Goal: Task Accomplishment & Management: Manage account settings

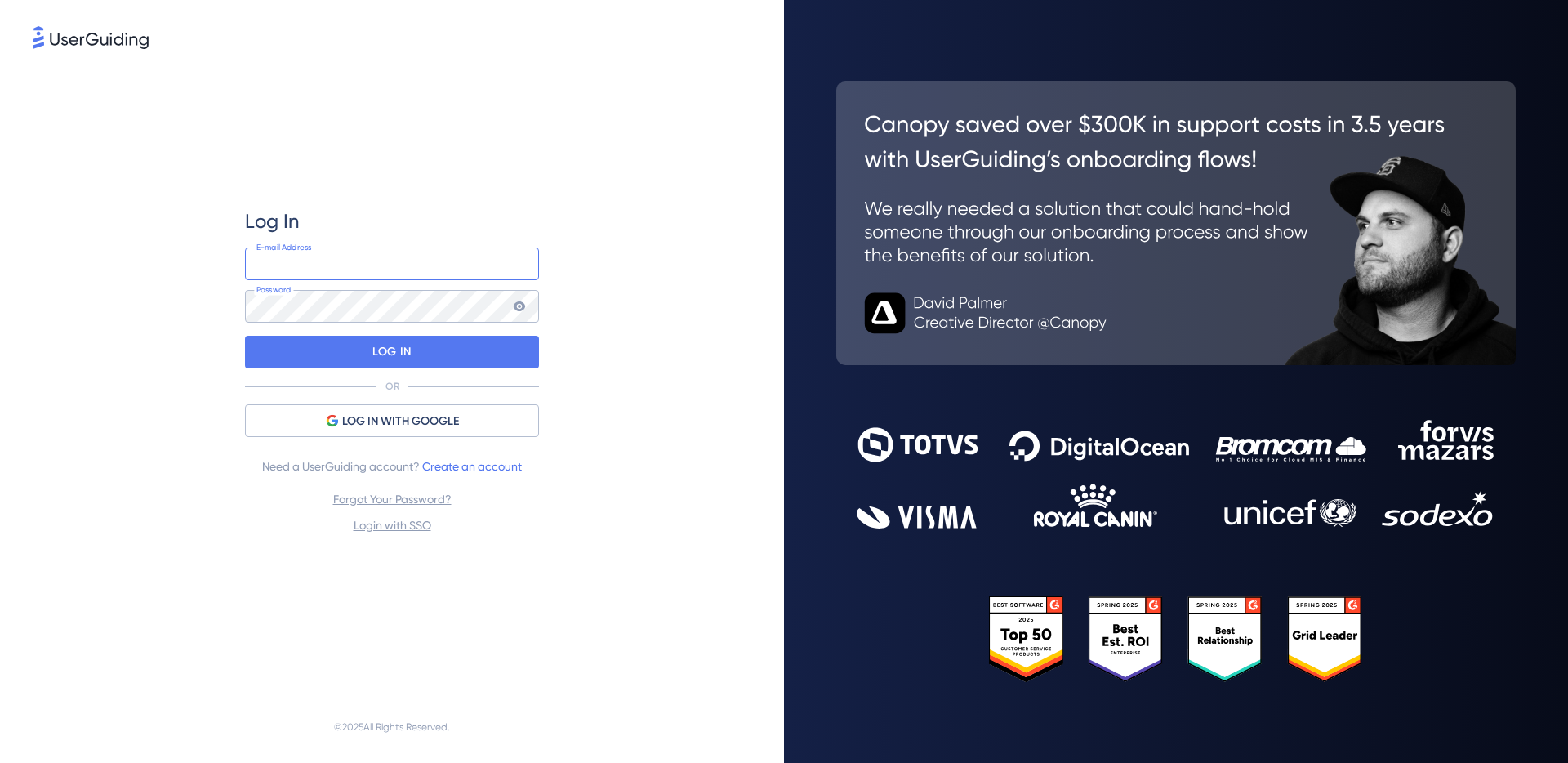
type input "jeeyoon9433@gmail.com"
click at [0, 762] on nordpass-portal at bounding box center [0, 763] width 0 height 0
click at [420, 356] on div "LOG IN" at bounding box center [391, 352] width 294 height 32
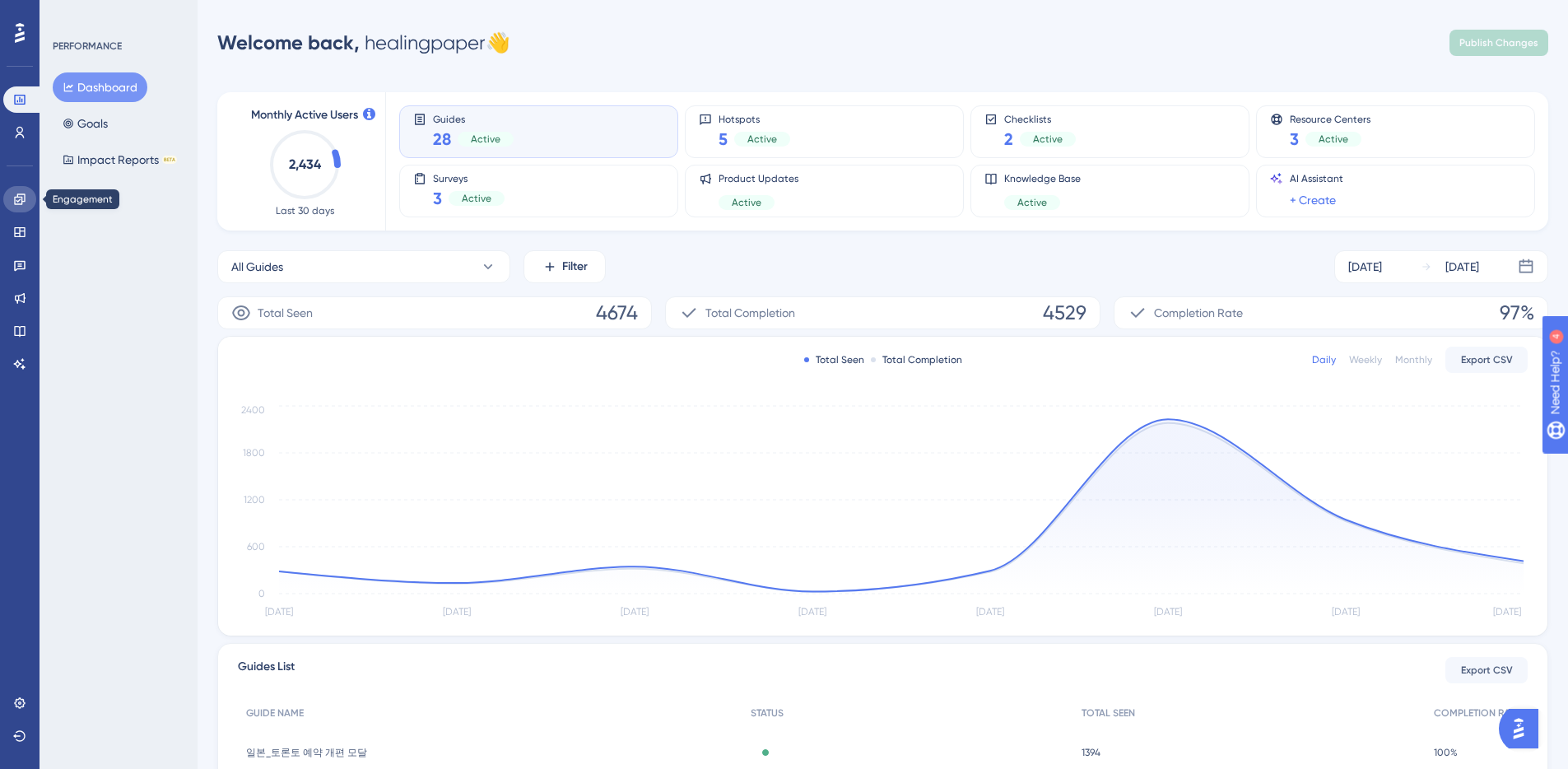
click at [19, 201] on icon at bounding box center [19, 199] width 13 height 13
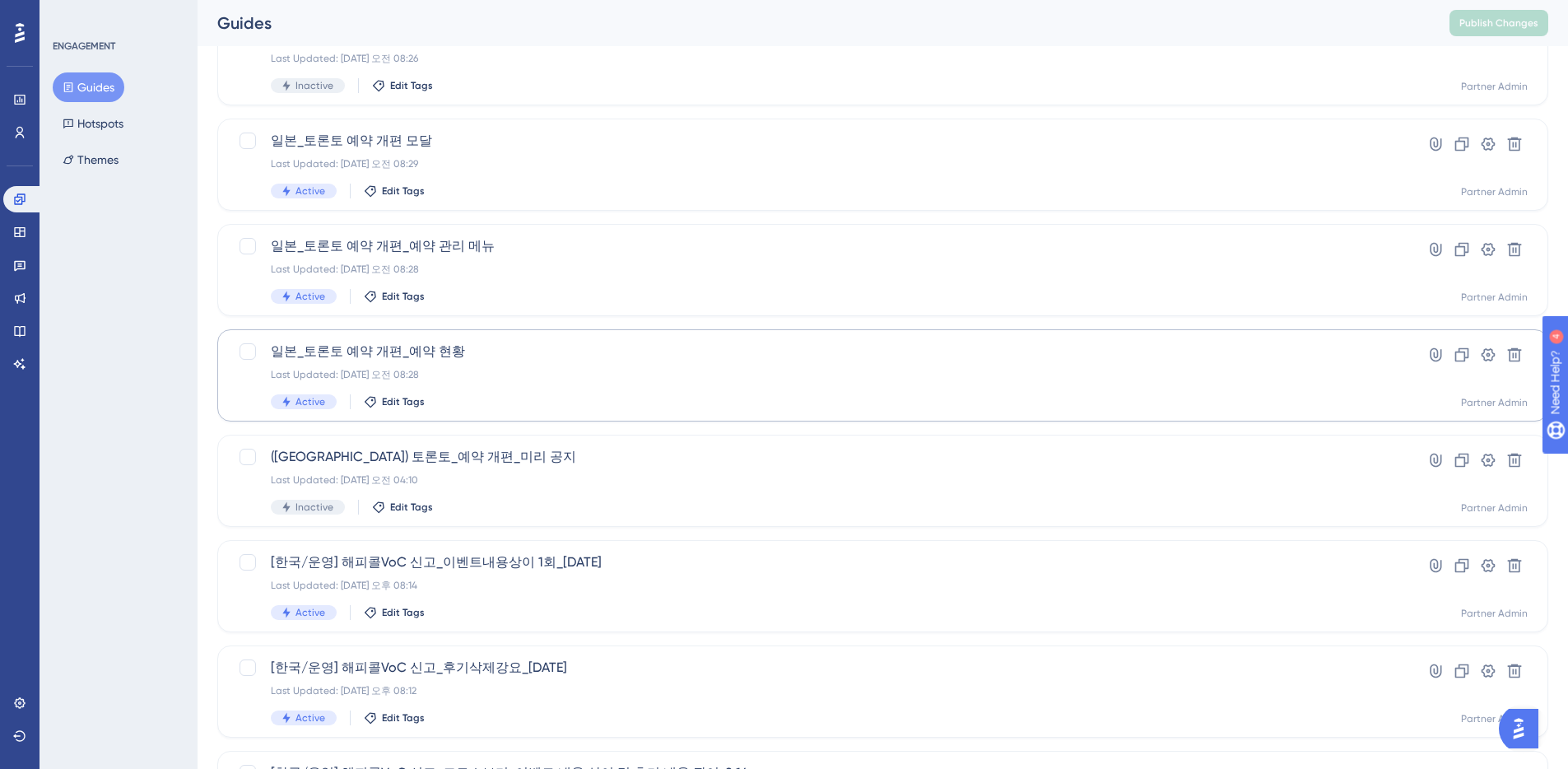
scroll to position [140, 0]
click at [248, 564] on div at bounding box center [247, 561] width 17 height 17
checkbox input "true"
click at [1463, 564] on icon at bounding box center [1462, 565] width 14 height 14
checkbox input "false"
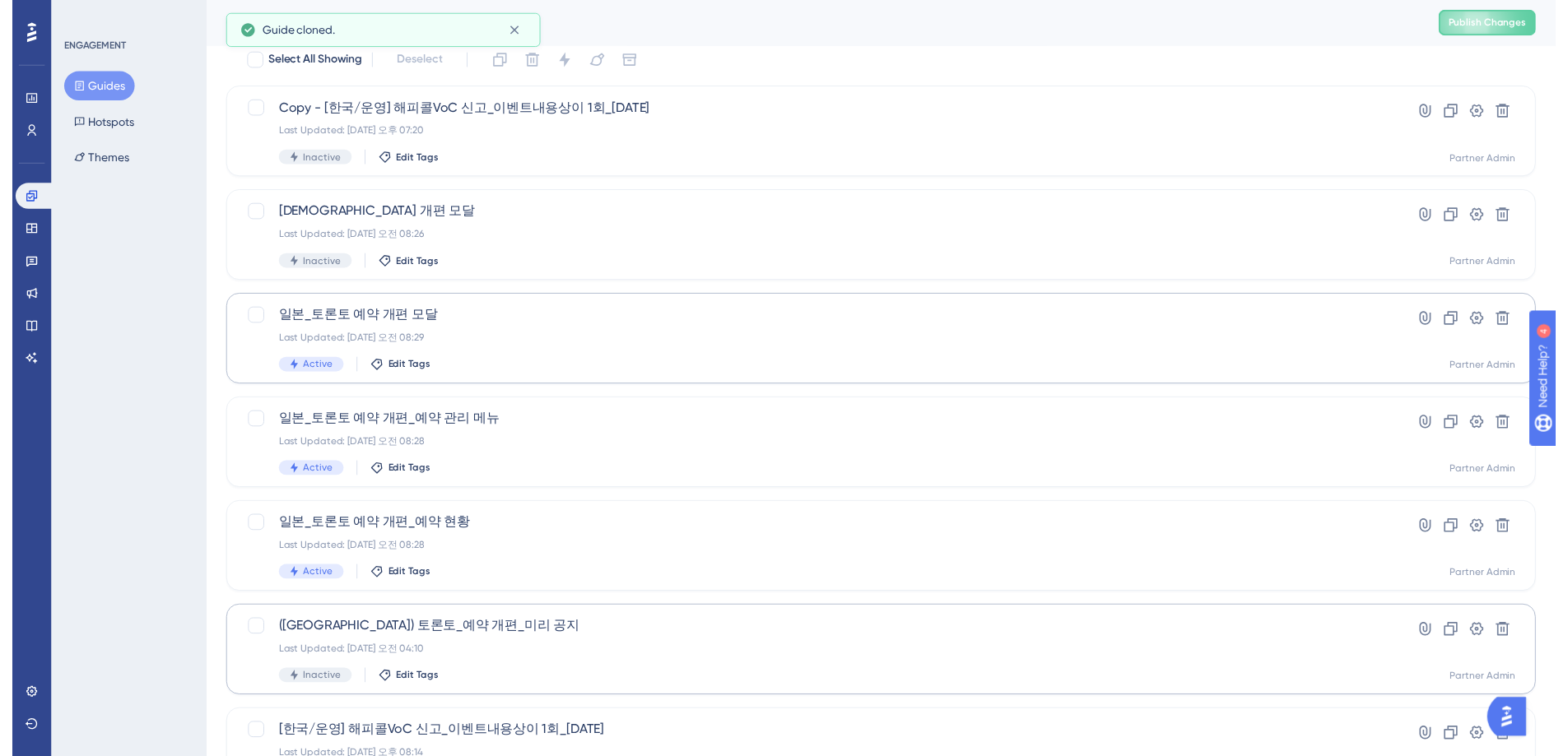
scroll to position [0, 0]
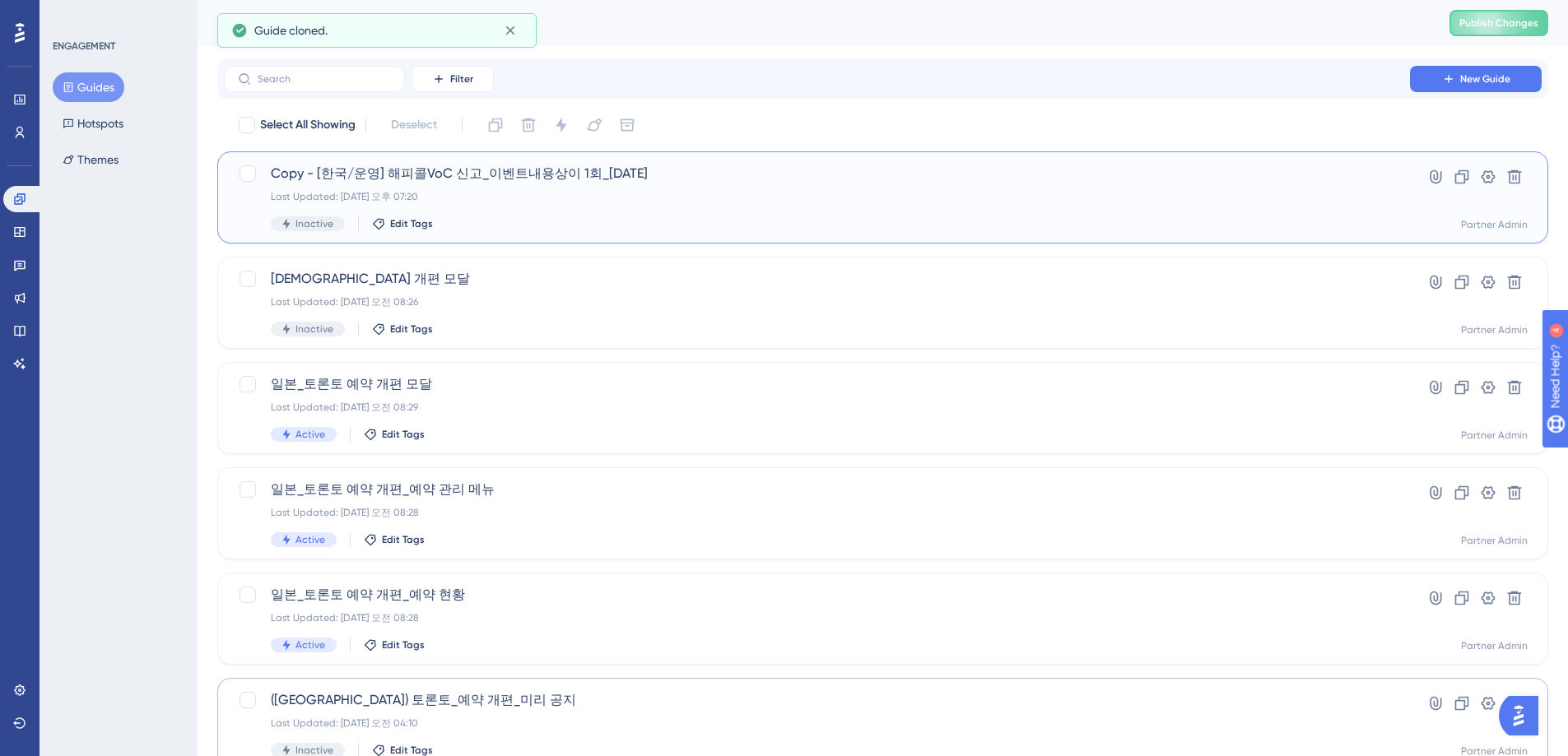
click at [493, 175] on span "Copy - [한국/운영] 해피콜VoC 신고_이벤트내용상이 1회_25.8.14" at bounding box center [817, 173] width 1092 height 20
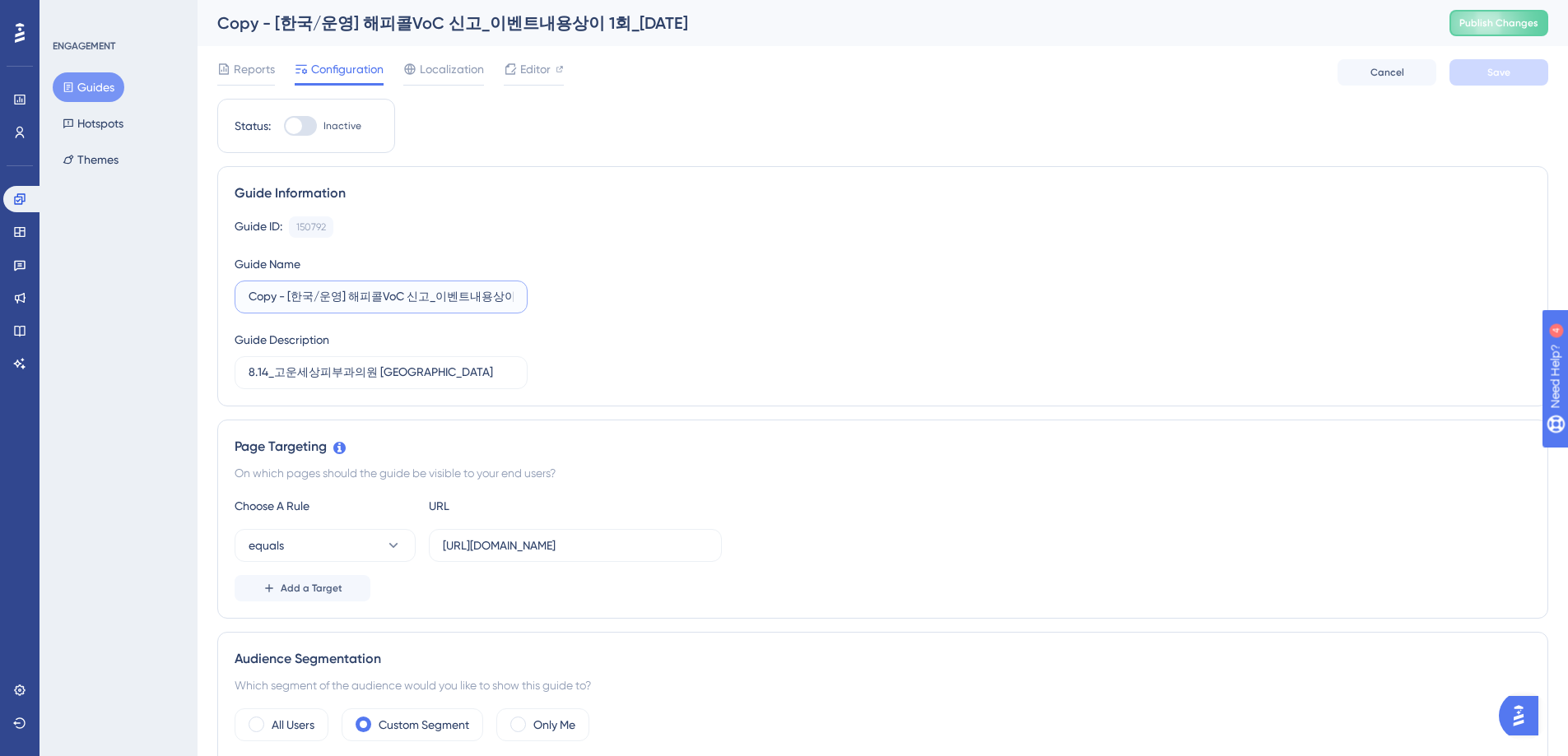
click at [344, 300] on input "Copy - [한국/운영] 해피콜VoC 신고_이벤트내용상이 1회_25.8.14" at bounding box center [381, 297] width 265 height 18
drag, startPoint x: 287, startPoint y: 298, endPoint x: 245, endPoint y: 297, distance: 42.0
click at [245, 297] on label "Copy - [한국/운영] 해피콜VoC 신고_이벤트내용상이 1회_25.8.14" at bounding box center [381, 297] width 293 height 33
drag, startPoint x: 305, startPoint y: 298, endPoint x: 471, endPoint y: 300, distance: 166.0
click at [471, 300] on input "[한국/운영] 해피콜VoC 신고_이벤트내용상이 1회_25.8.14" at bounding box center [381, 297] width 265 height 18
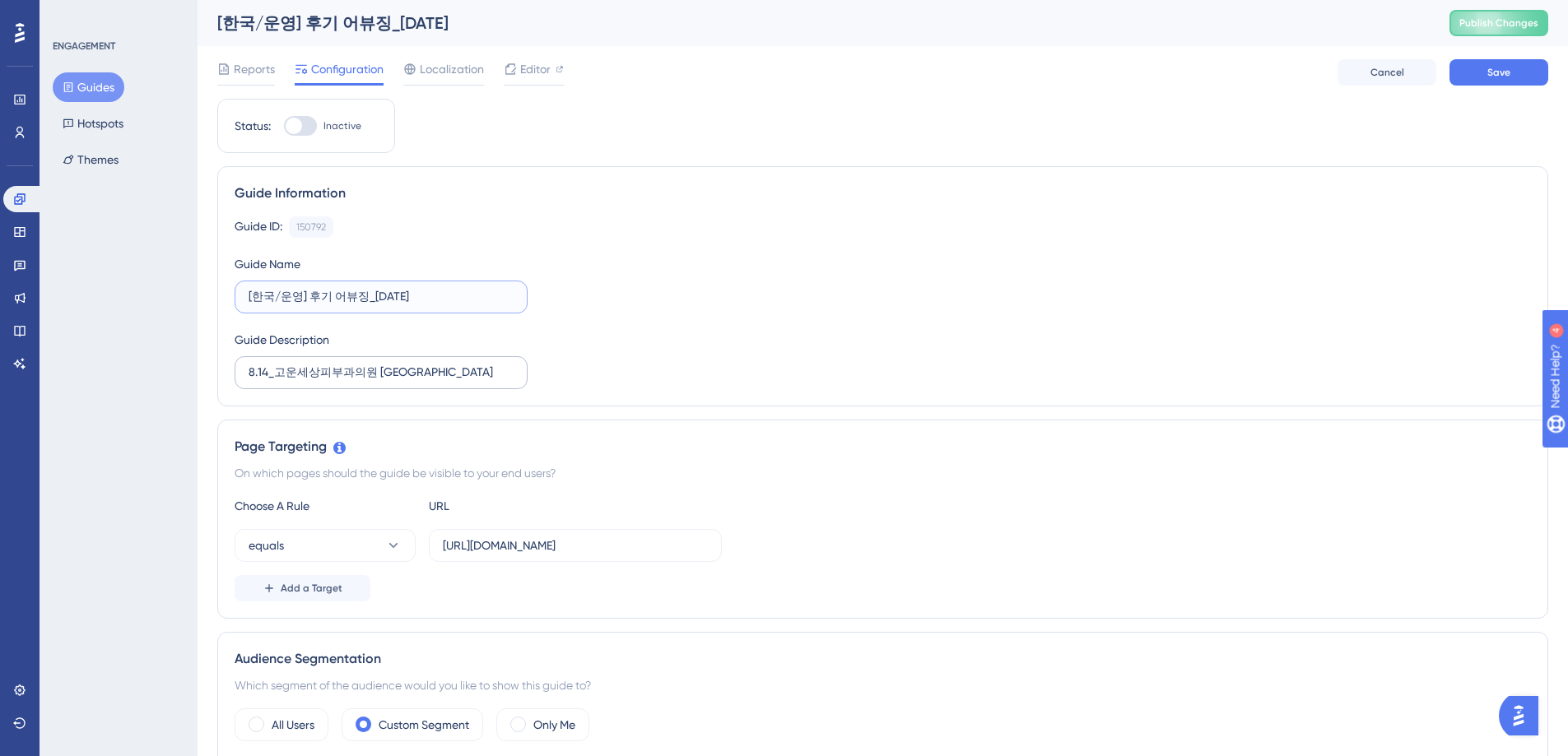
type input "[한국/운영] 후기 어뷰징_25.8.28"
drag, startPoint x: 248, startPoint y: 374, endPoint x: 393, endPoint y: 369, distance: 145.1
click at [421, 373] on input "8.14_고운세상피부과의원 명동점" at bounding box center [381, 373] width 265 height 18
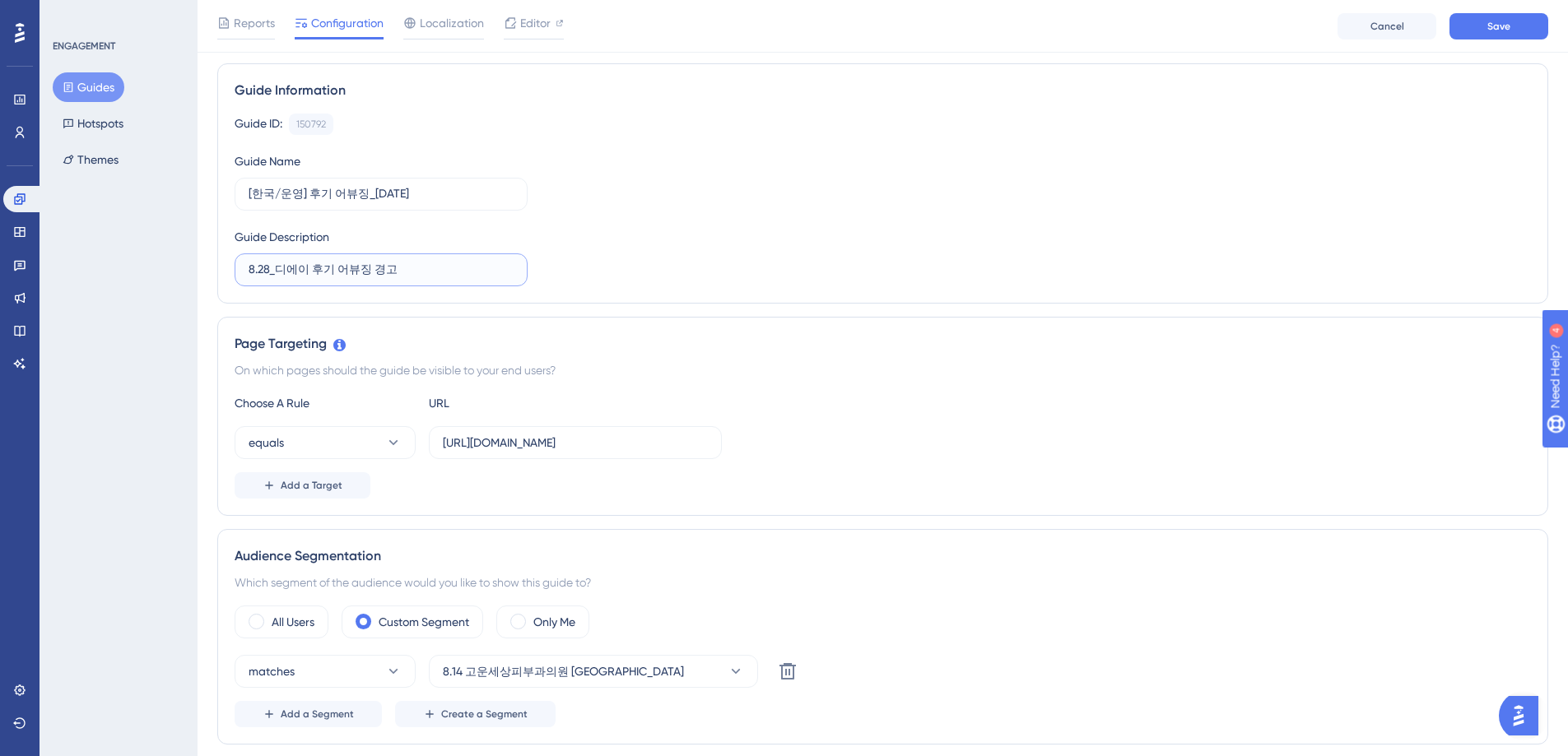
scroll to position [363, 0]
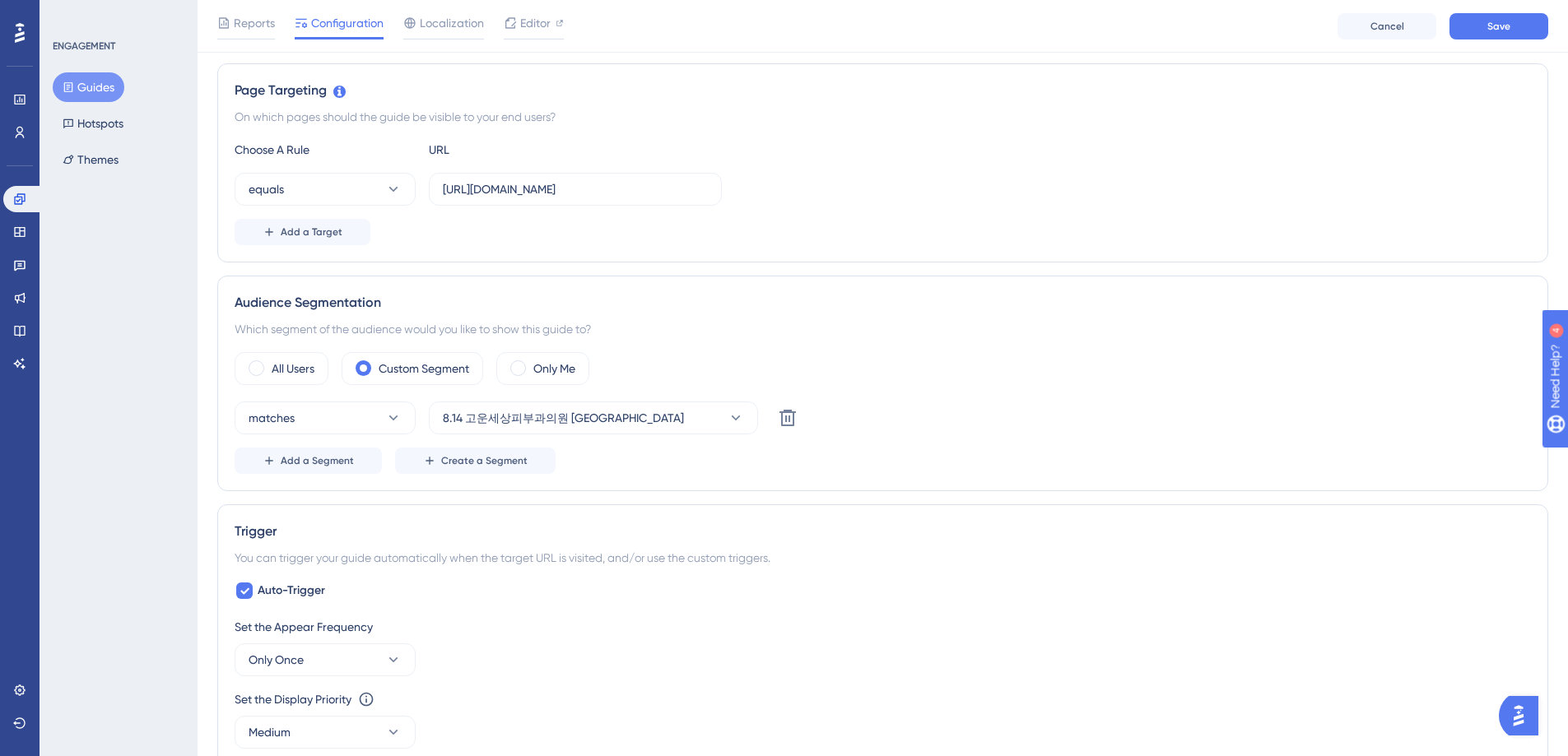
type input "8.28_디에이 후기 어뷰징 경고"
click at [811, 330] on div "Which segment of the audience would you like to show this guide to?" at bounding box center [883, 330] width 1297 height 20
click at [493, 460] on span "Create a Segment" at bounding box center [484, 460] width 86 height 13
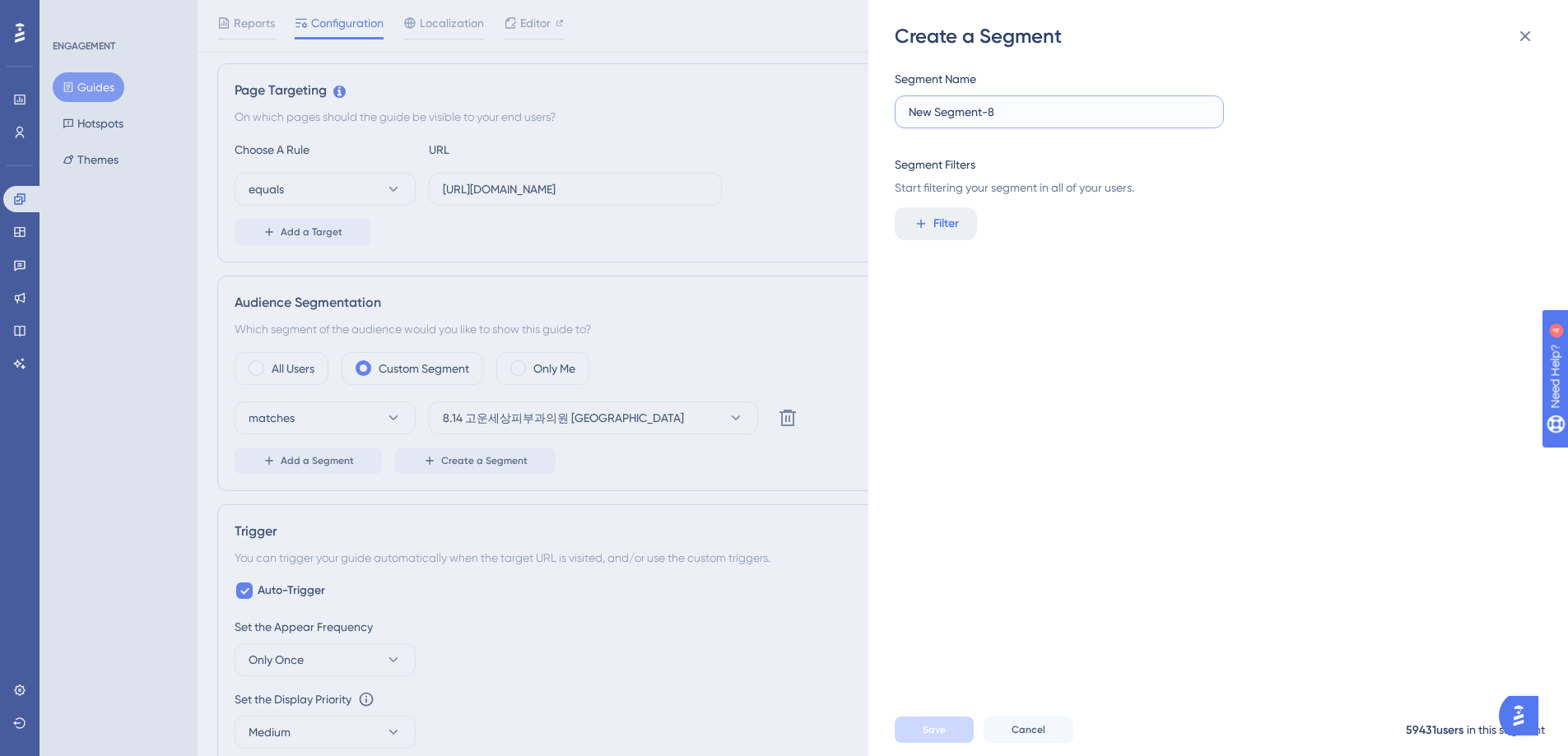
drag, startPoint x: 1009, startPoint y: 115, endPoint x: 869, endPoint y: 126, distance: 140.4
click at [900, 108] on label "New Segment-8" at bounding box center [1059, 111] width 330 height 33
type input "8.28 디에이 후기 어뷰징"
click at [949, 228] on span "Filter" at bounding box center [946, 224] width 26 height 20
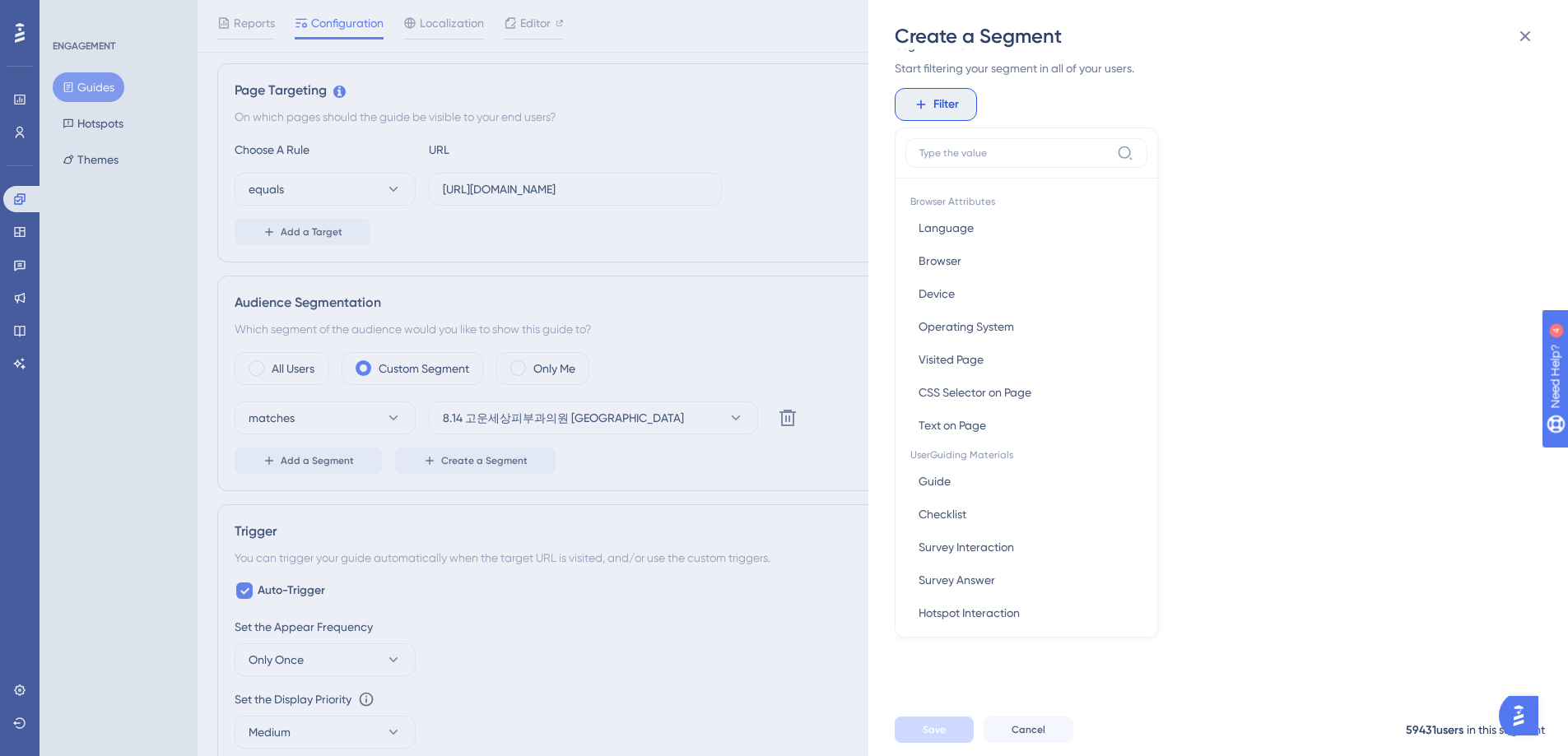
scroll to position [478, 0]
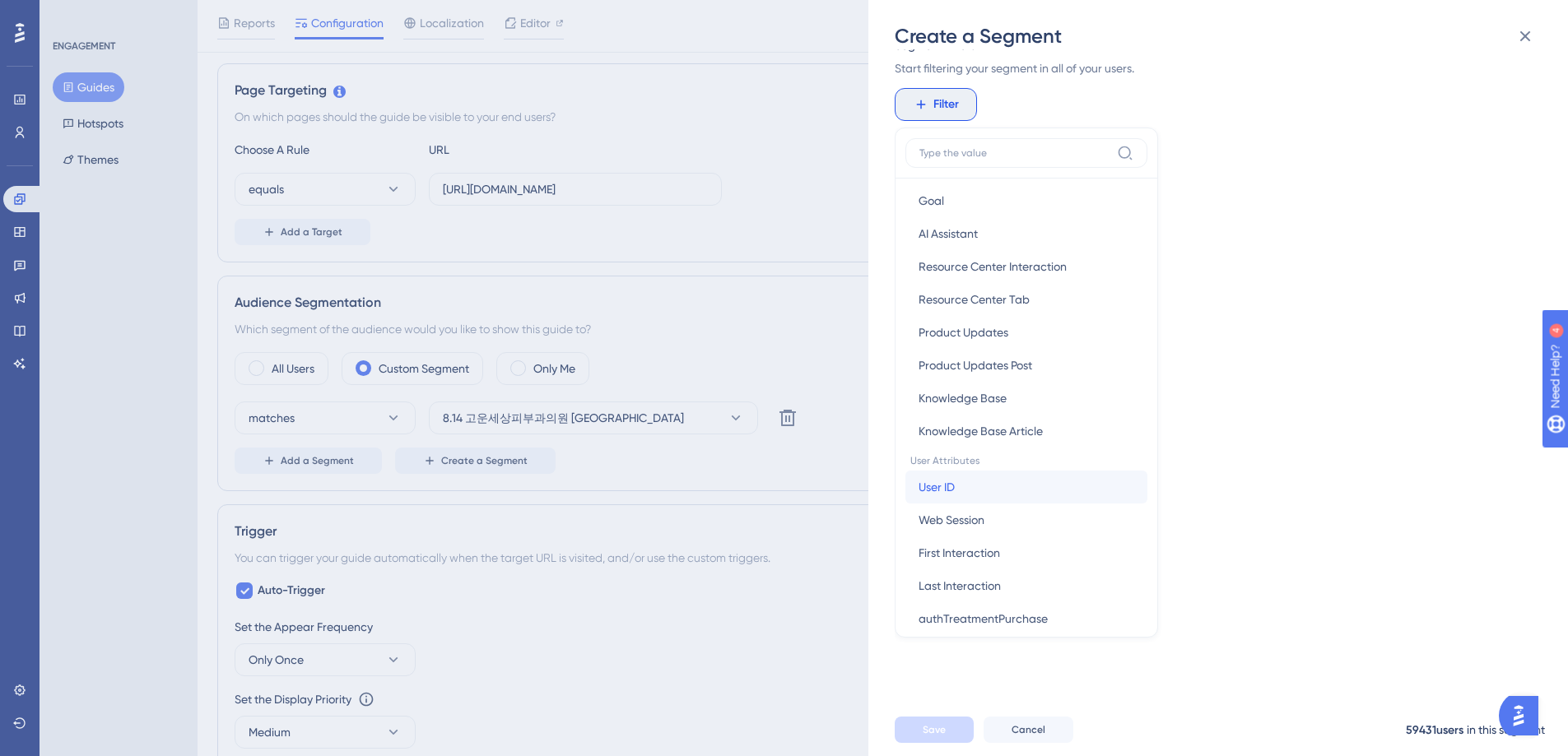
click at [982, 496] on button "User ID User ID" at bounding box center [1027, 487] width 242 height 33
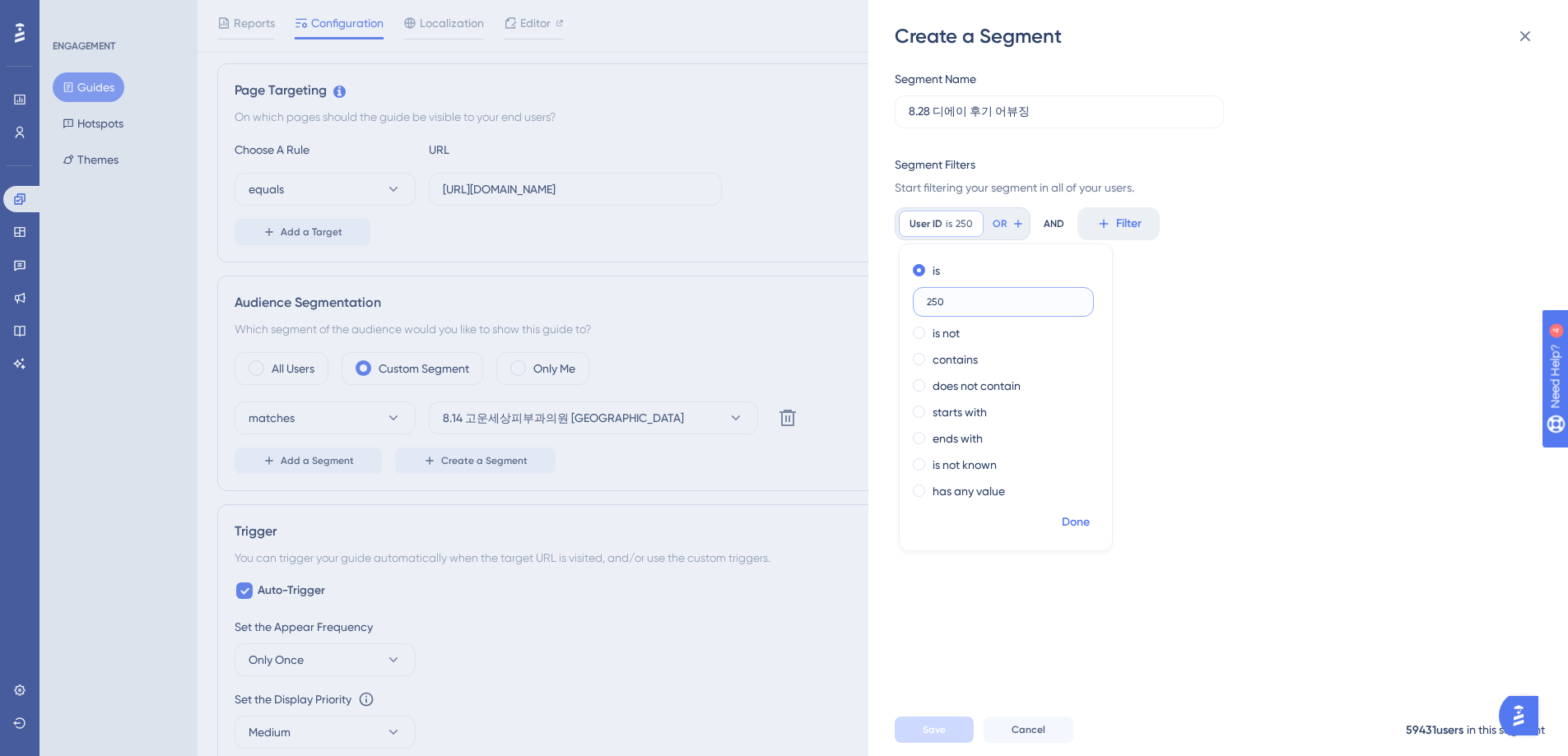
type input "250"
click at [1070, 520] on span "Done" at bounding box center [1076, 522] width 28 height 20
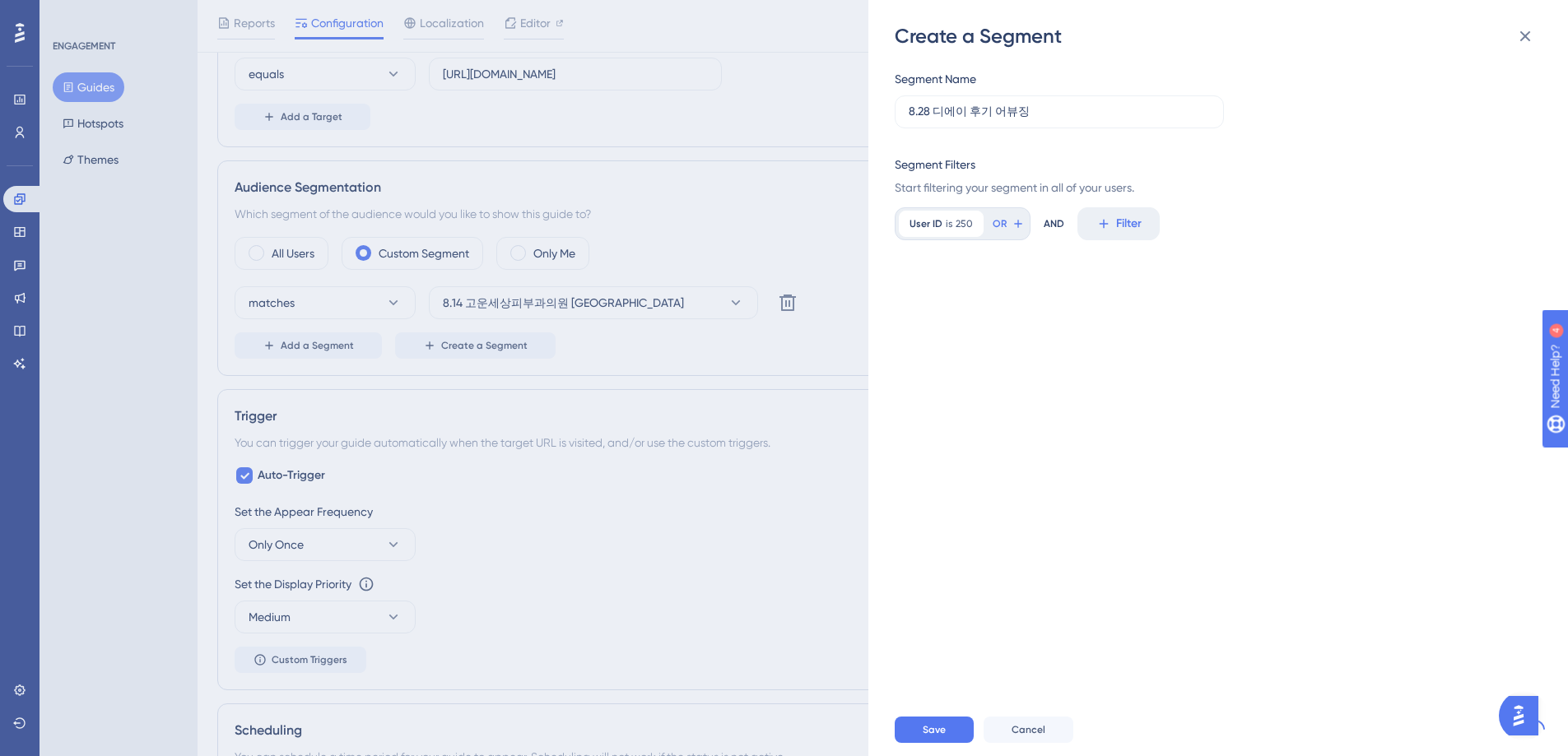
scroll to position [811, 0]
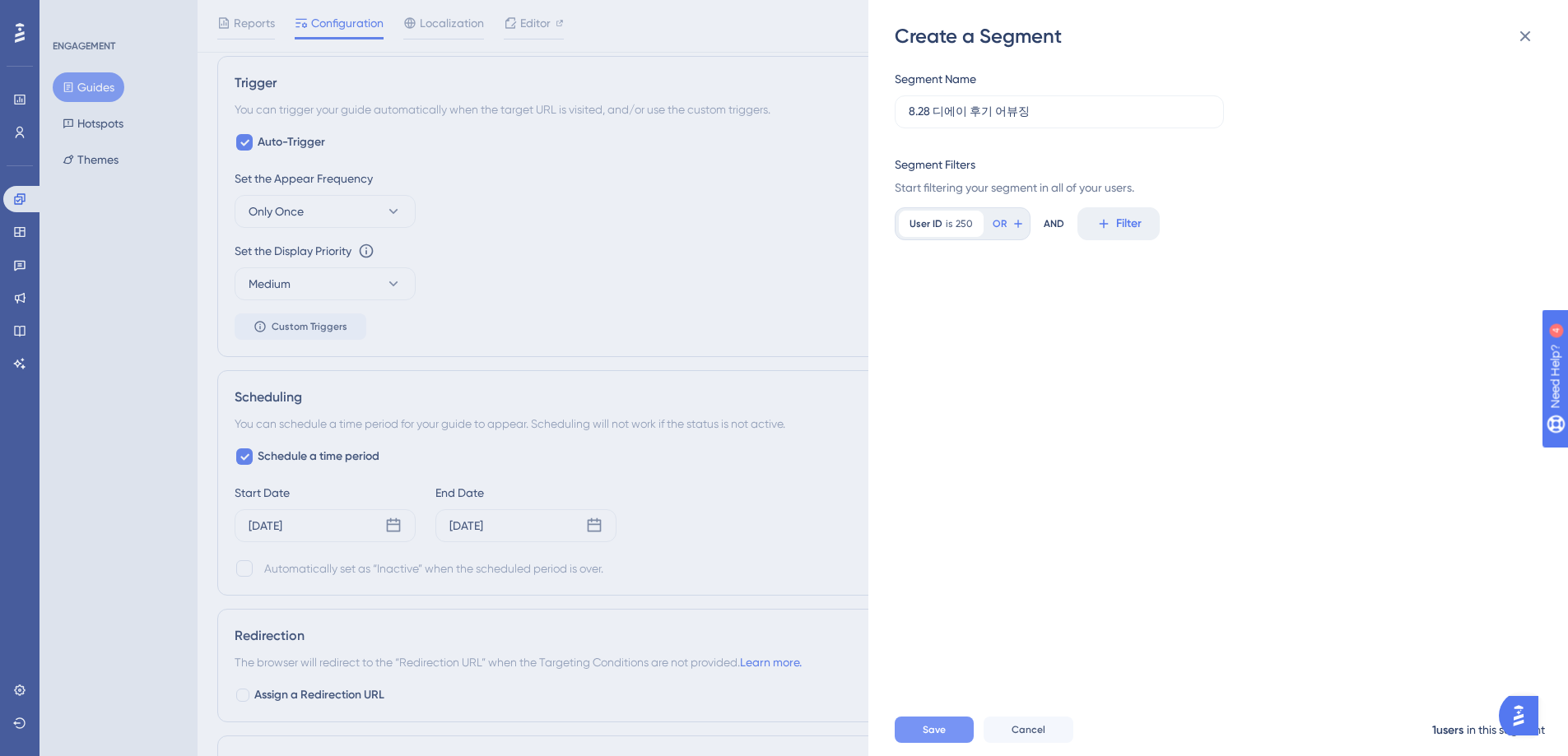
click at [942, 736] on span "Save" at bounding box center [933, 729] width 23 height 13
click at [513, 39] on icon at bounding box center [510, 37] width 17 height 17
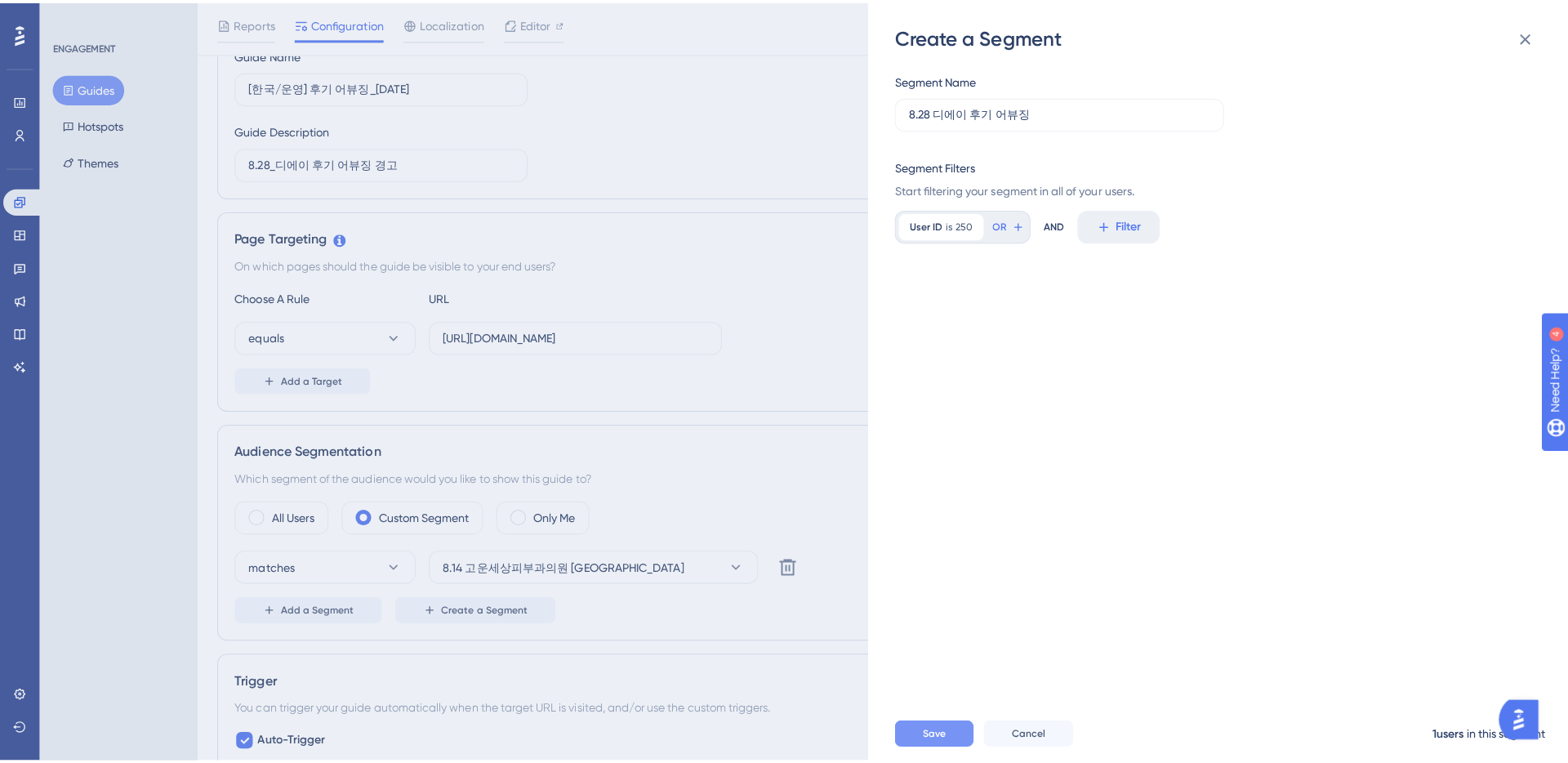
scroll to position [0, 0]
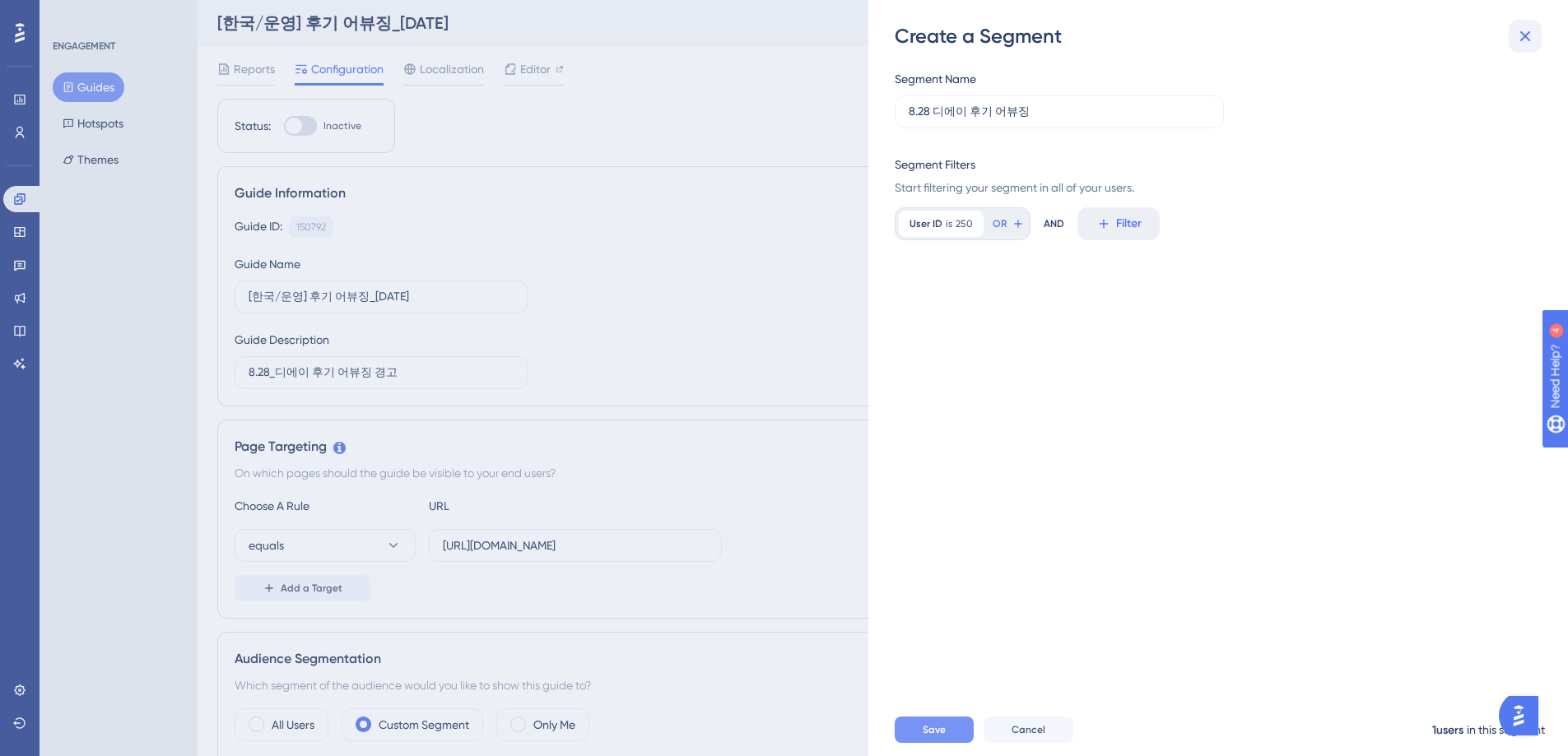
click at [1525, 34] on icon at bounding box center [1525, 37] width 20 height 20
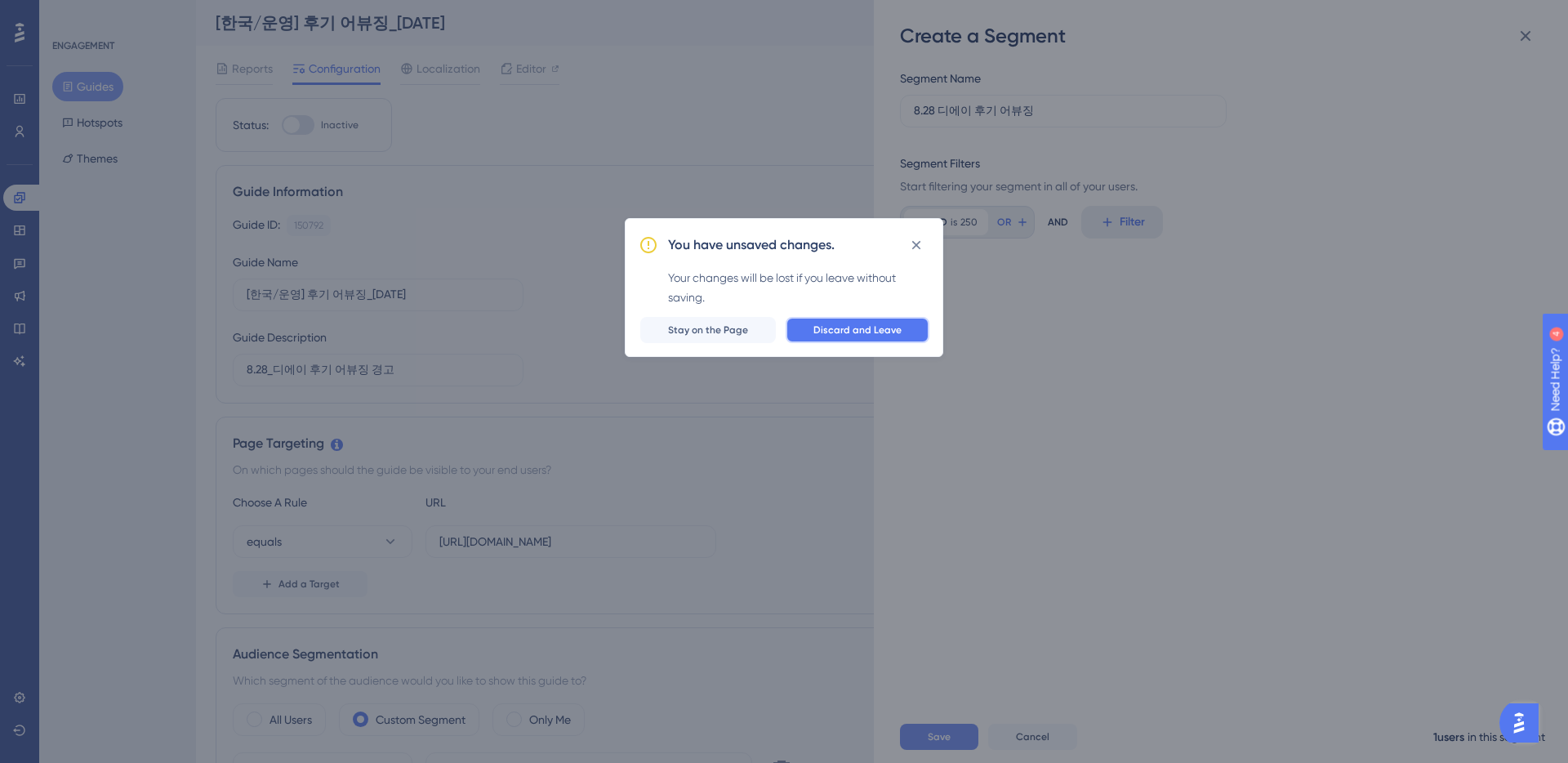
click at [845, 332] on span "Discard and Leave" at bounding box center [858, 329] width 88 height 13
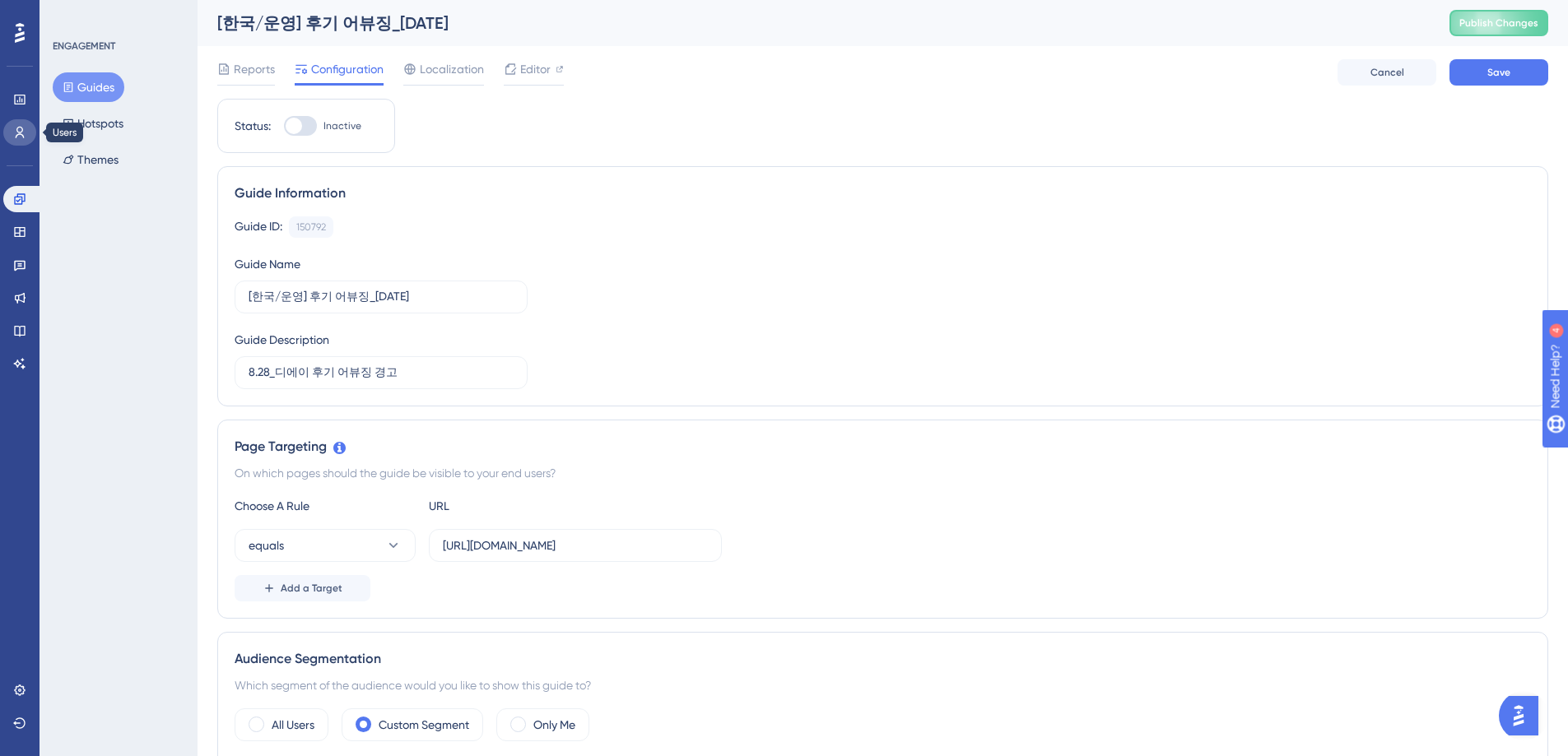
click at [20, 129] on icon at bounding box center [19, 132] width 13 height 13
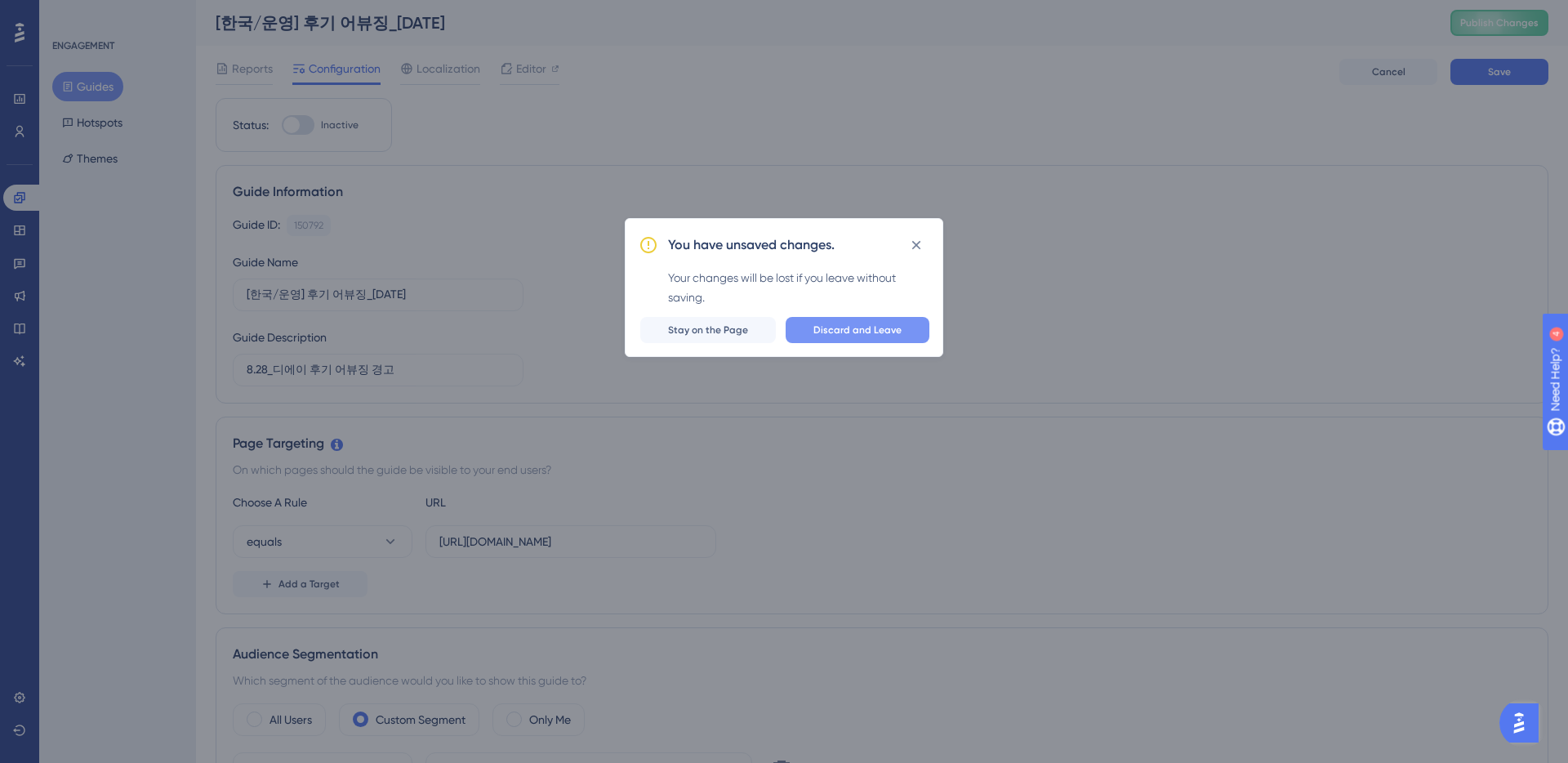
click at [867, 335] on span "Discard and Leave" at bounding box center [858, 329] width 88 height 13
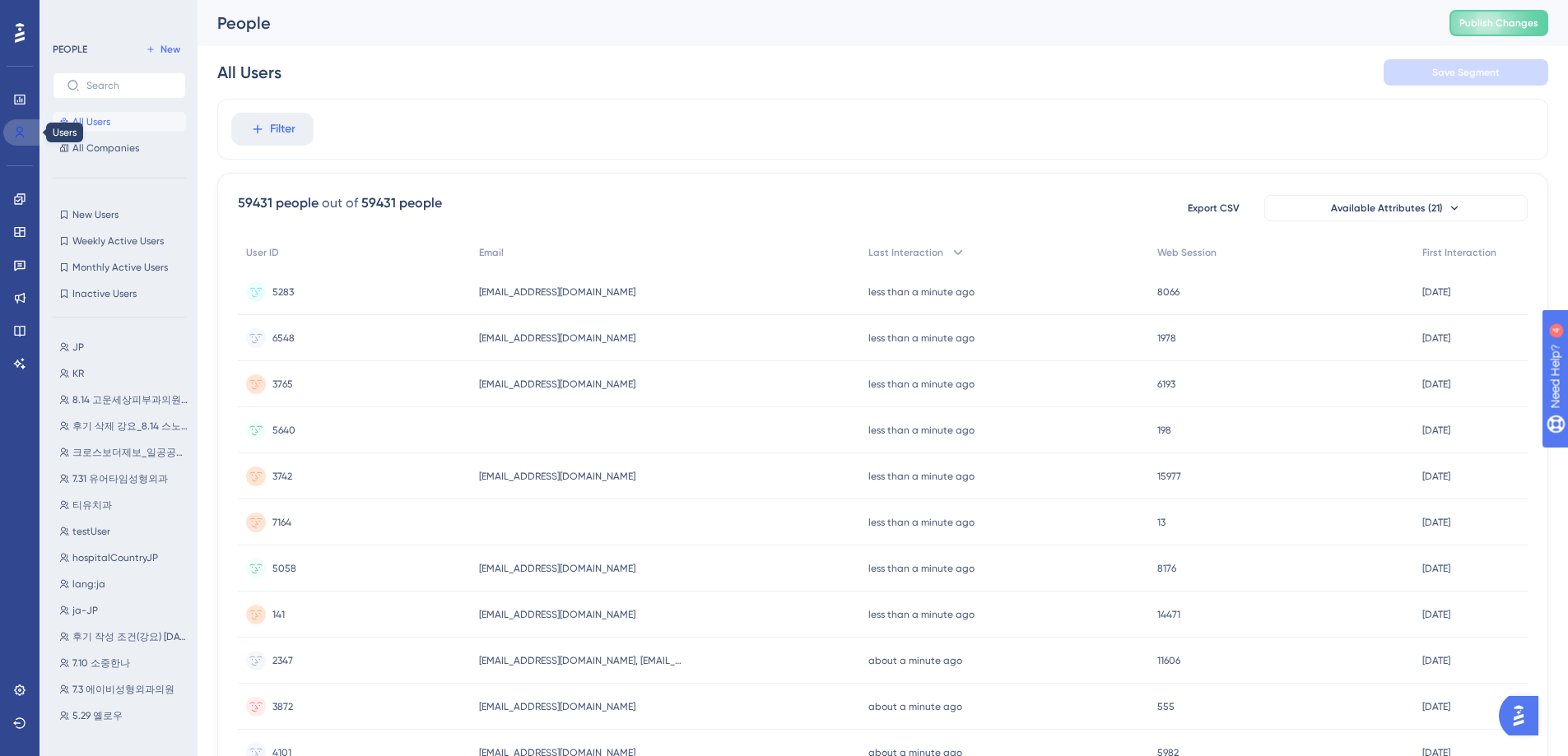
click at [17, 130] on icon at bounding box center [19, 132] width 13 height 13
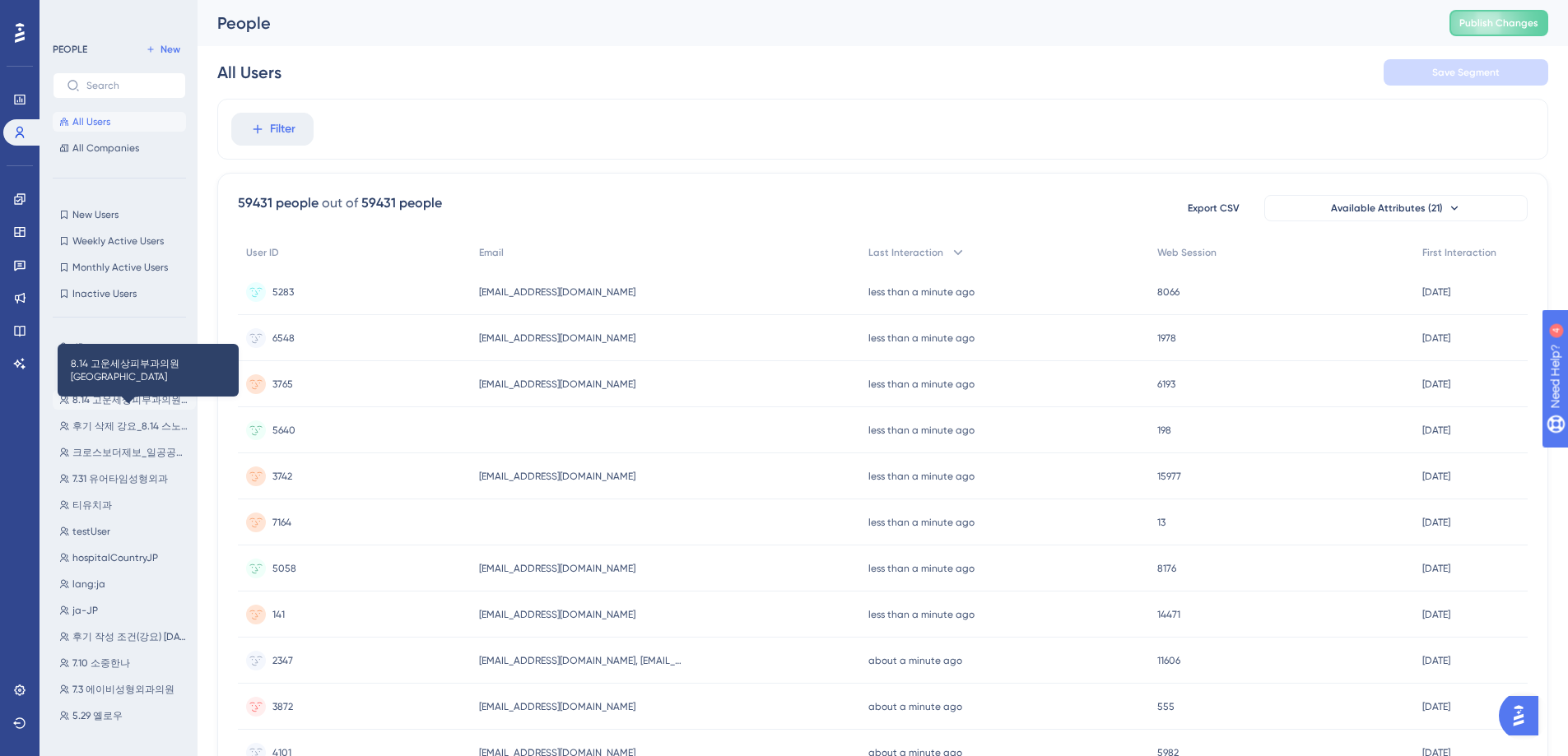
click at [128, 399] on span "8.14 고운세상피부과의원 명동점" at bounding box center [131, 399] width 117 height 13
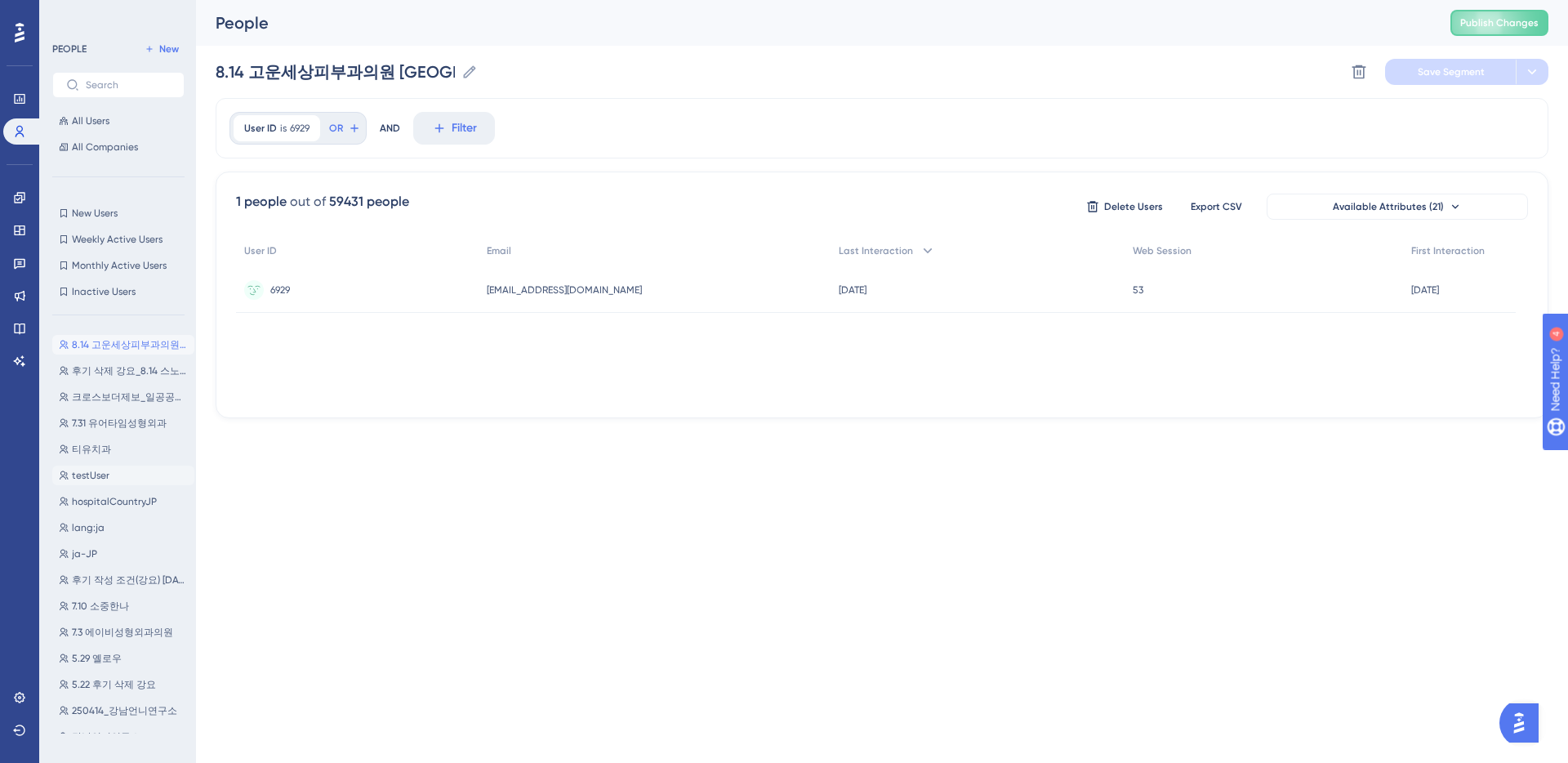
scroll to position [150, 0]
click at [106, 562] on span "5.29 옐로우" at bounding box center [96, 560] width 50 height 13
type input "5.29 옐로우"
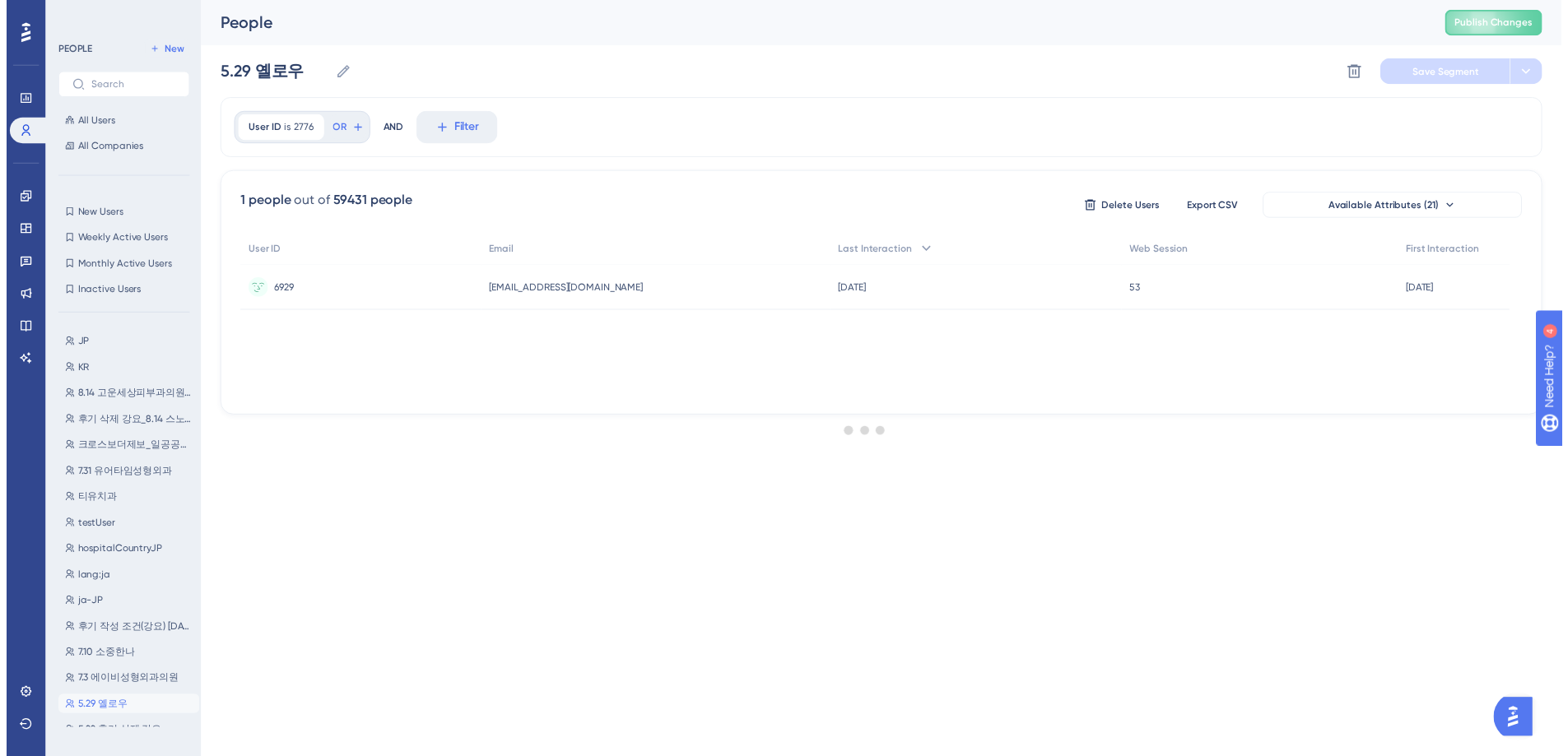
scroll to position [0, 0]
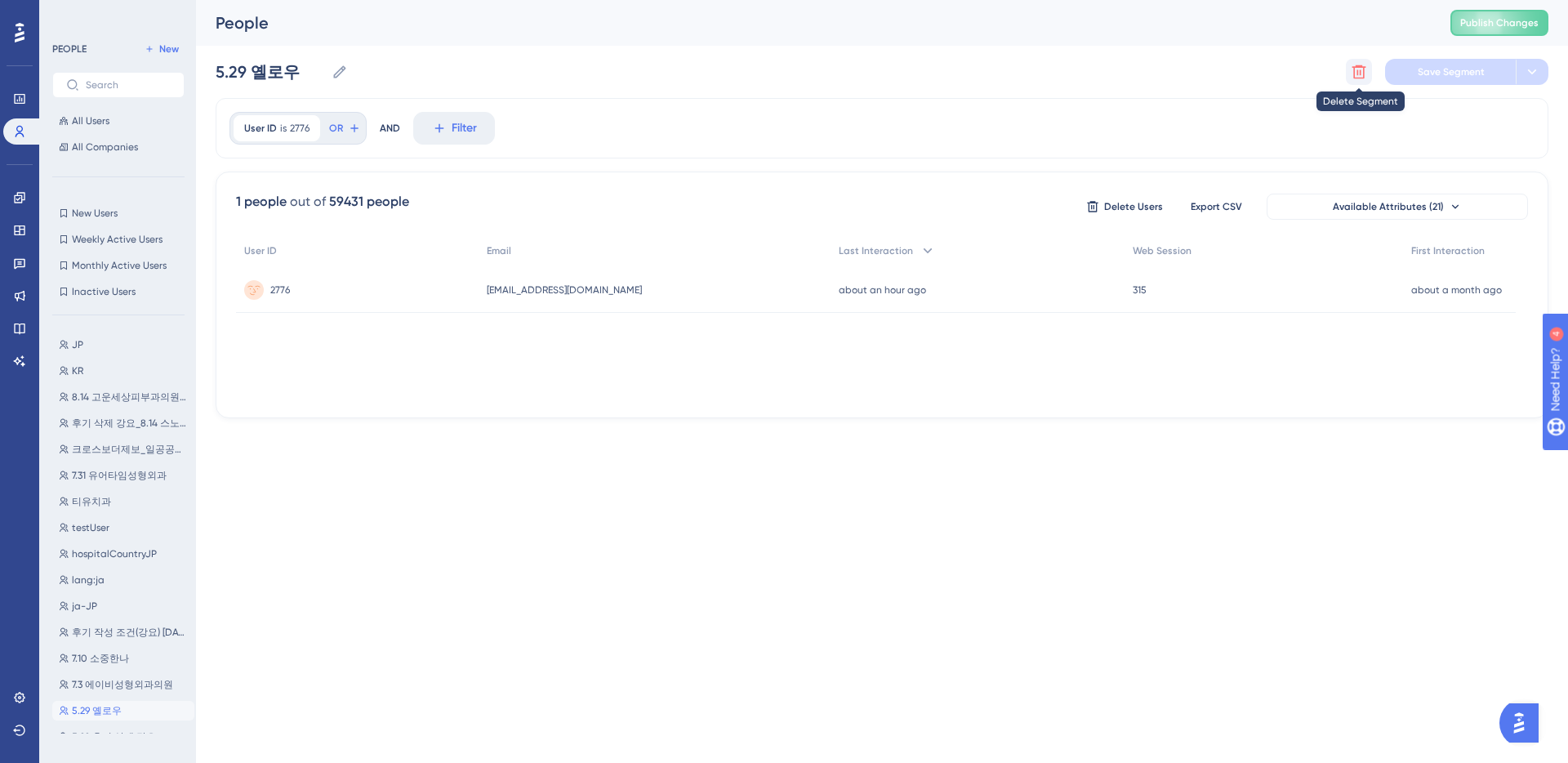
click at [1357, 74] on icon at bounding box center [1360, 73] width 14 height 14
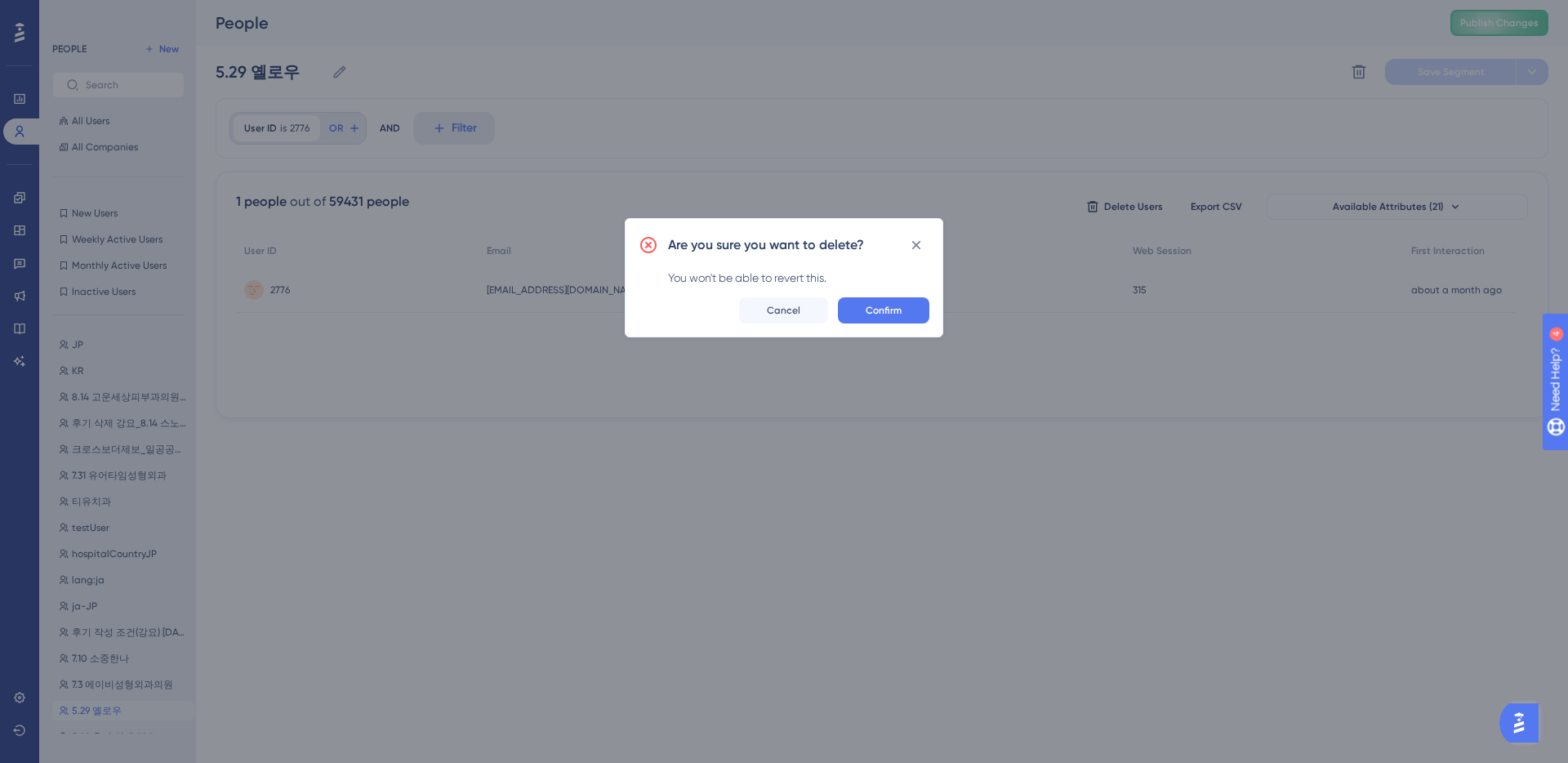
click at [885, 312] on span "Confirm" at bounding box center [883, 309] width 36 height 13
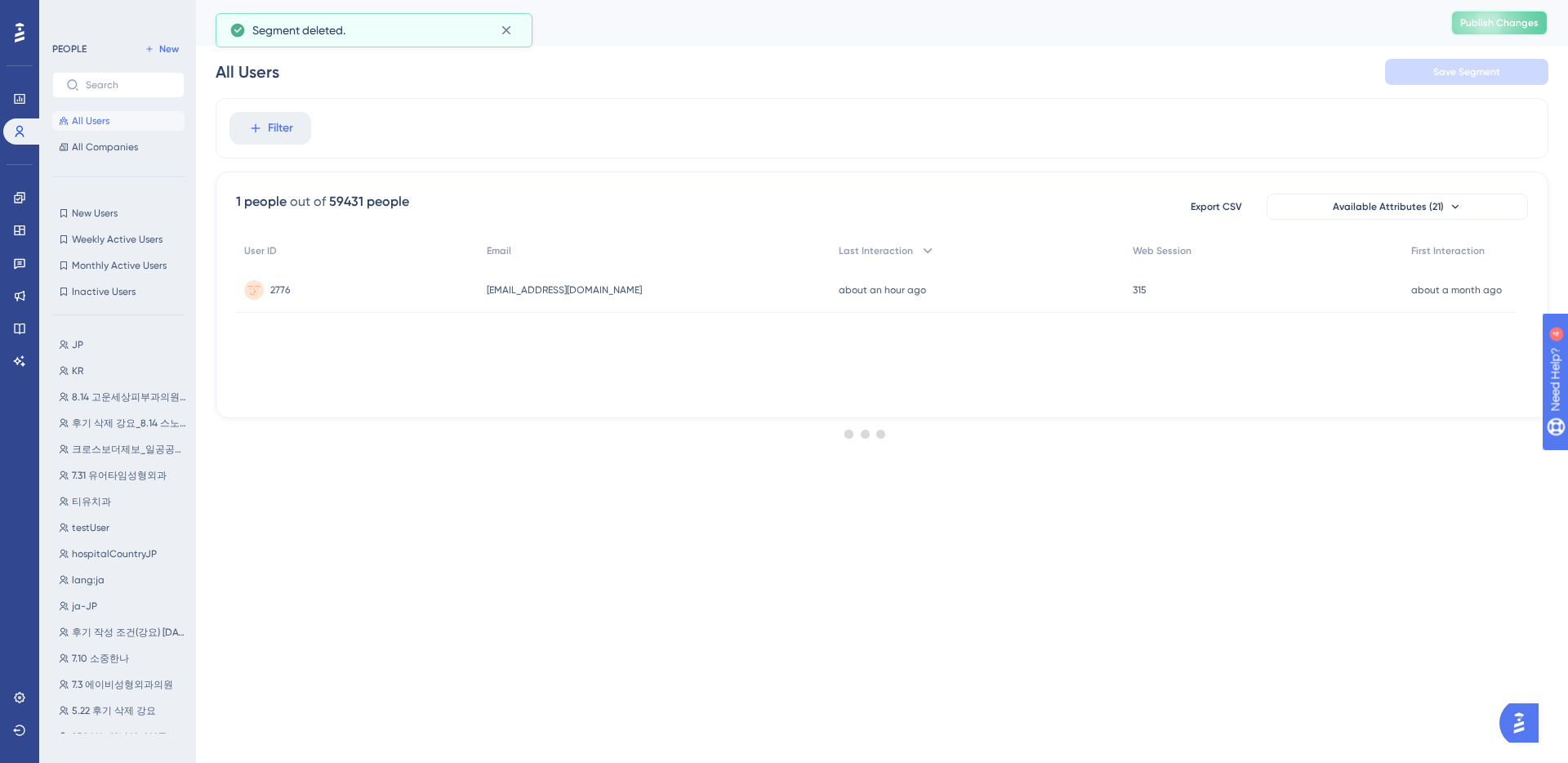
click at [1475, 18] on span "Publish Changes" at bounding box center [1500, 23] width 79 height 13
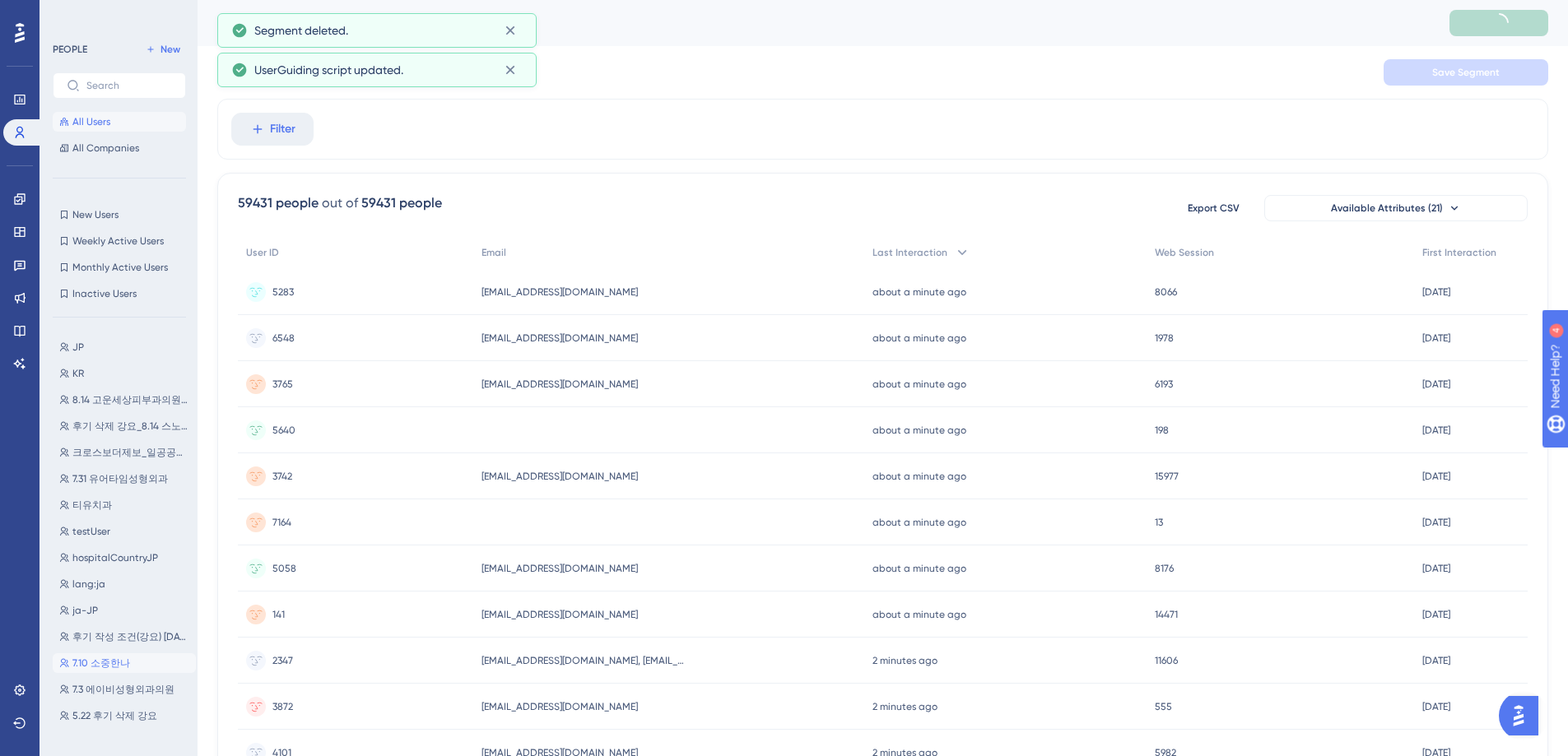
click at [131, 661] on button "7.10 소중한나 7.10 소중한나" at bounding box center [124, 663] width 144 height 20
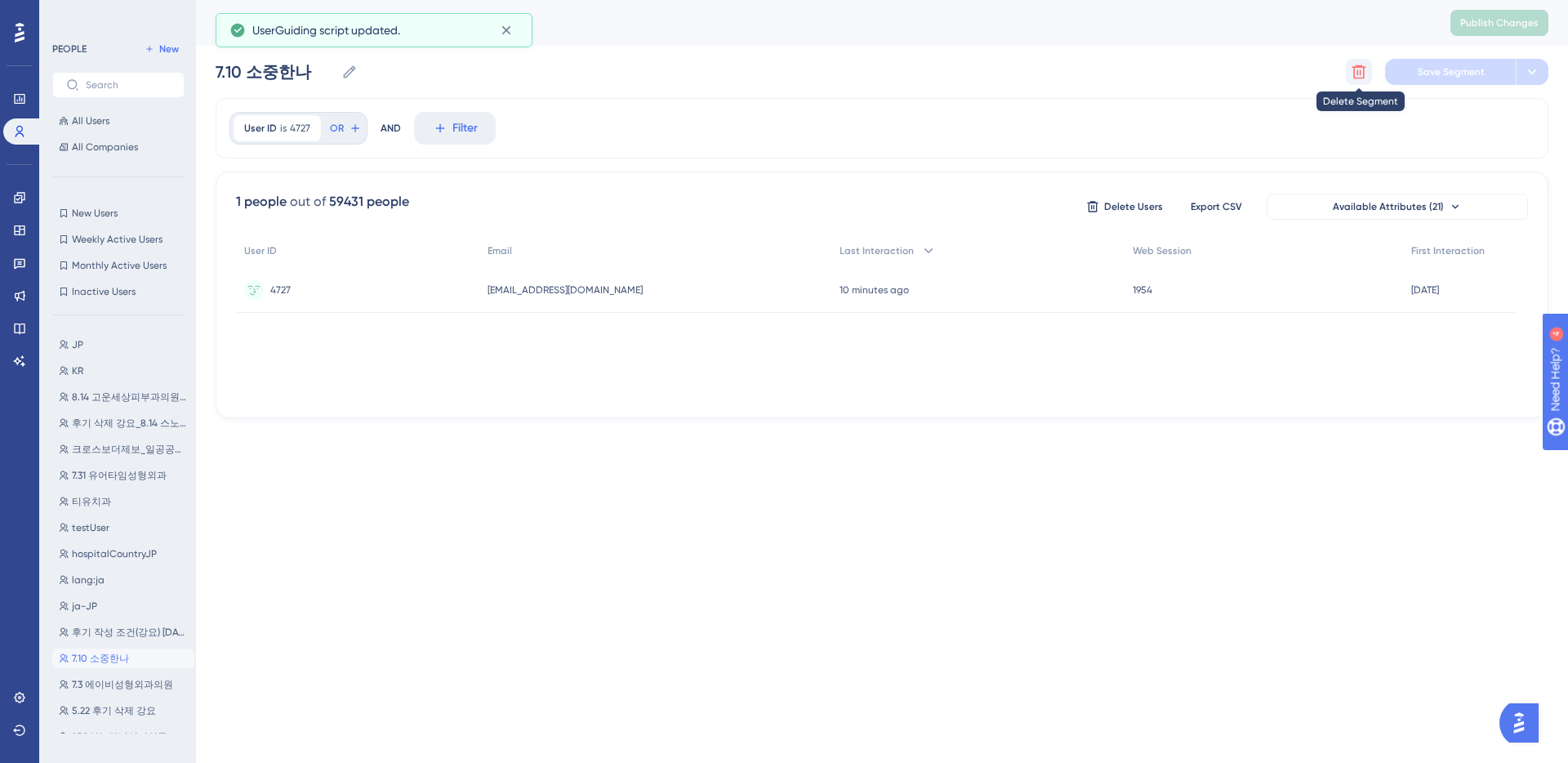
click at [1361, 68] on icon at bounding box center [1359, 72] width 17 height 17
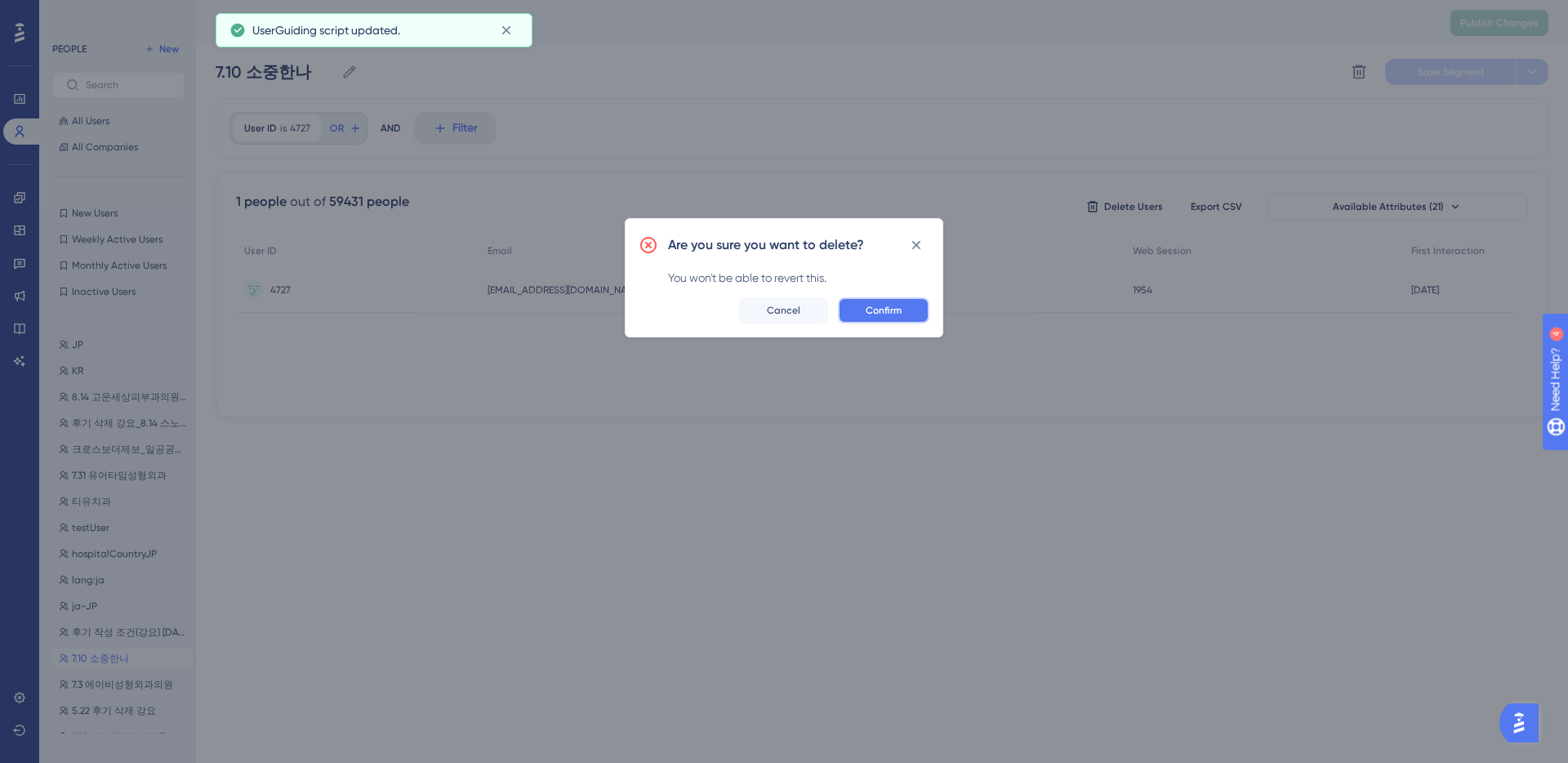
click at [884, 312] on span "Confirm" at bounding box center [883, 309] width 36 height 13
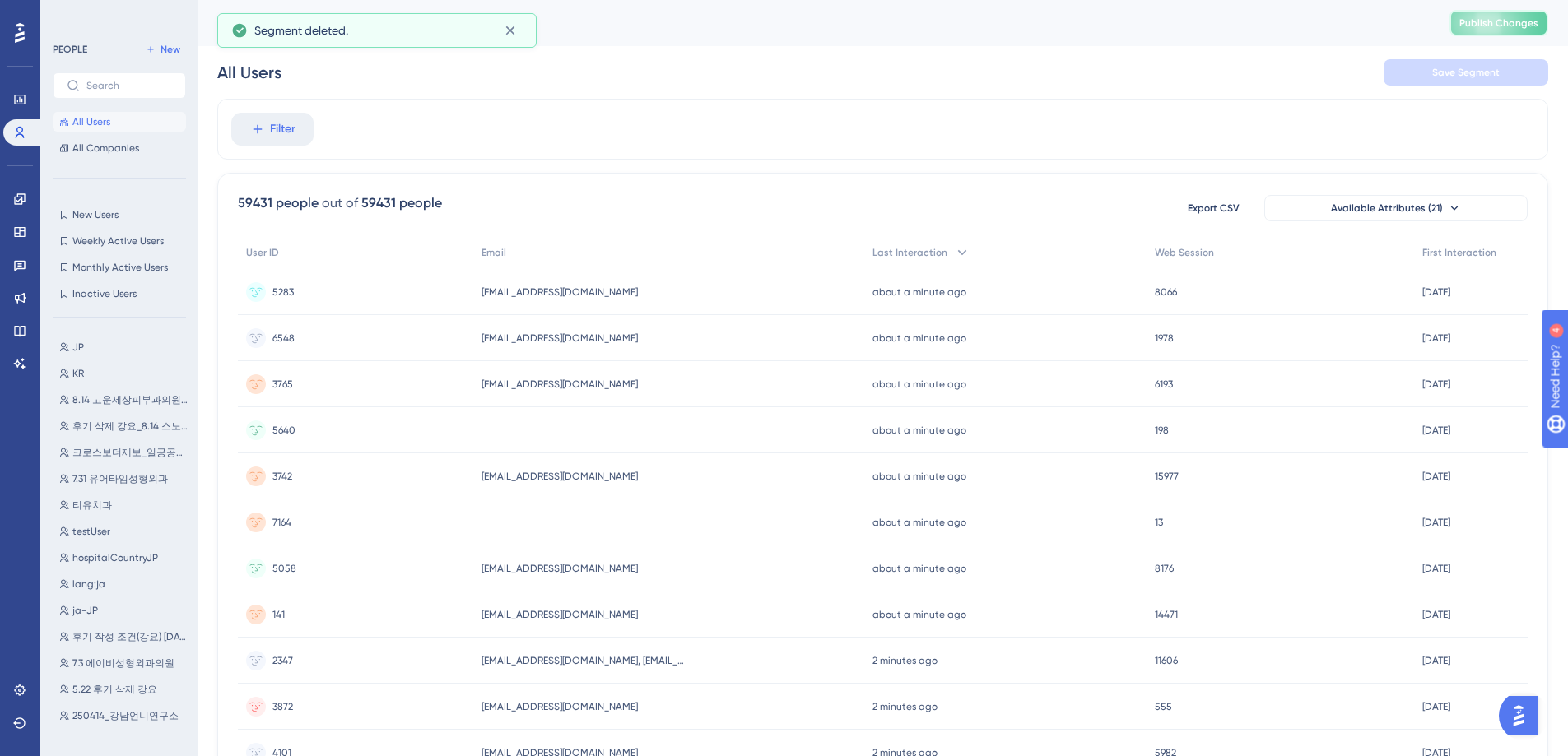
click at [1514, 24] on span "Publish Changes" at bounding box center [1499, 23] width 79 height 13
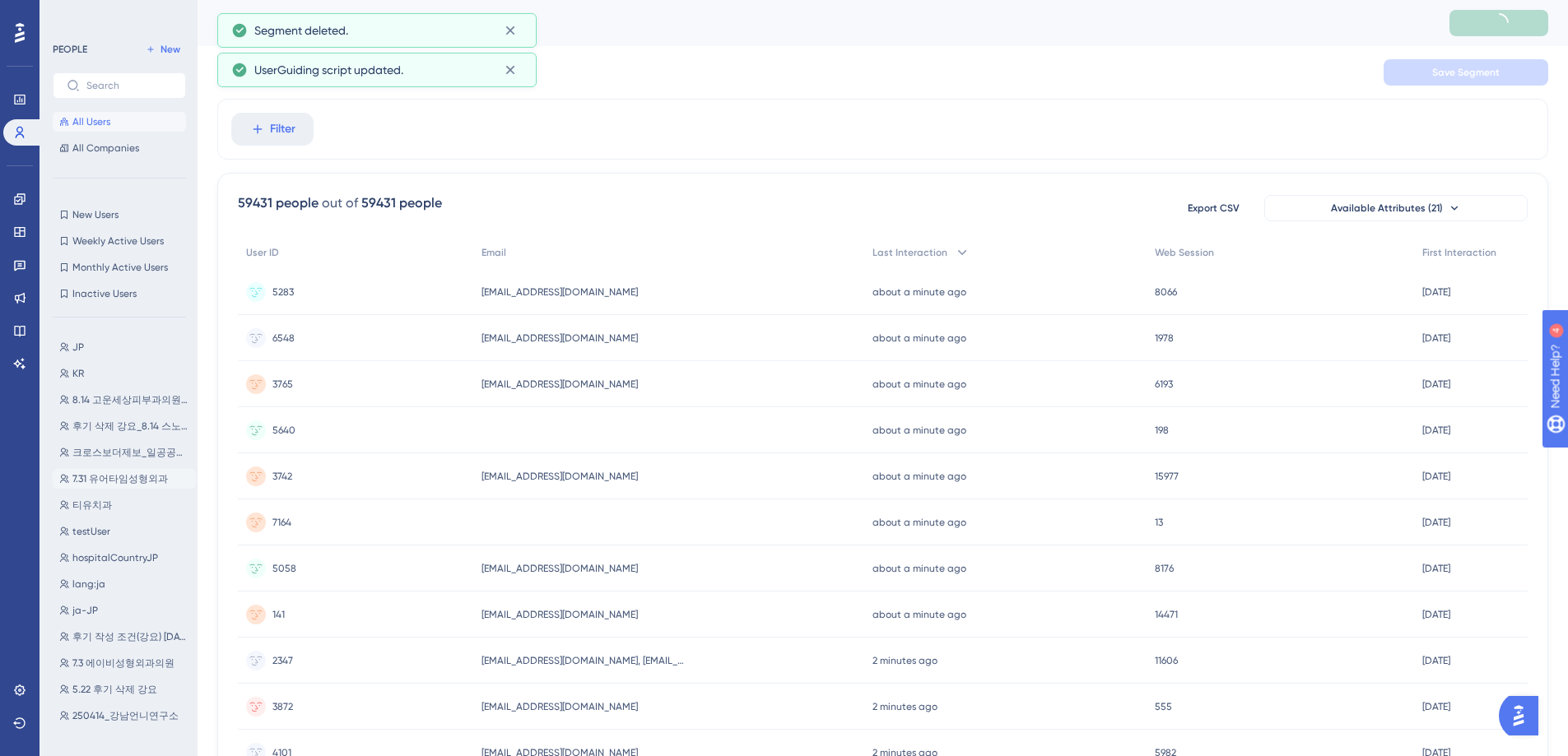
click at [108, 479] on span "7.31 유어타임성형외과" at bounding box center [120, 478] width 95 height 13
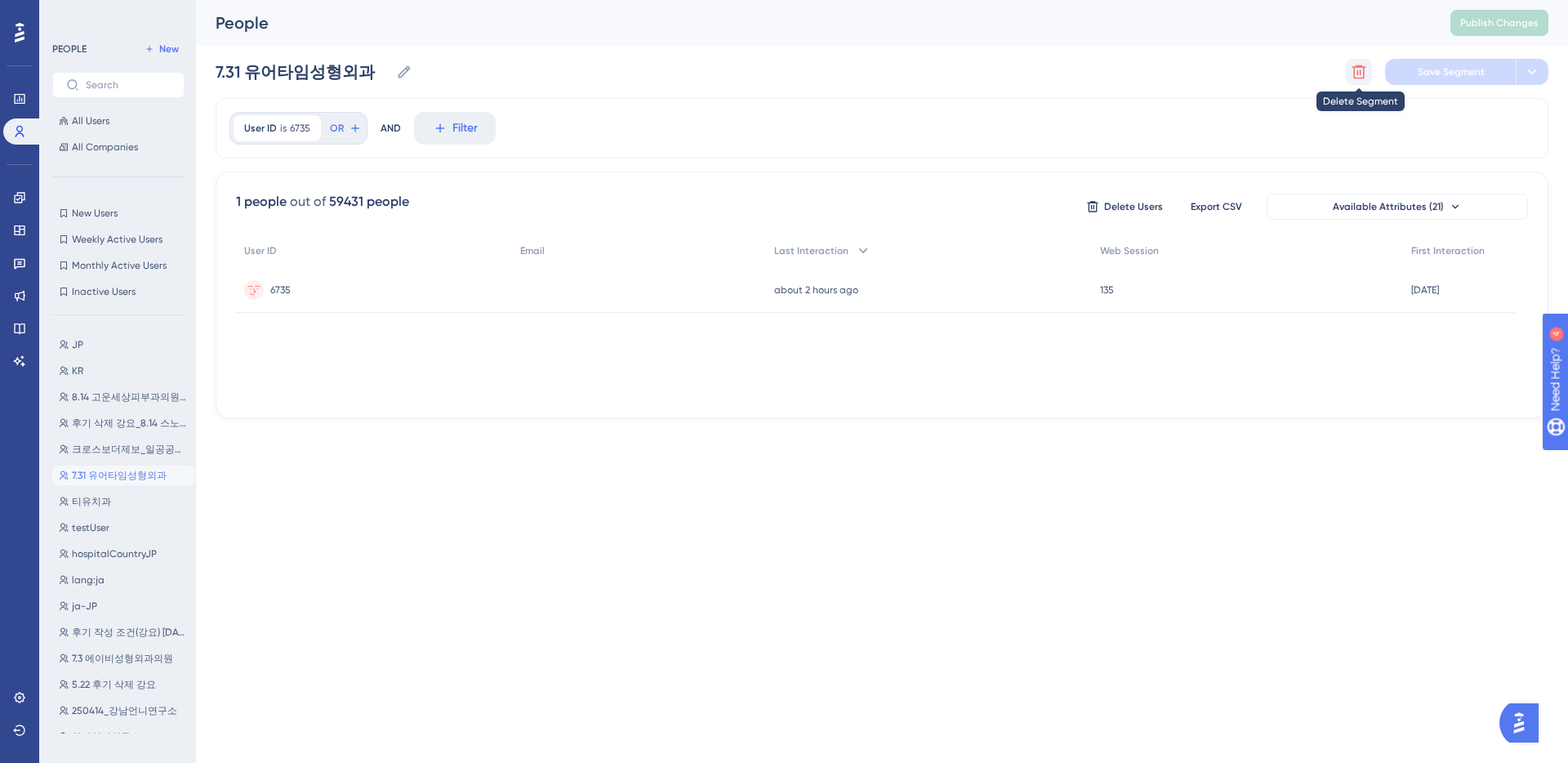
click at [1362, 74] on icon at bounding box center [1359, 72] width 17 height 17
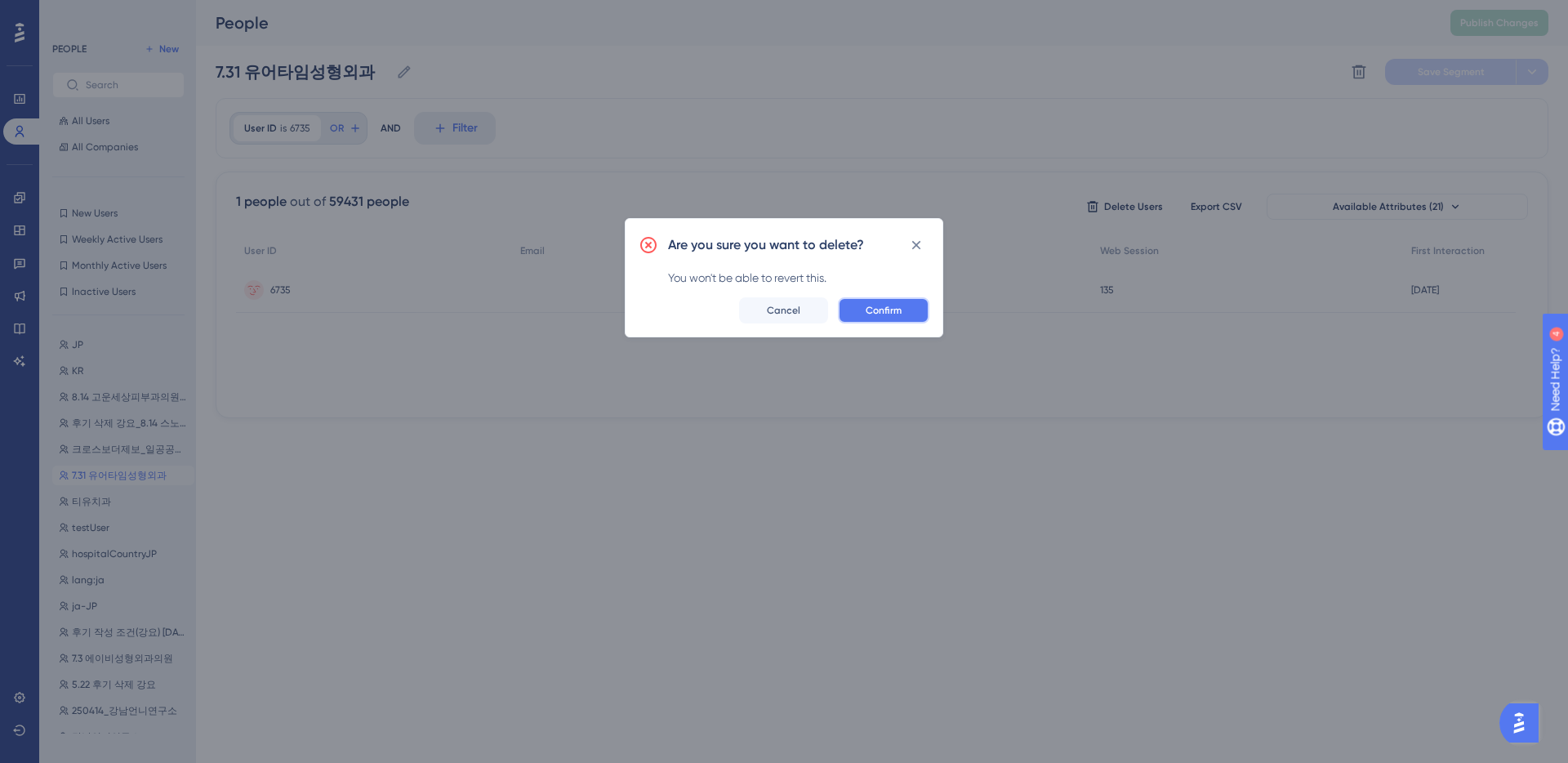
click at [891, 314] on span "Confirm" at bounding box center [883, 309] width 36 height 13
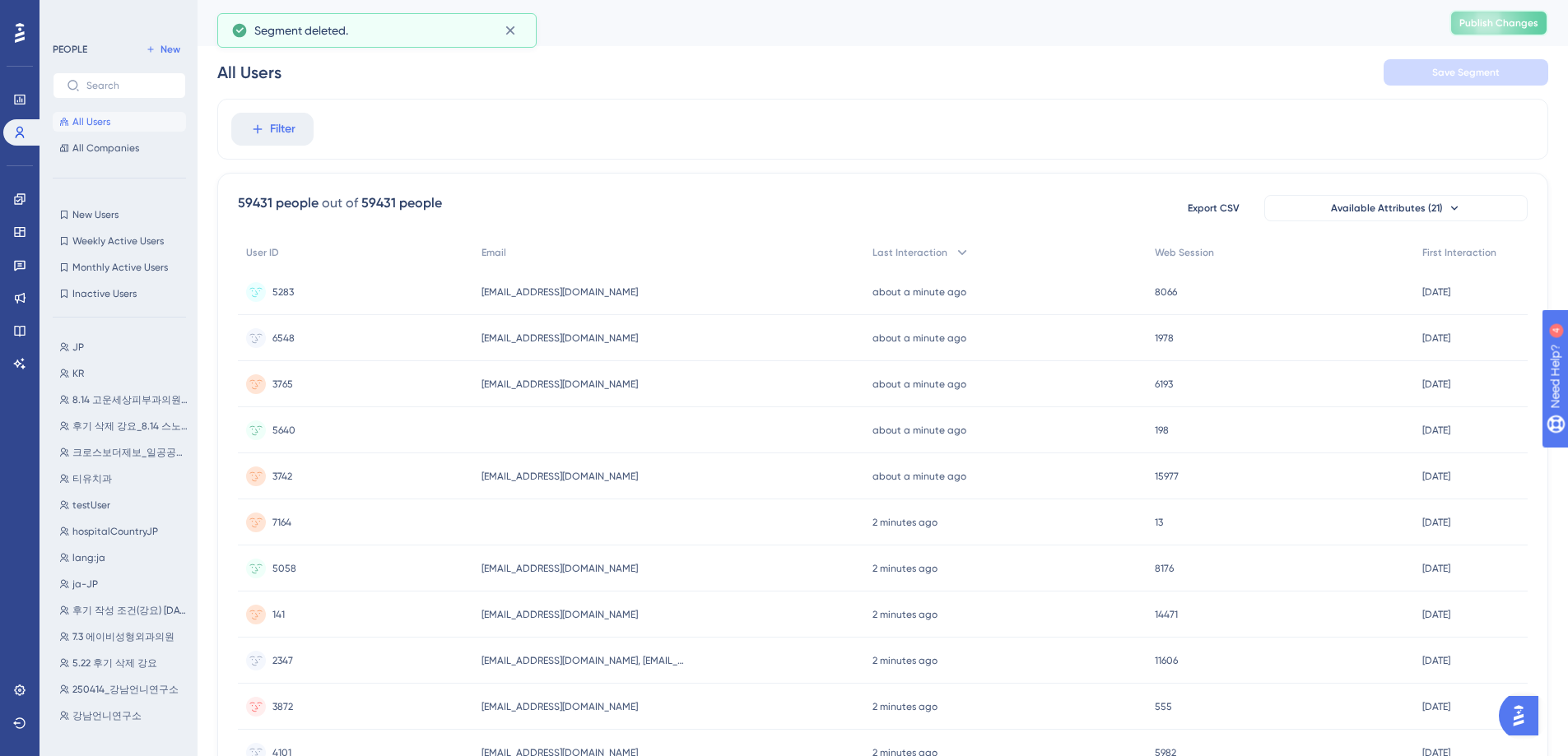
click at [1498, 24] on span "Publish Changes" at bounding box center [1499, 23] width 79 height 13
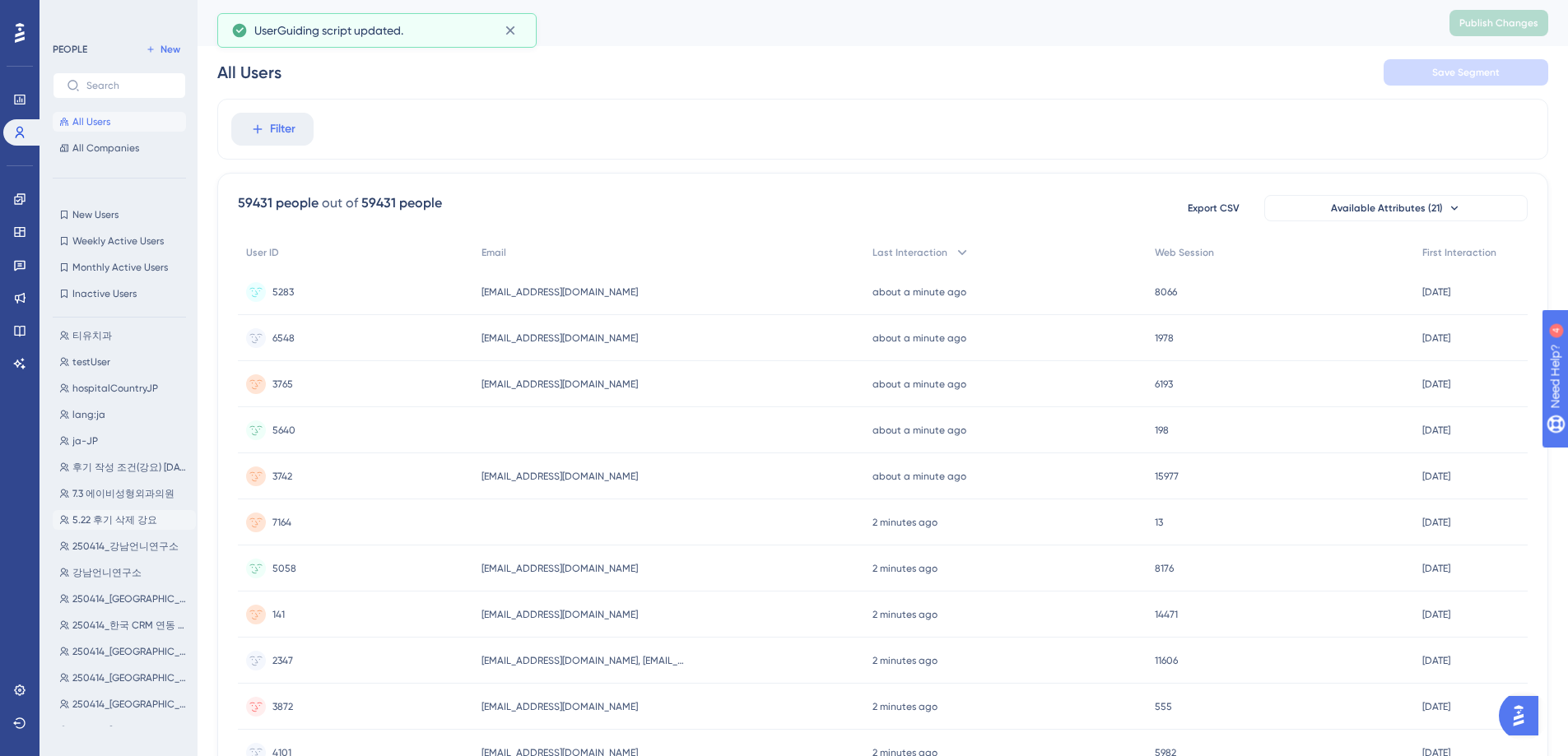
click at [135, 520] on span "5.22 후기 삭제 강요" at bounding box center [115, 520] width 85 height 13
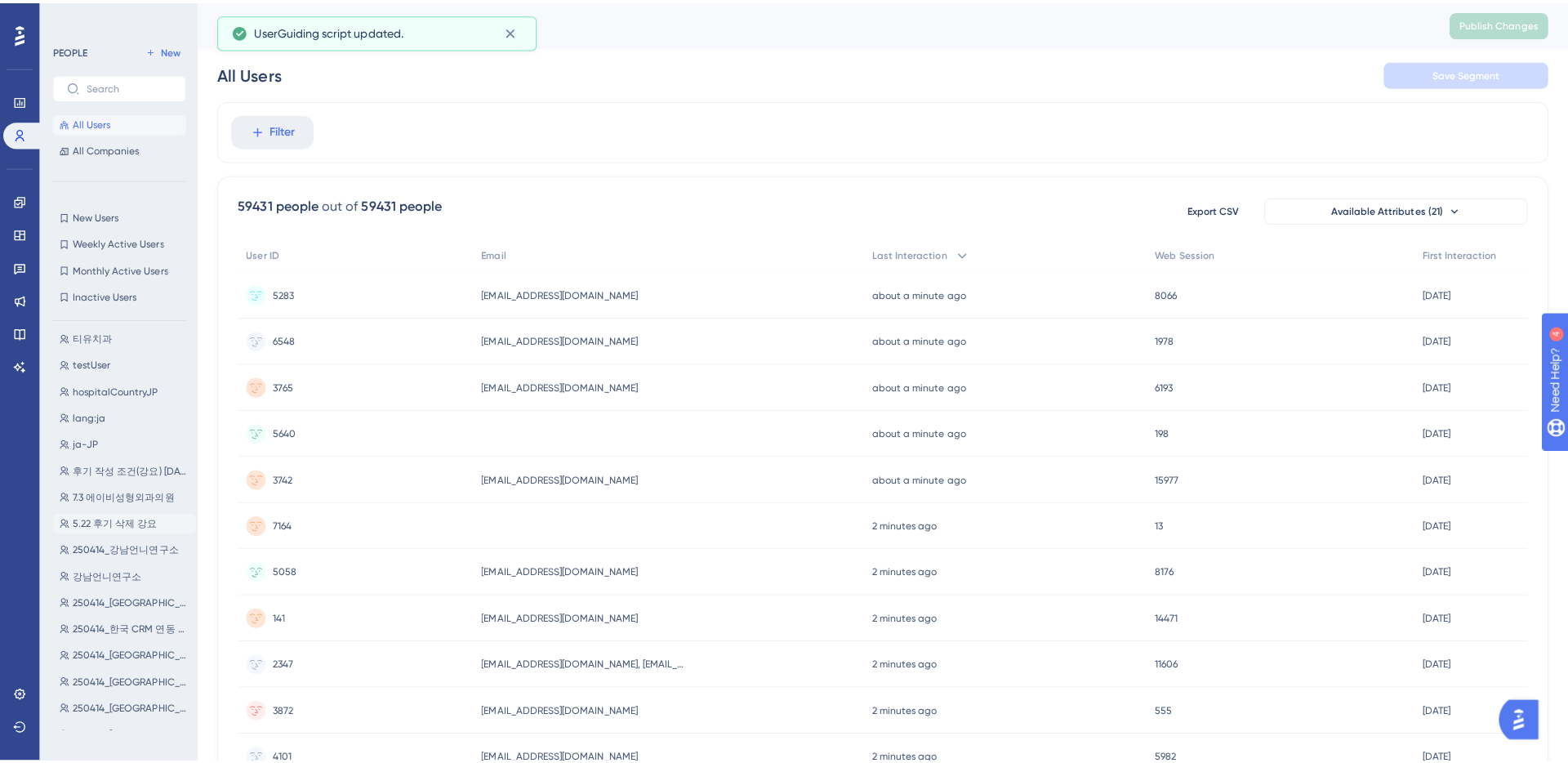
scroll to position [0, 0]
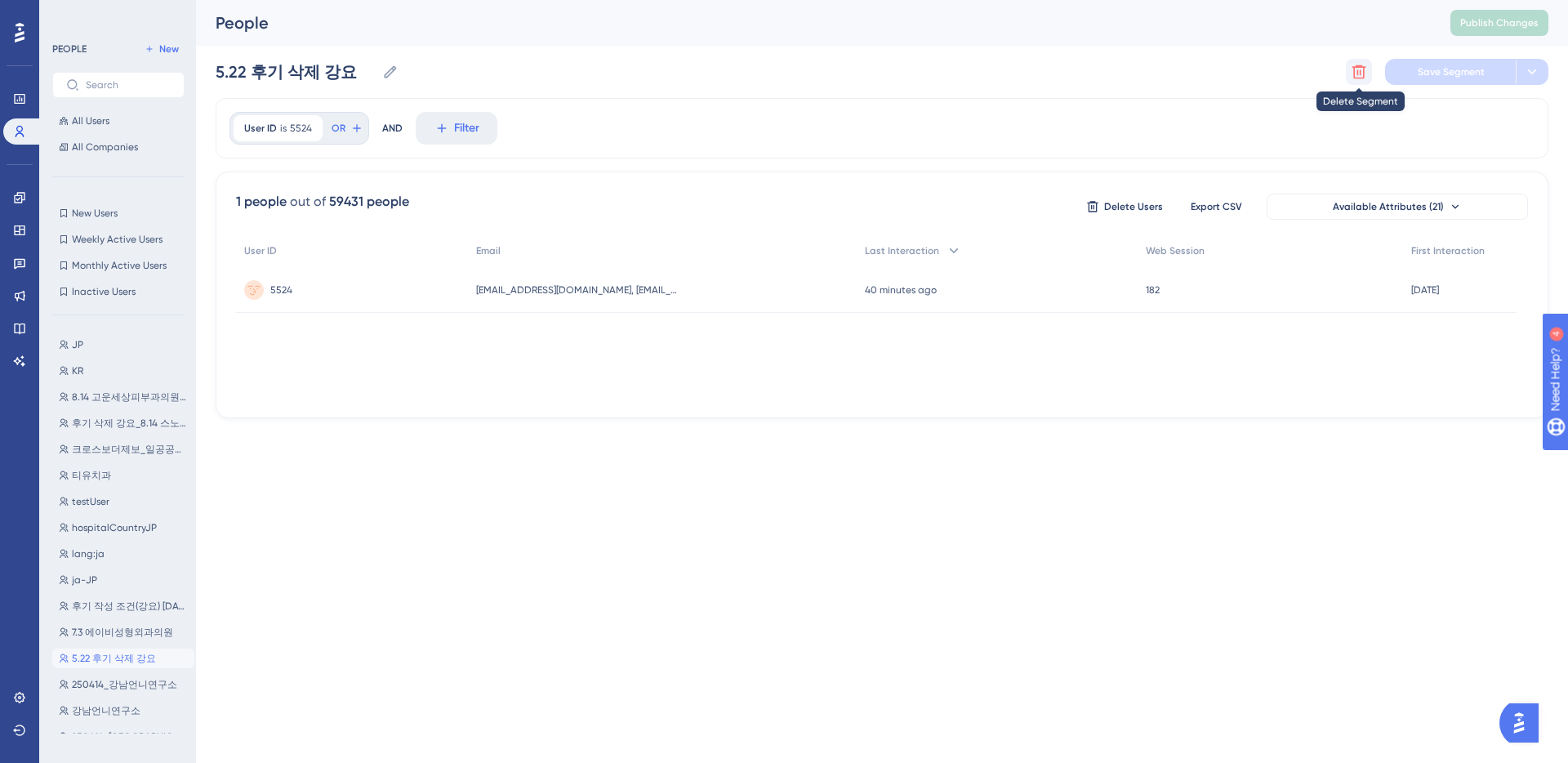
click at [1362, 76] on icon at bounding box center [1359, 72] width 17 height 17
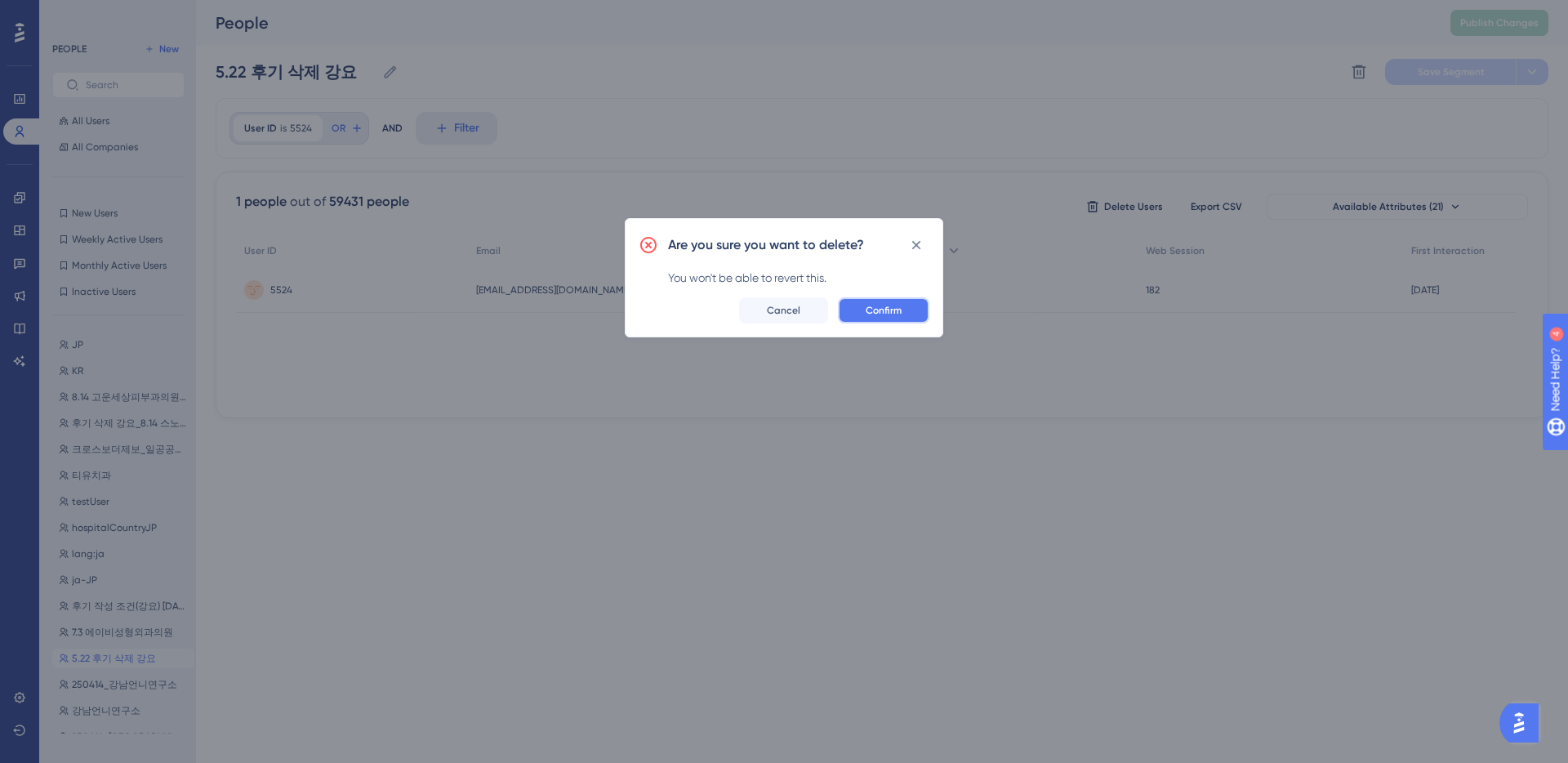
click at [871, 309] on span "Confirm" at bounding box center [883, 309] width 36 height 13
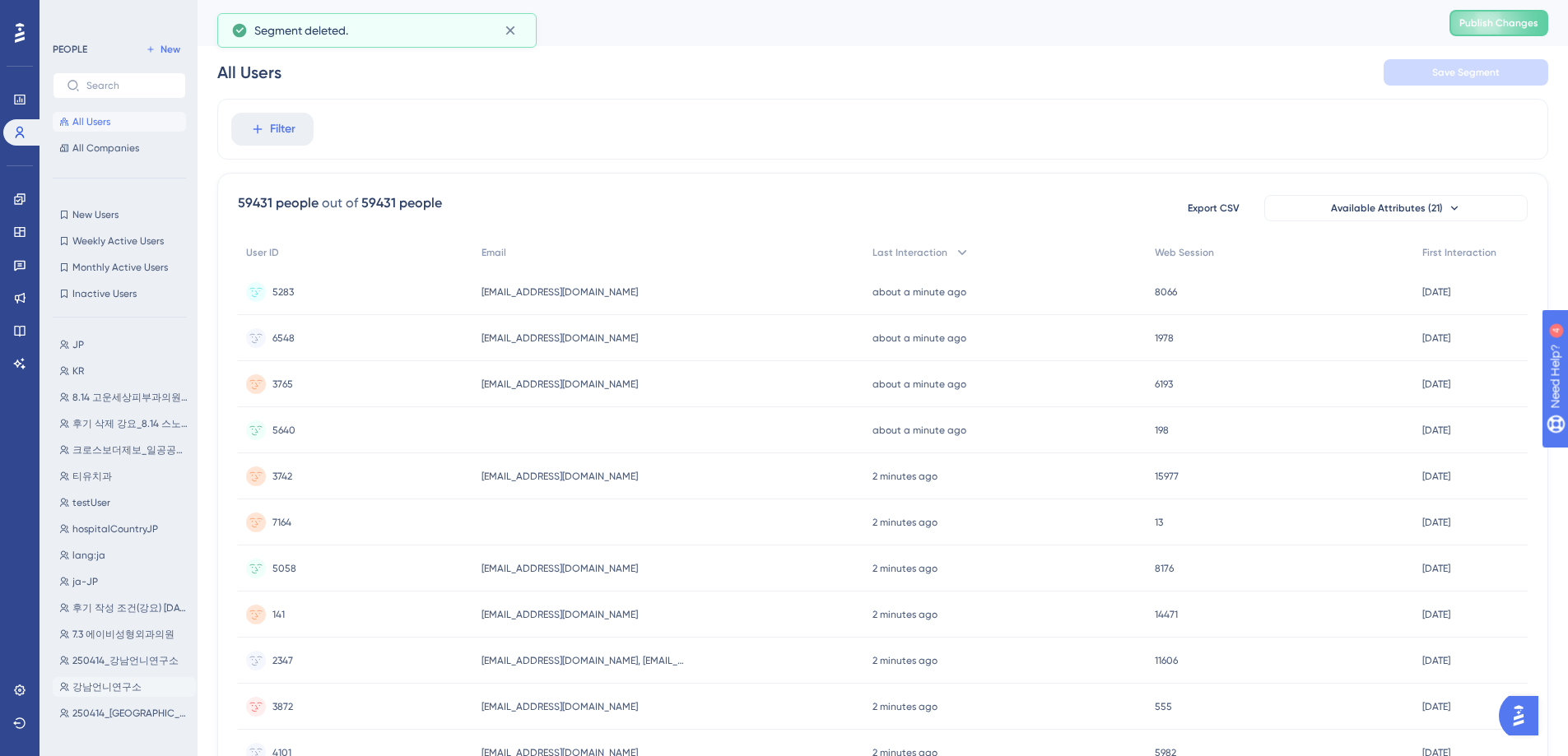
scroll to position [193, 0]
click at [140, 445] on span "7.3 에이비성형외과의원" at bounding box center [123, 443] width 102 height 13
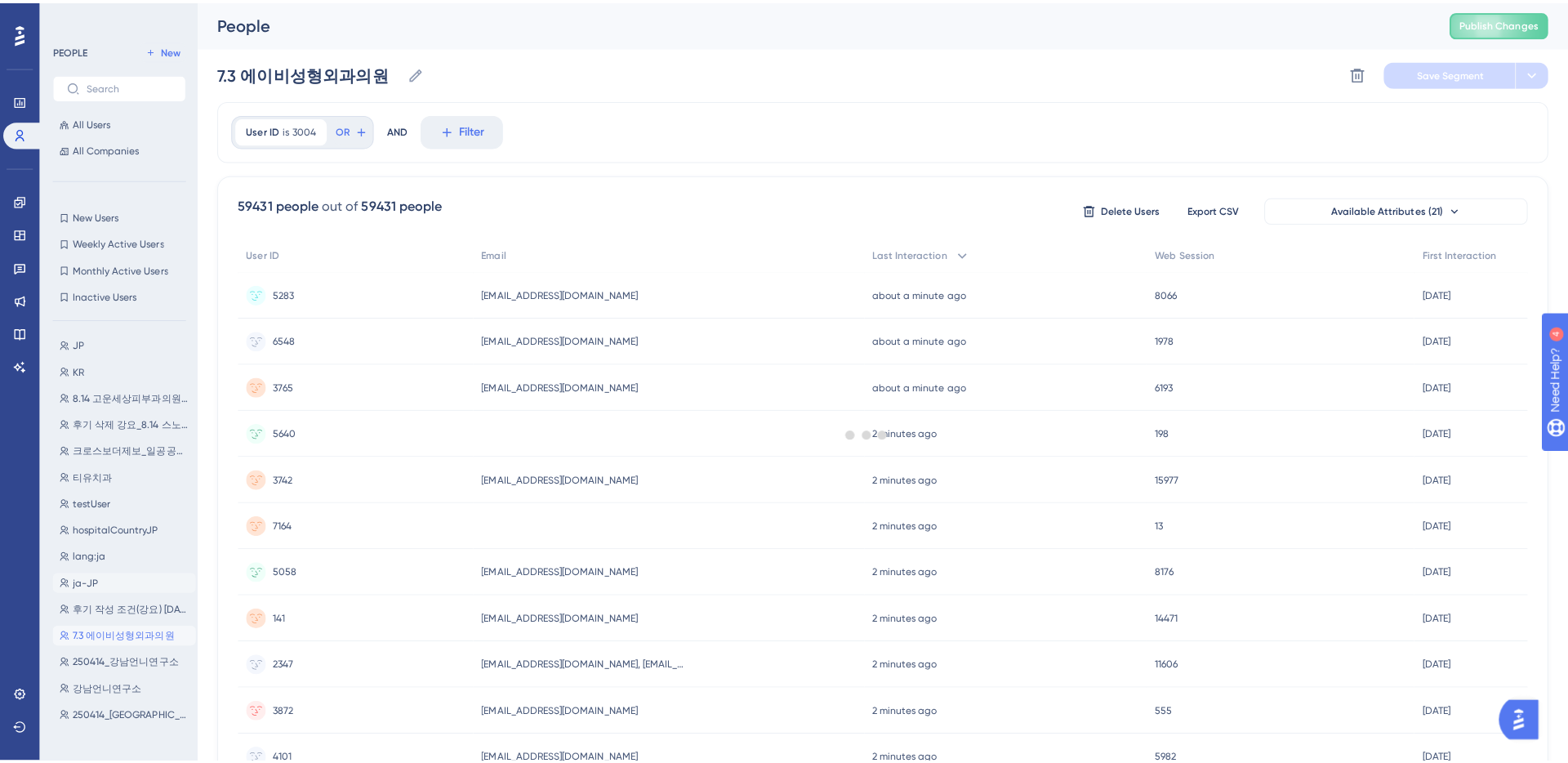
scroll to position [0, 0]
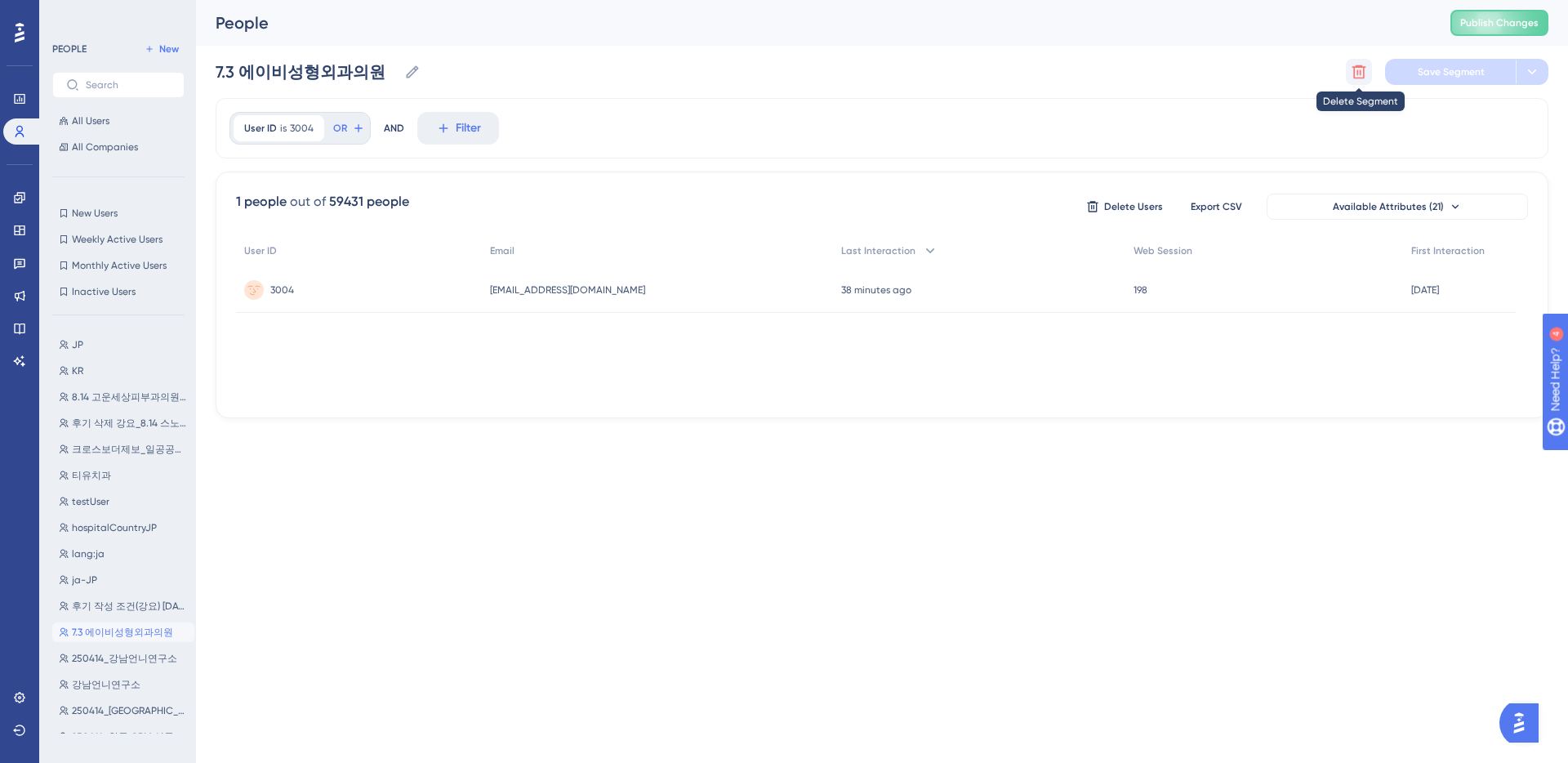
click at [1362, 71] on icon at bounding box center [1359, 72] width 17 height 17
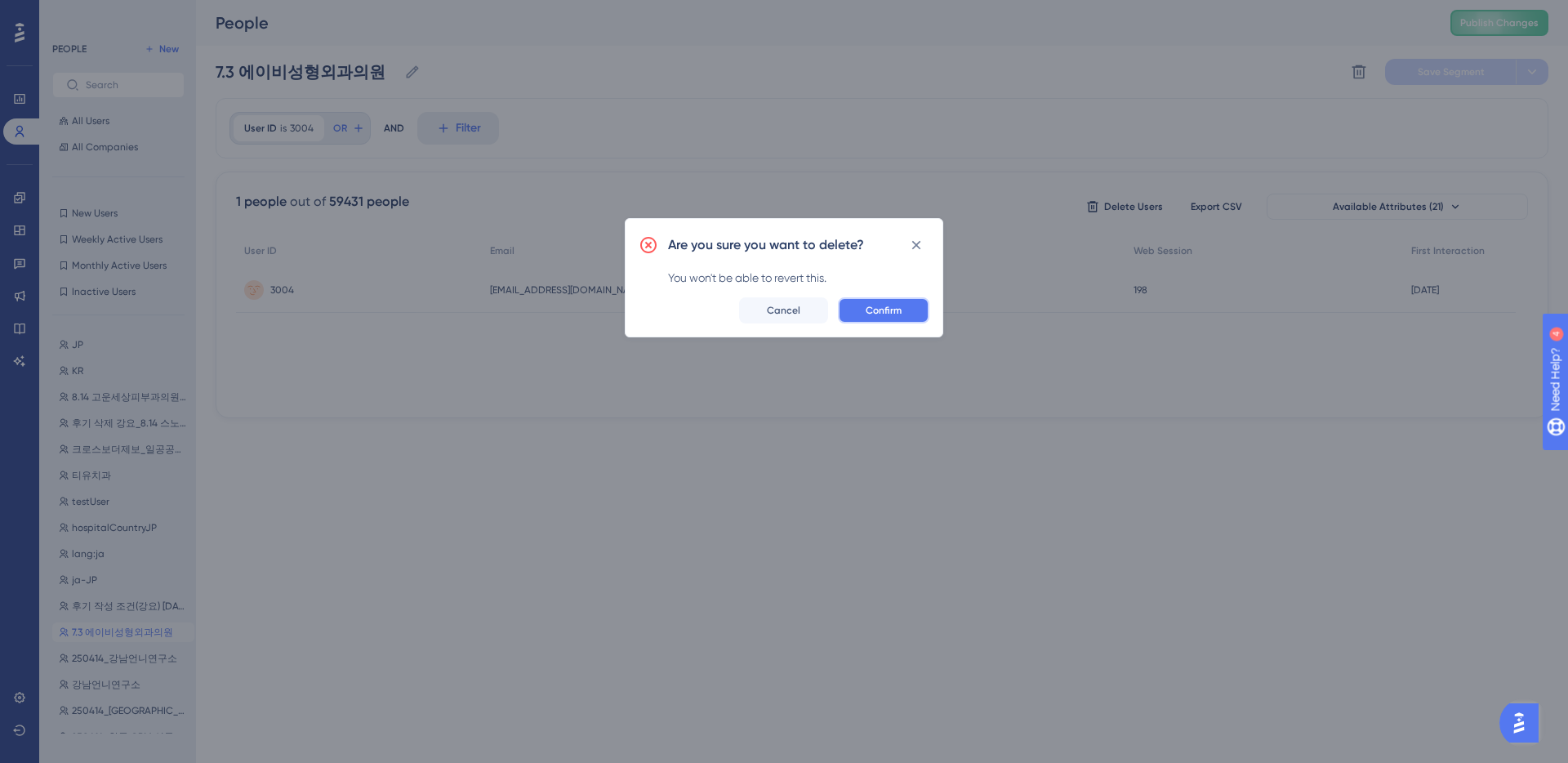
click at [872, 313] on span "Confirm" at bounding box center [883, 309] width 36 height 13
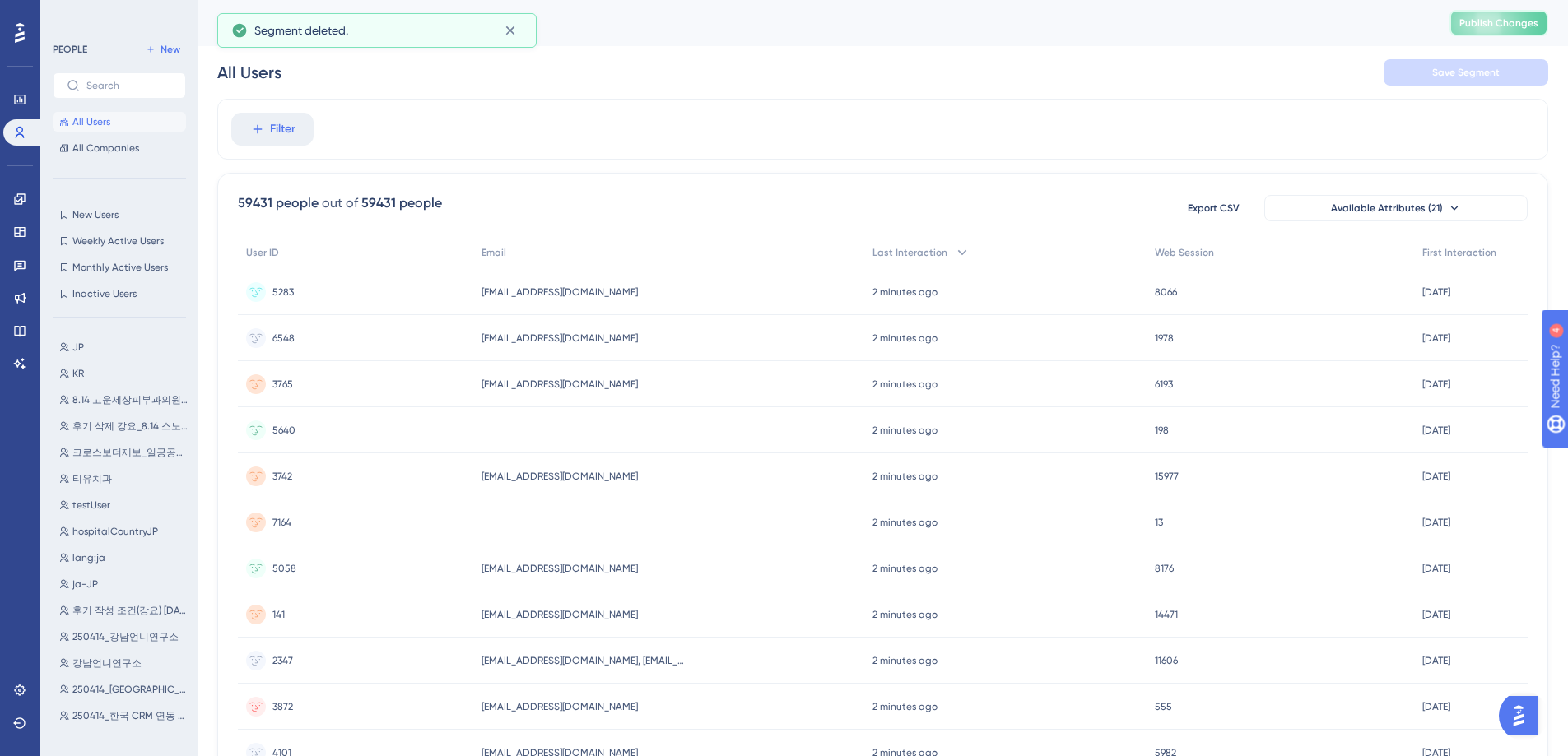
click at [1486, 21] on span "Publish Changes" at bounding box center [1499, 23] width 79 height 13
click at [102, 477] on span "티유치과" at bounding box center [92, 478] width 40 height 13
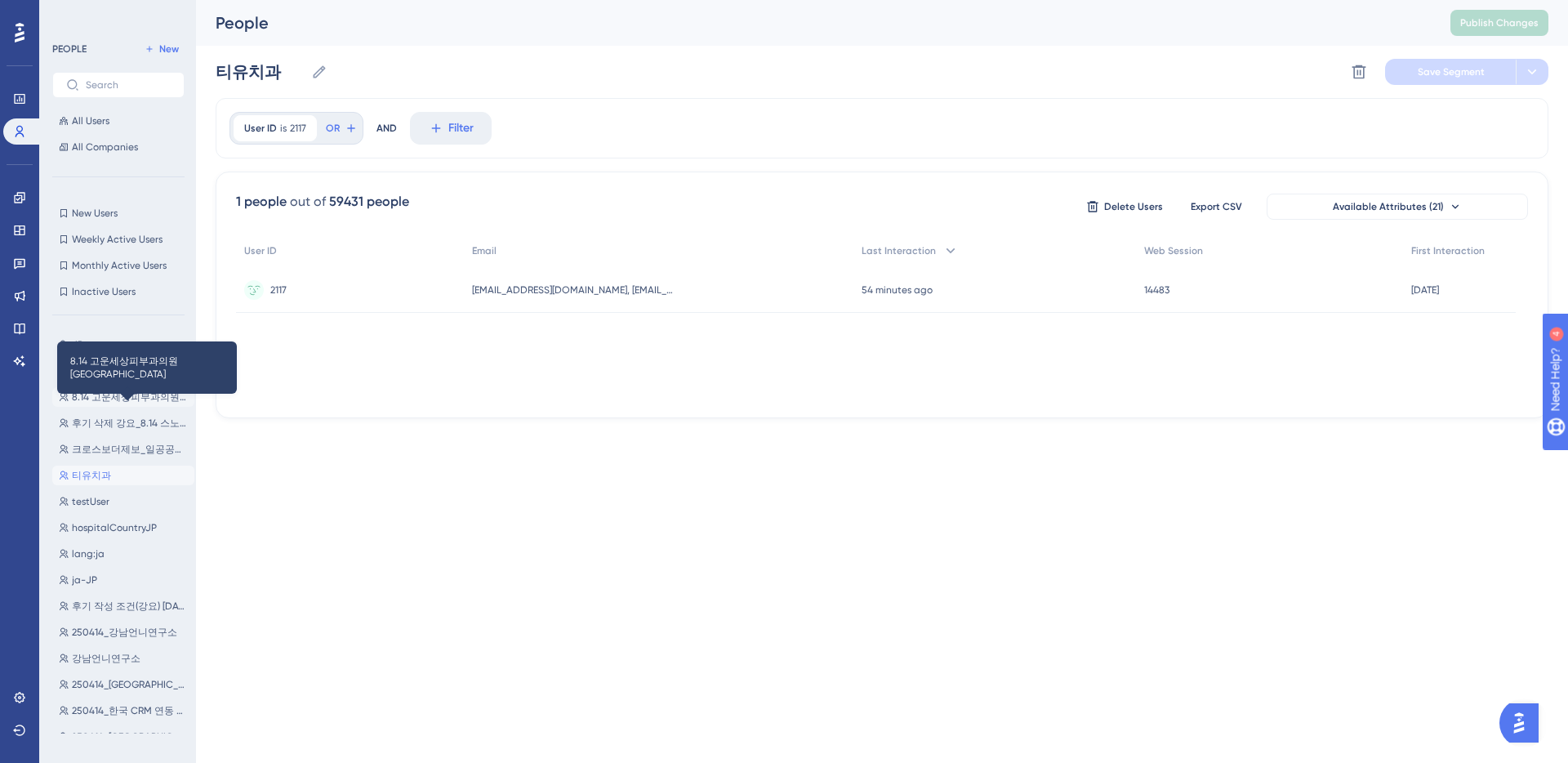
click at [130, 397] on span "8.14 고운세상피부과의원 명동점" at bounding box center [130, 396] width 116 height 13
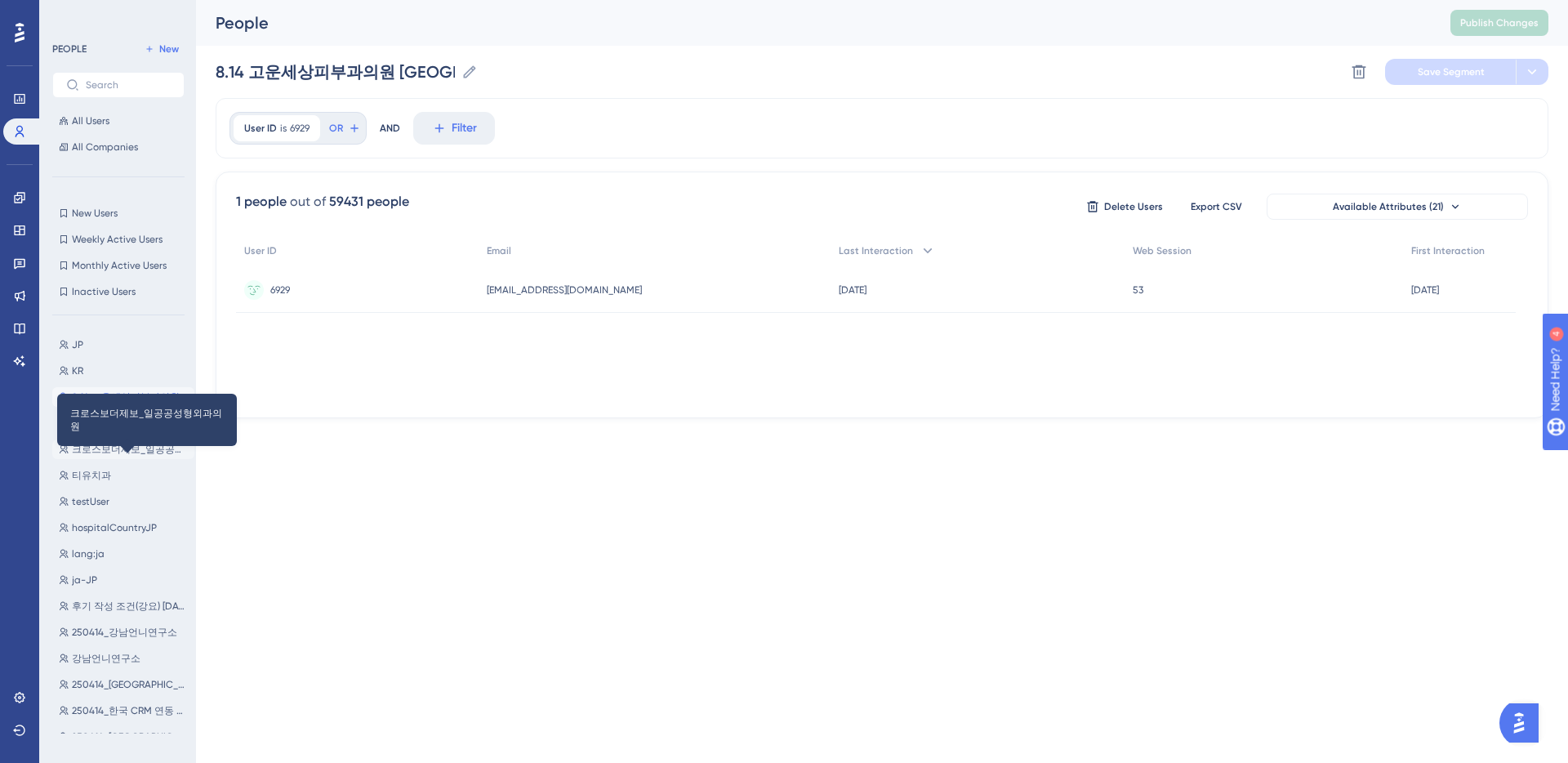
click at [114, 447] on span "크로스보더제보_일공공성형외과의원" at bounding box center [130, 449] width 116 height 13
type input "크로스보더제보_일공공성형외과의원"
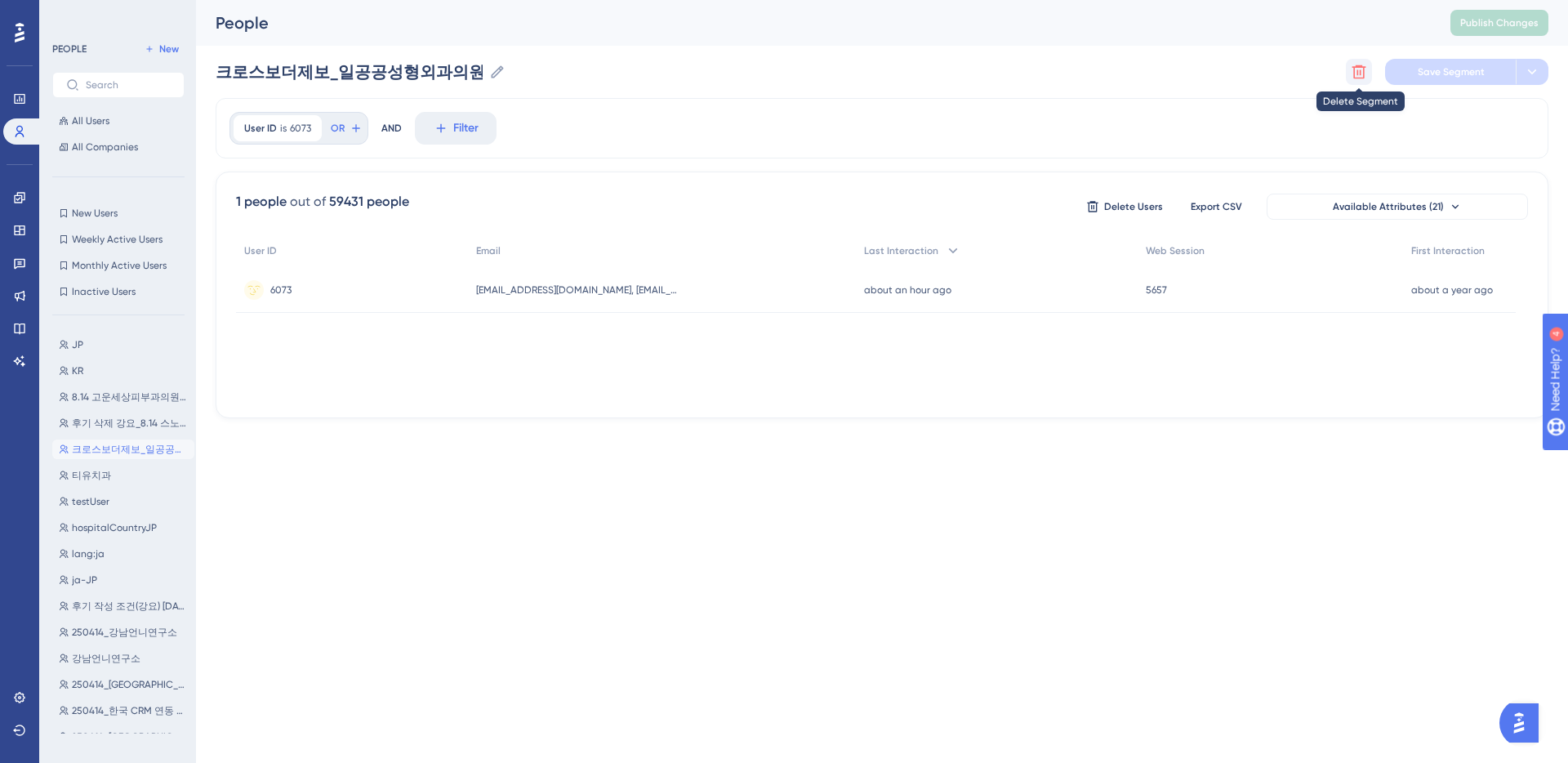
click at [1363, 74] on icon at bounding box center [1359, 72] width 17 height 17
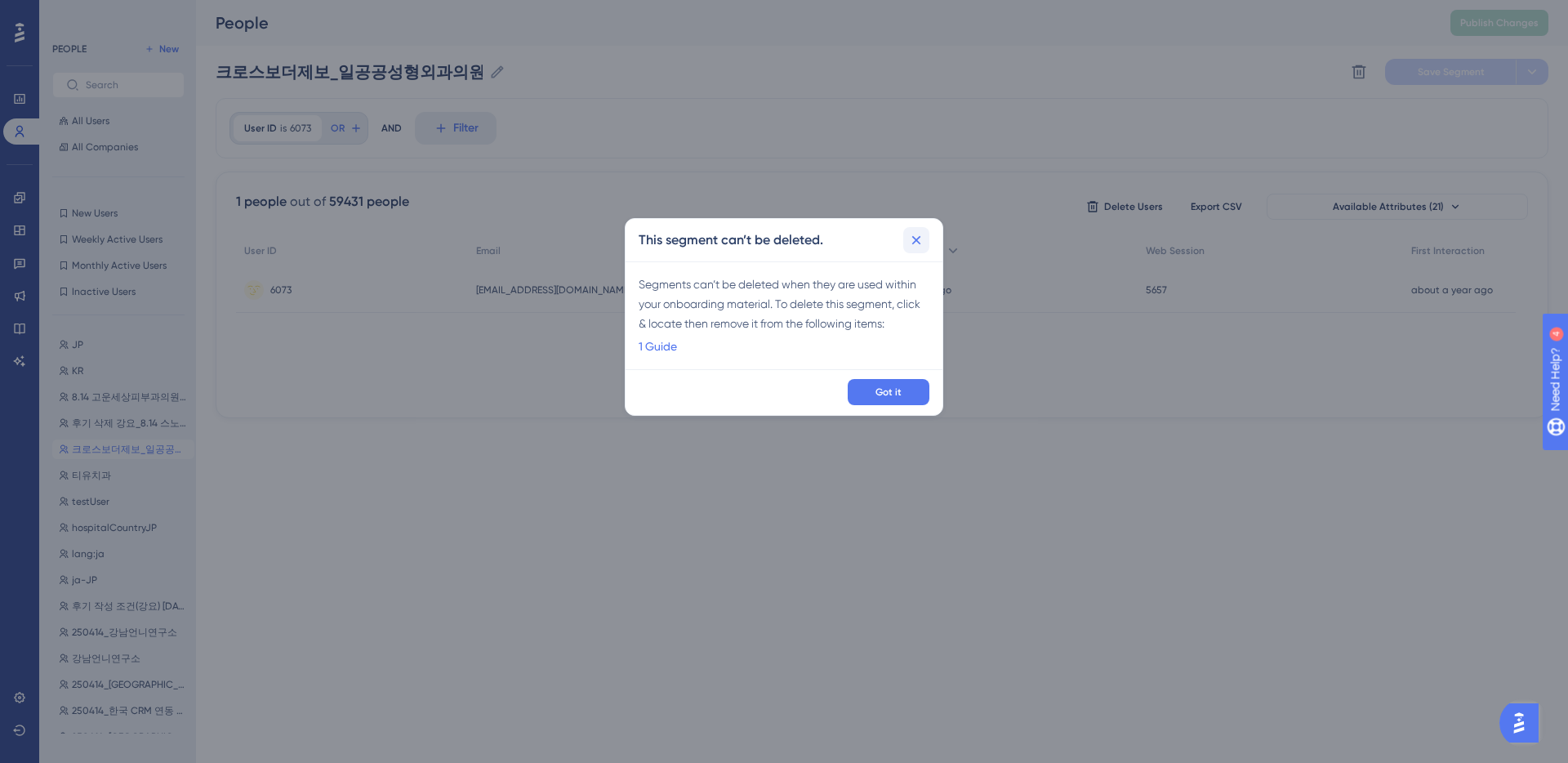
click at [923, 240] on icon at bounding box center [917, 240] width 17 height 17
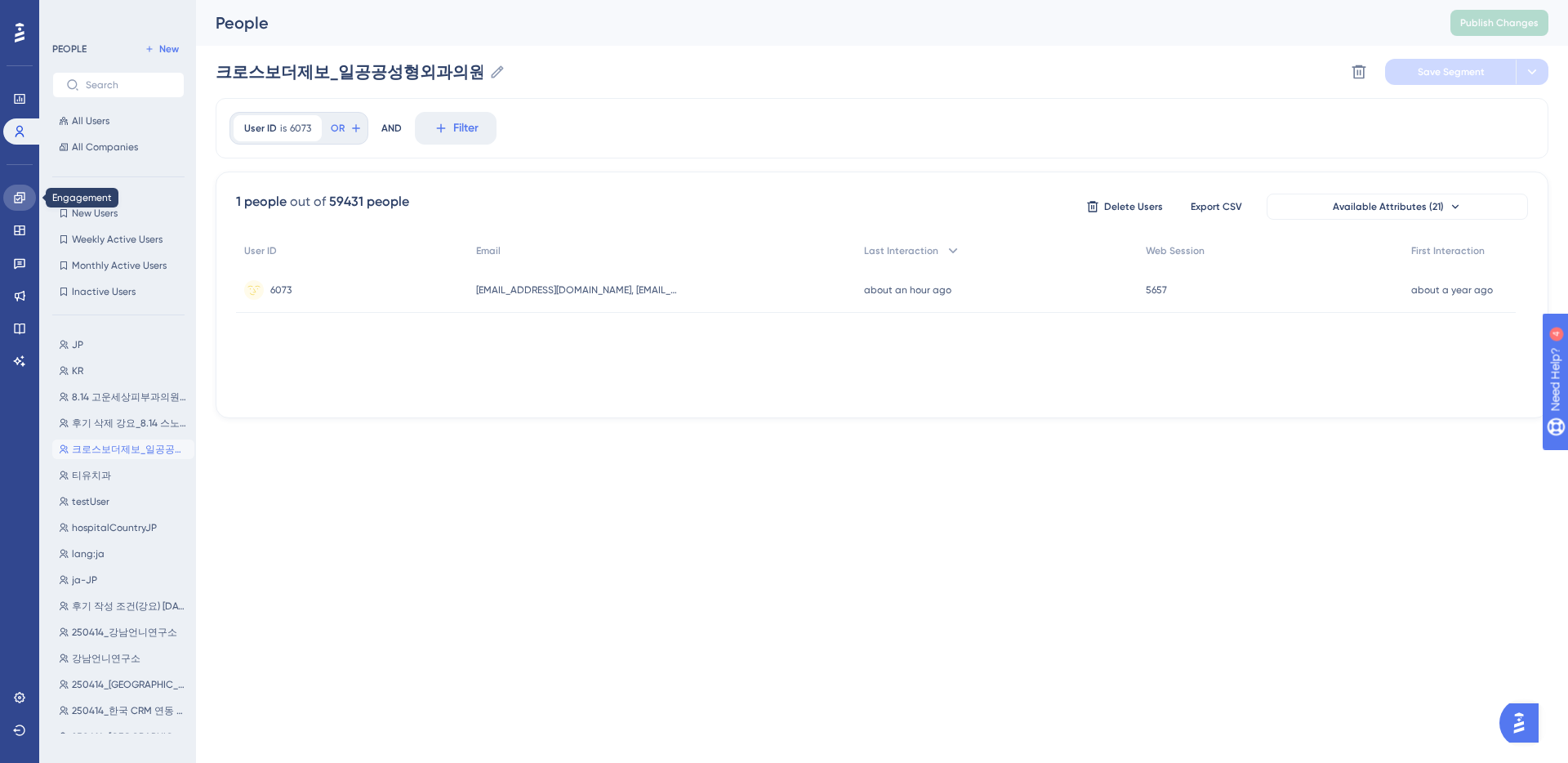
click at [21, 196] on icon at bounding box center [19, 197] width 13 height 13
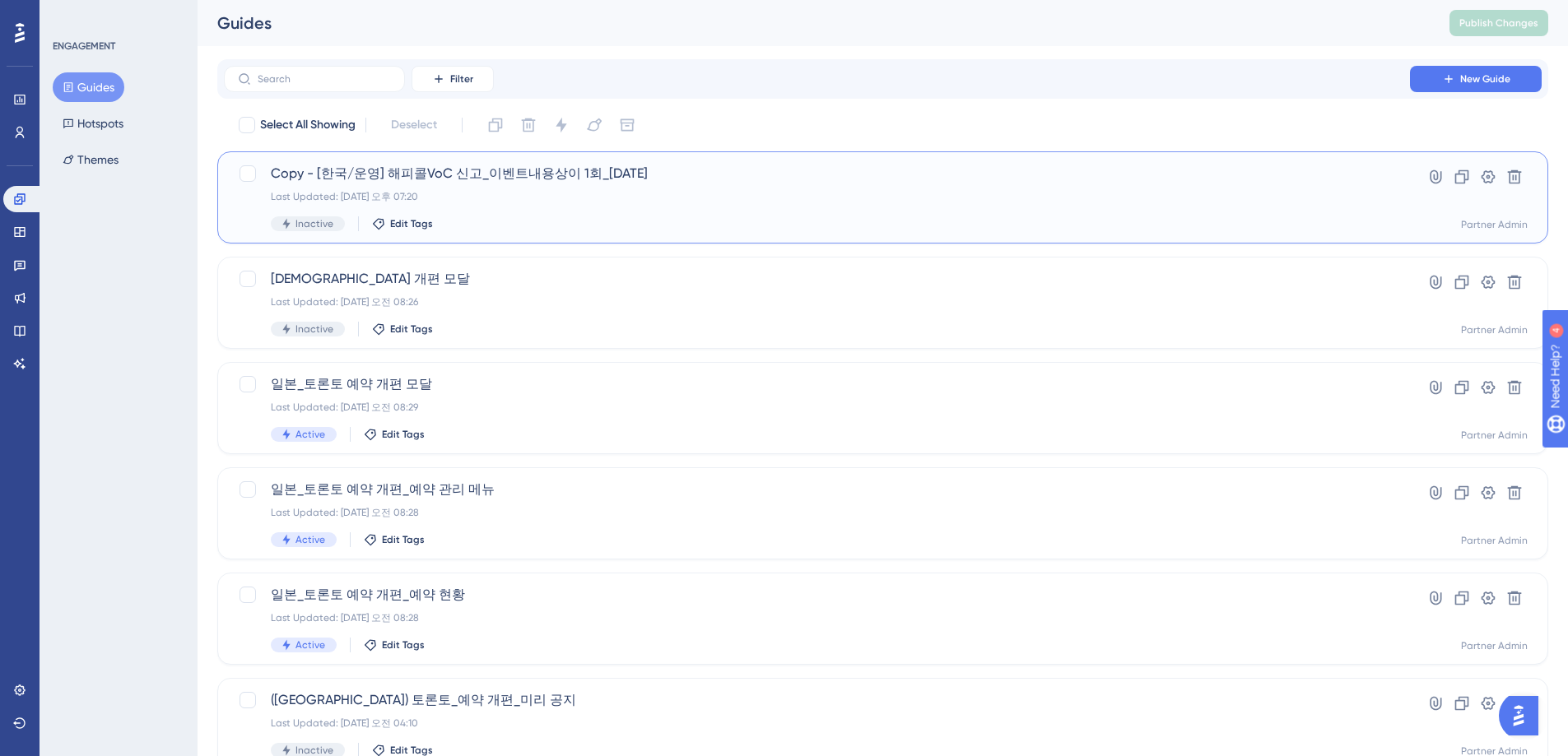
click at [657, 188] on div "Copy - [한국/운영] 해피콜VoC 신고_이벤트내용상이 1회_25.8.14 Last Updated: 2025년 8월 27일 오후 07:20…" at bounding box center [817, 197] width 1092 height 67
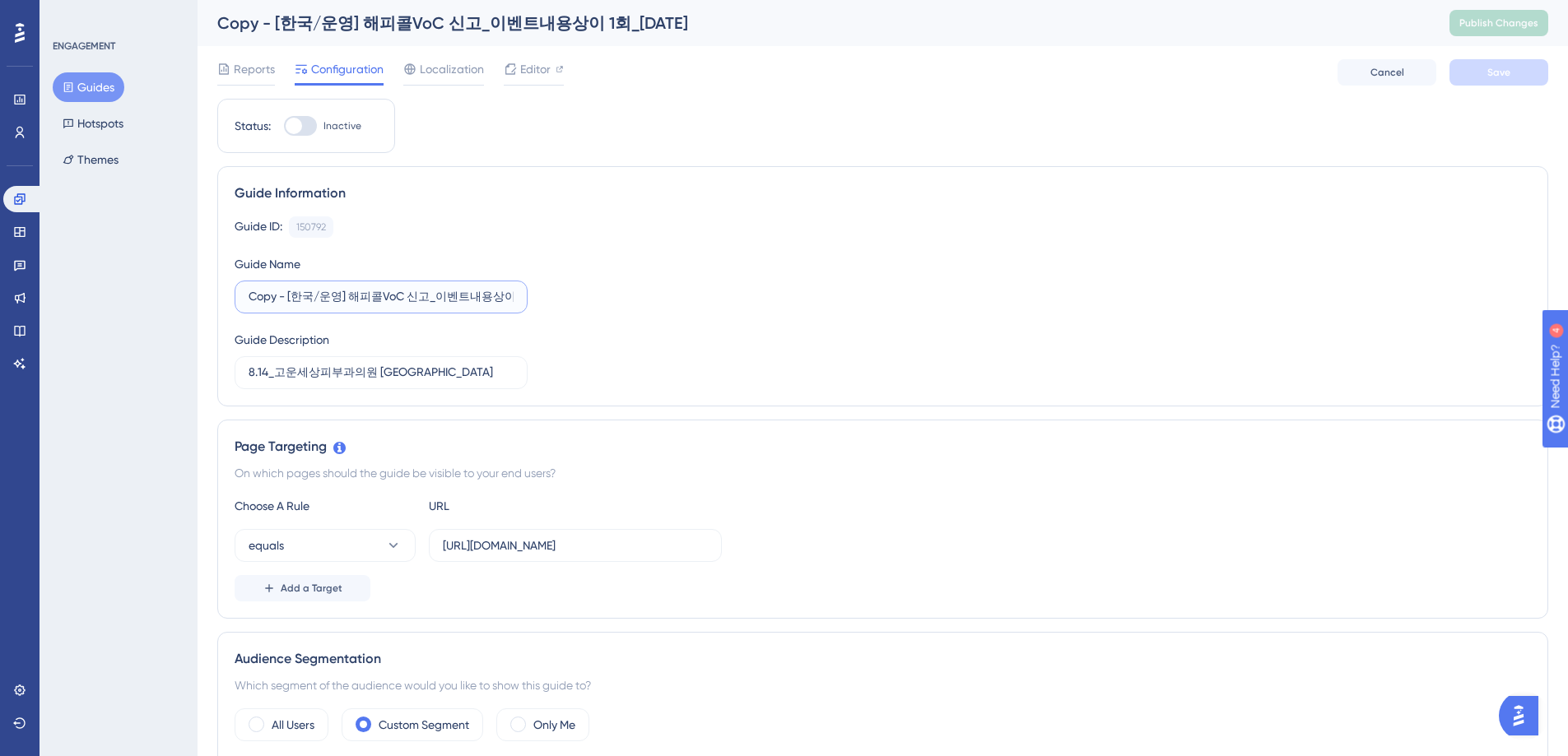
drag, startPoint x: 287, startPoint y: 298, endPoint x: 244, endPoint y: 295, distance: 43.1
click at [244, 295] on label "Copy - [한국/운영] 해피콜VoC 신고_이벤트내용상이 1회_25.8.14" at bounding box center [381, 297] width 293 height 33
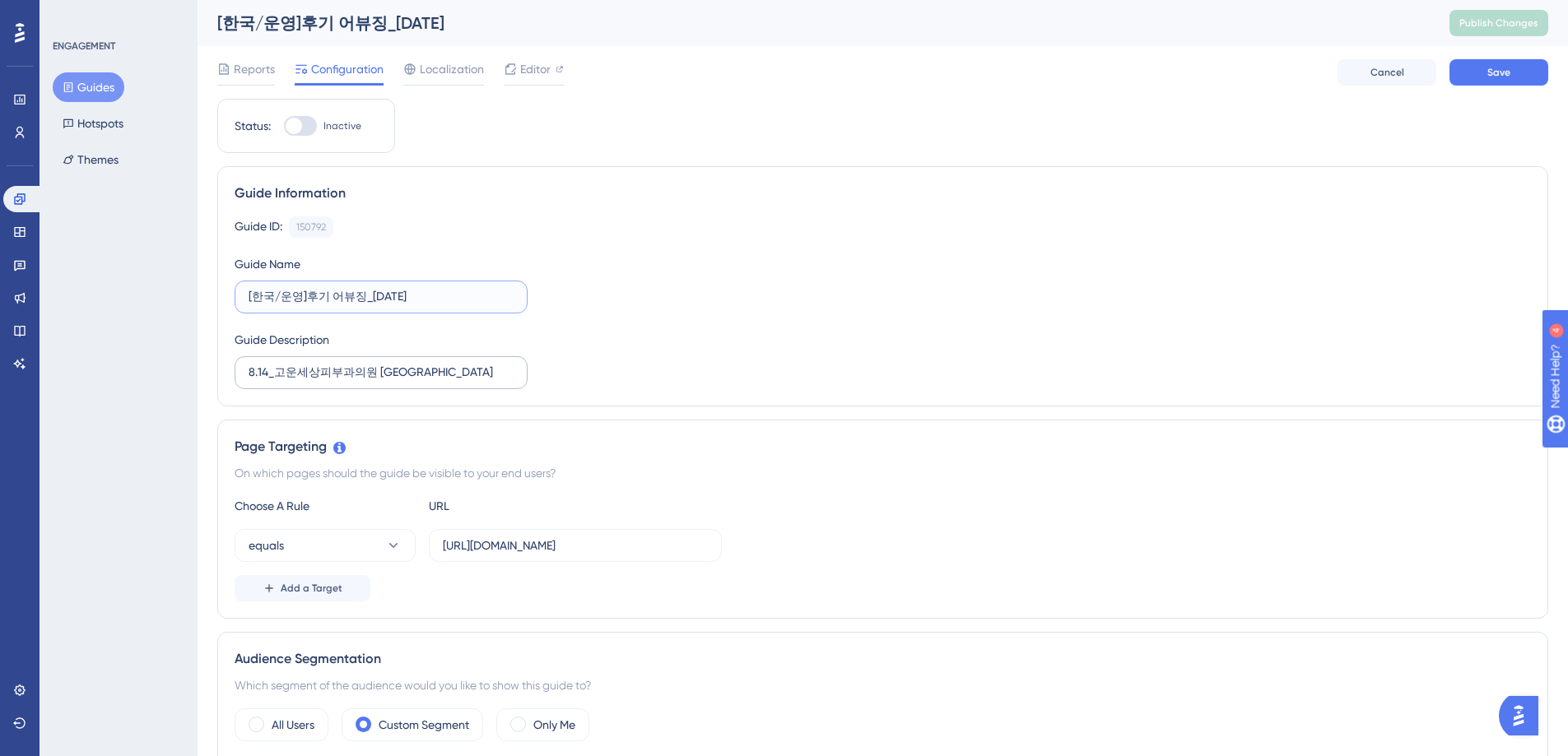
type input "[한국/운영]후기 어뷰징_25.8.28"
drag, startPoint x: 249, startPoint y: 377, endPoint x: 430, endPoint y: 367, distance: 181.3
click at [430, 367] on input "8.14_고운세상피부과의원 명동점" at bounding box center [381, 373] width 265 height 18
click at [1499, 75] on span "Save" at bounding box center [1498, 72] width 23 height 13
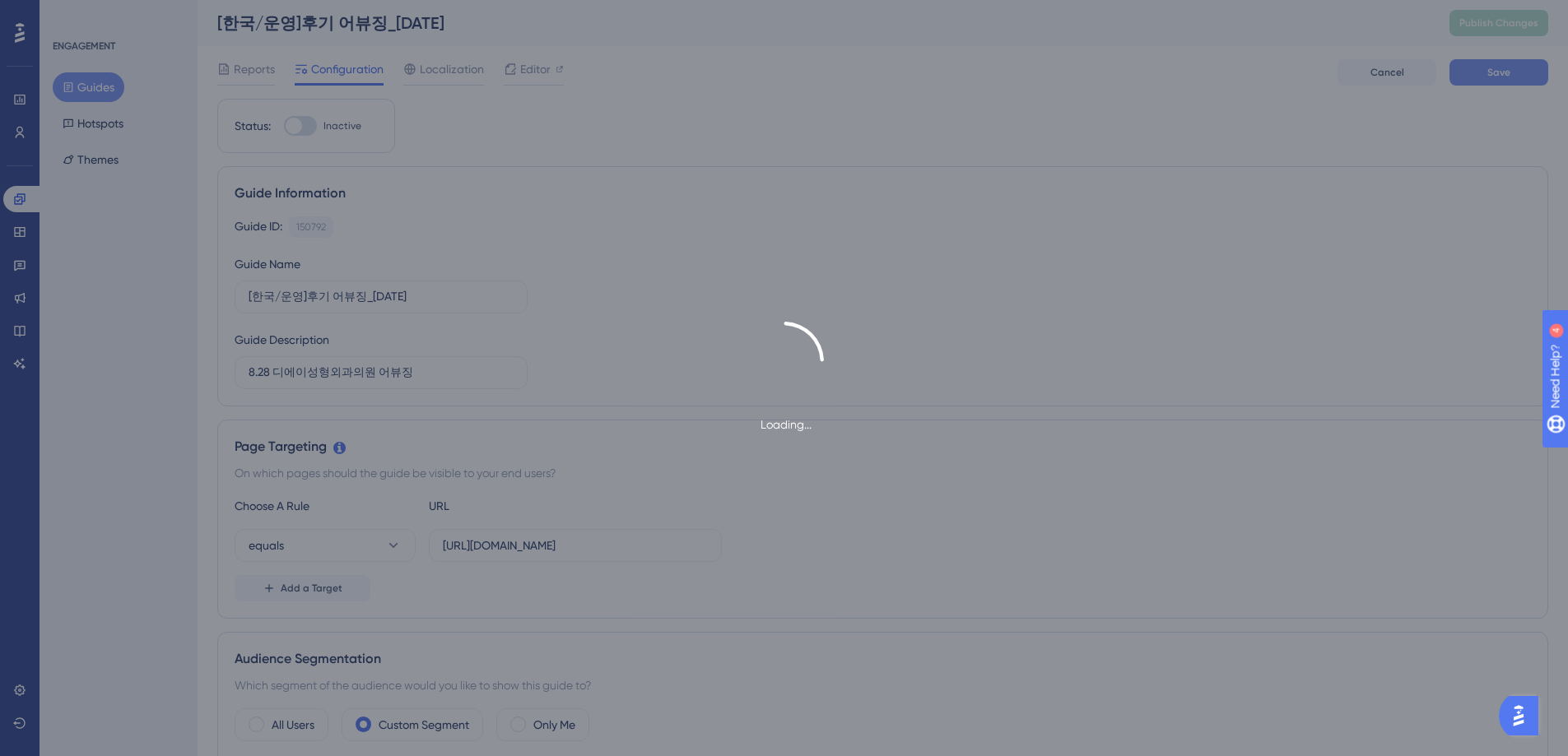
type input "8.28 디에이성형외과의원 어뷰징"
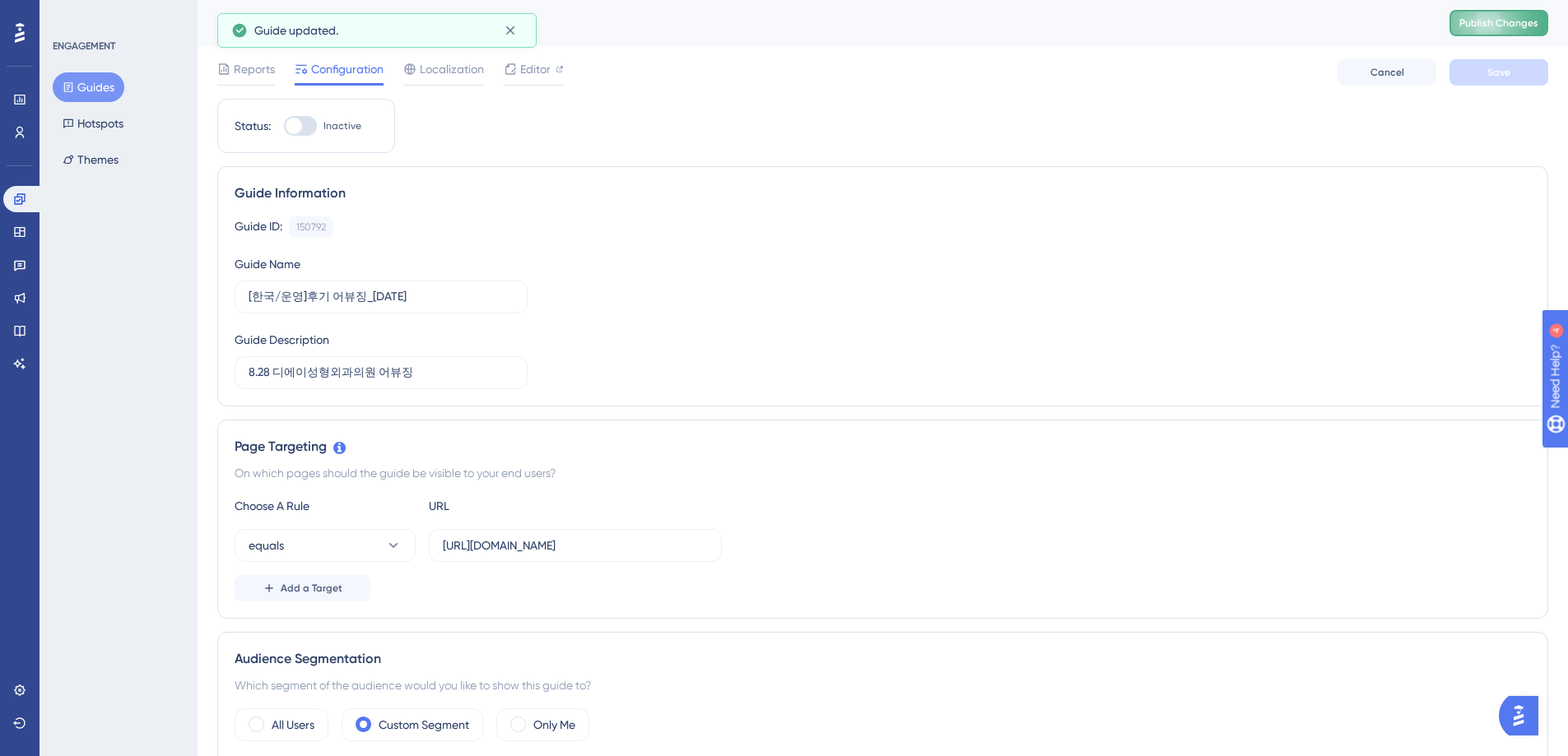
click at [1496, 27] on span "Publish Changes" at bounding box center [1499, 23] width 79 height 13
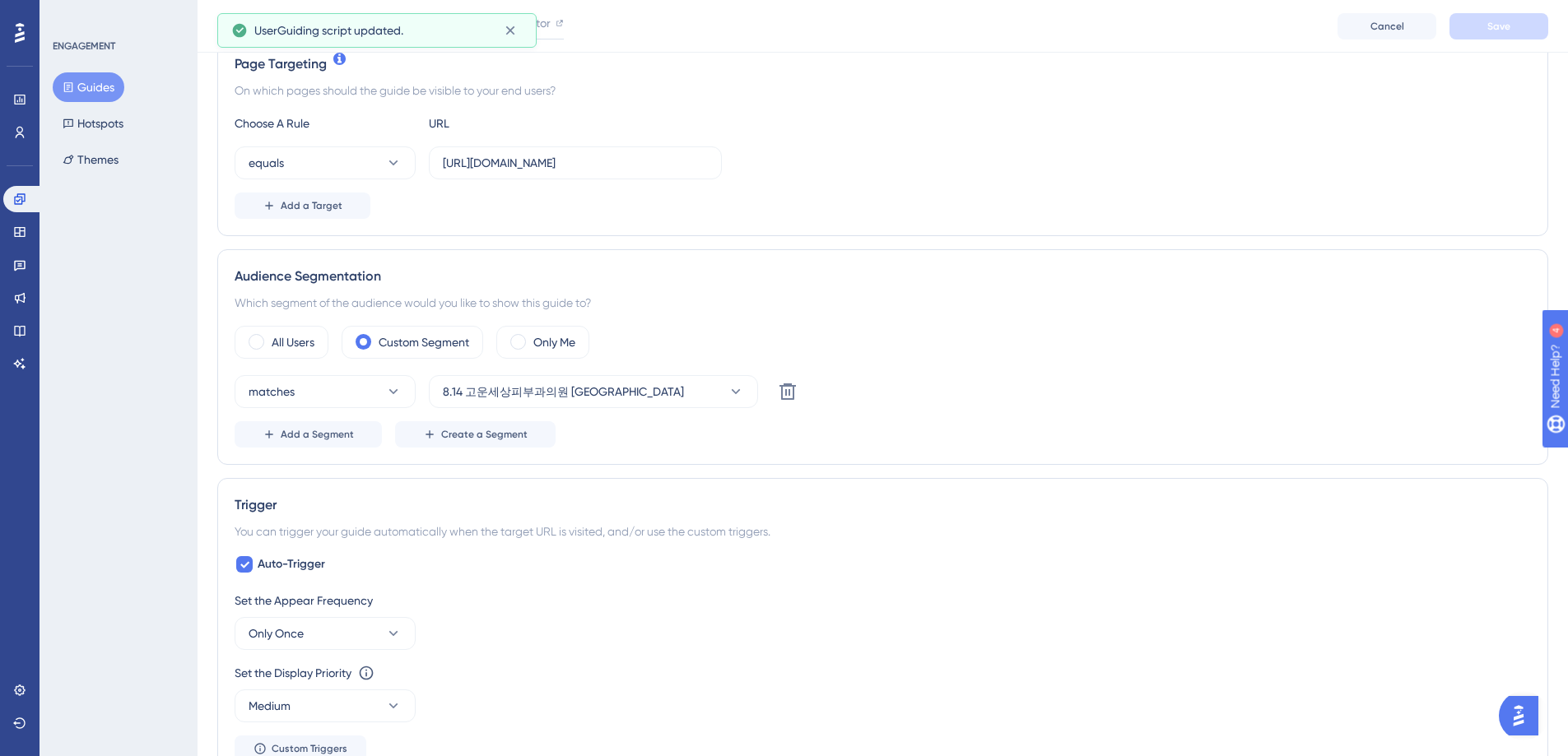
scroll to position [390, 0]
click at [505, 436] on span "Create a Segment" at bounding box center [484, 433] width 86 height 13
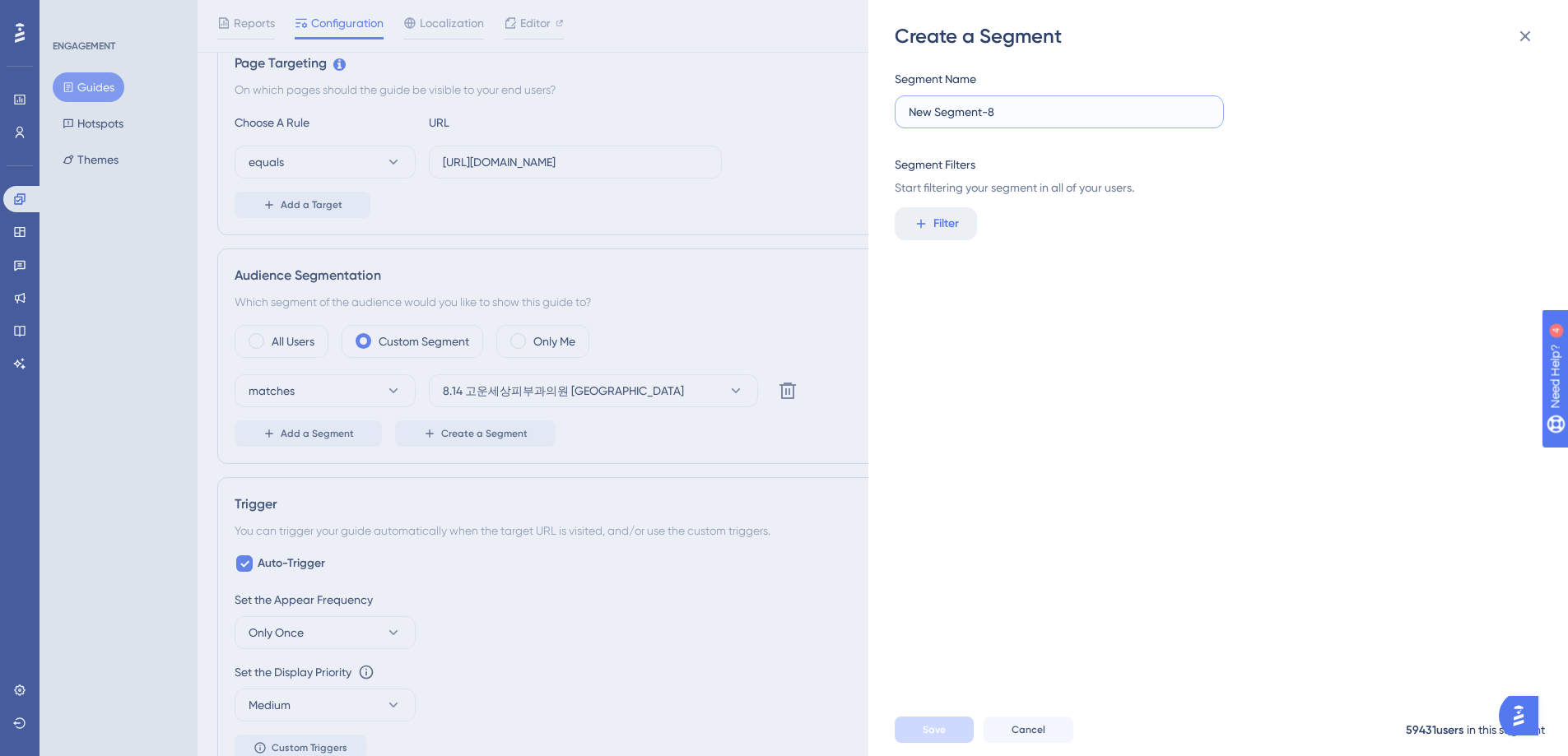
drag, startPoint x: 1006, startPoint y: 115, endPoint x: 455, endPoint y: 447, distance: 643.3
click at [890, 110] on div "Create a Segment Segment Name New Segment-8 Segment Filters Start filtering you…" at bounding box center [1218, 378] width 700 height 756
type input "ㅓ"
type input "8.28 디에이성형외과의원 어뷰징"
click at [946, 229] on span "Filter" at bounding box center [946, 224] width 26 height 20
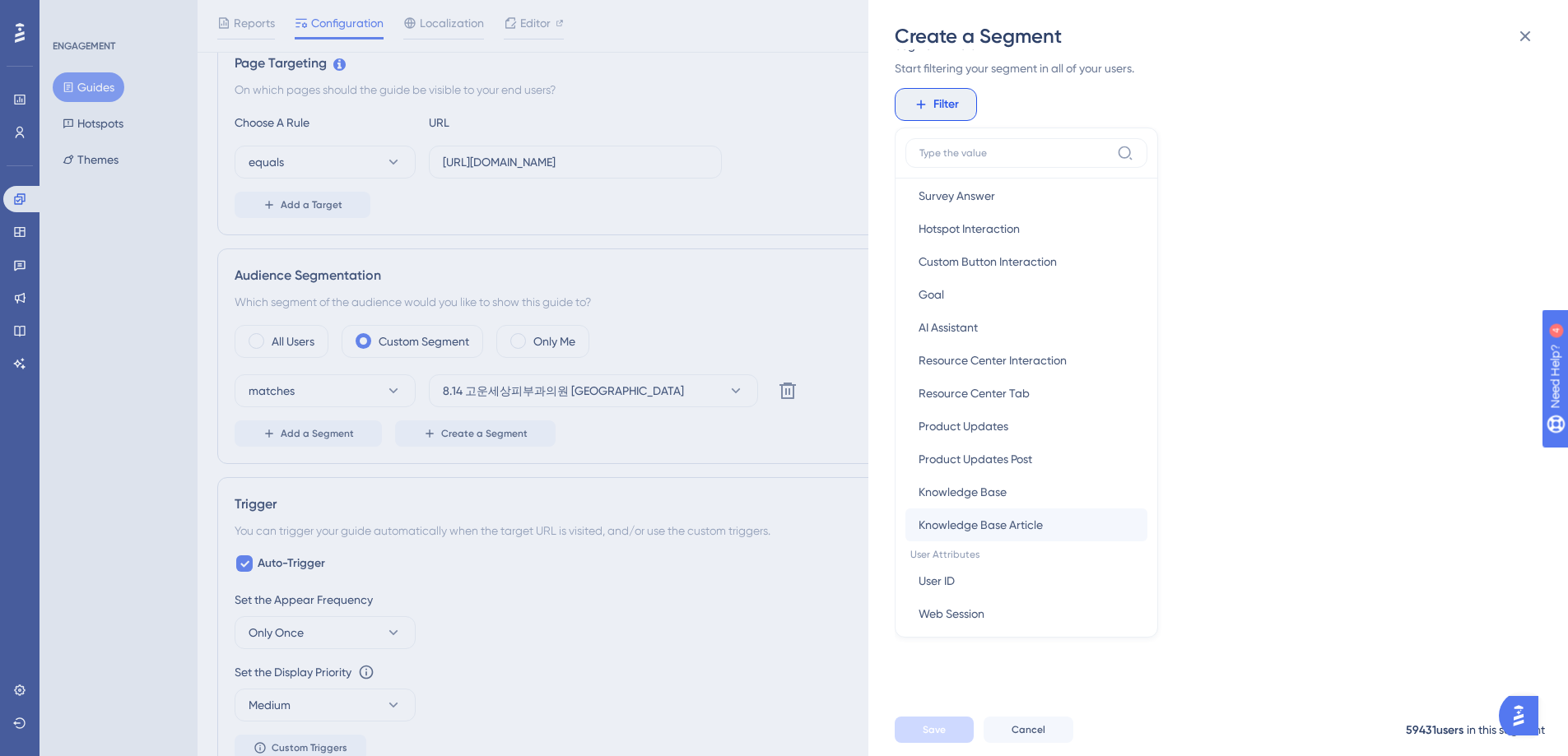
scroll to position [613, 0]
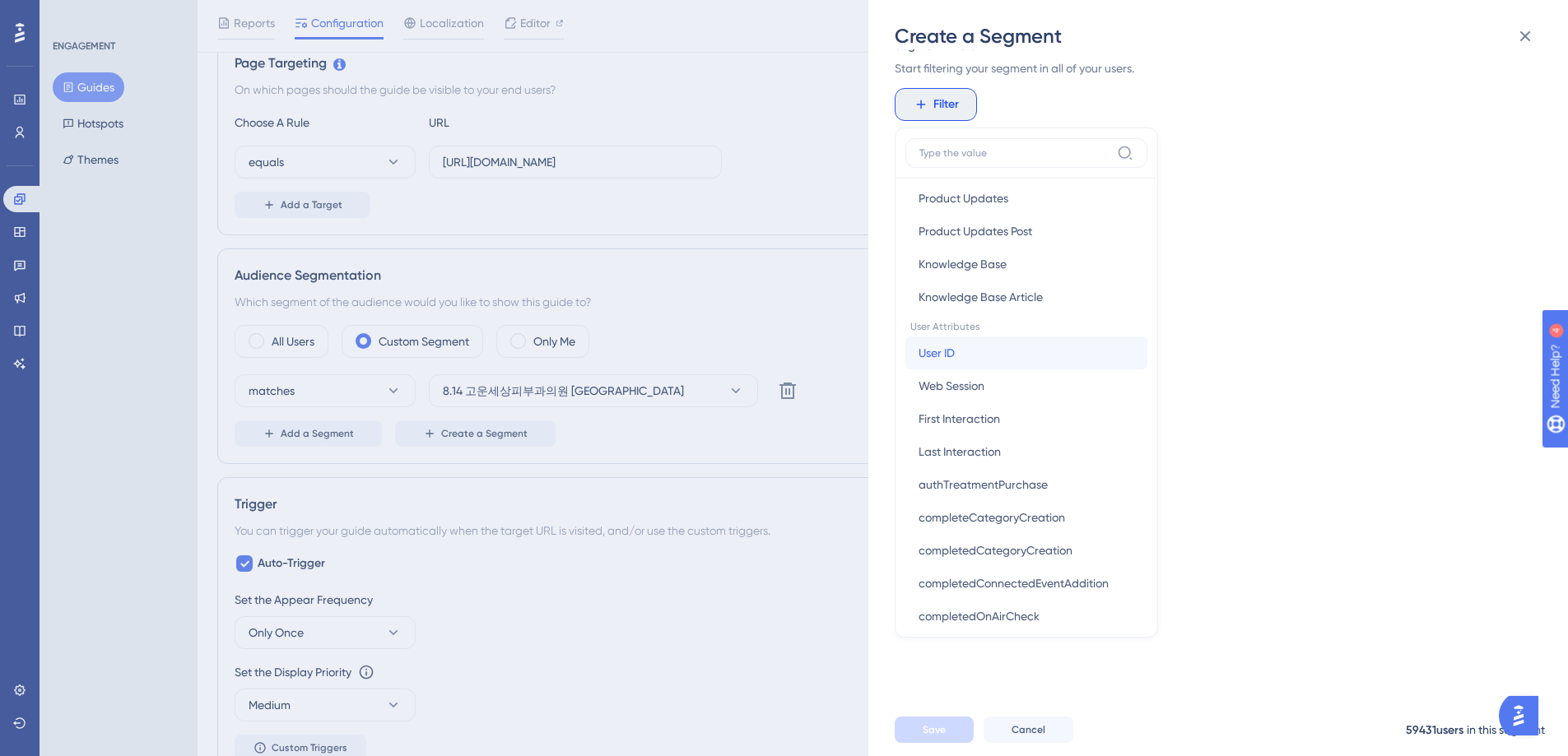
click at [988, 357] on button "User ID User ID" at bounding box center [1027, 352] width 242 height 33
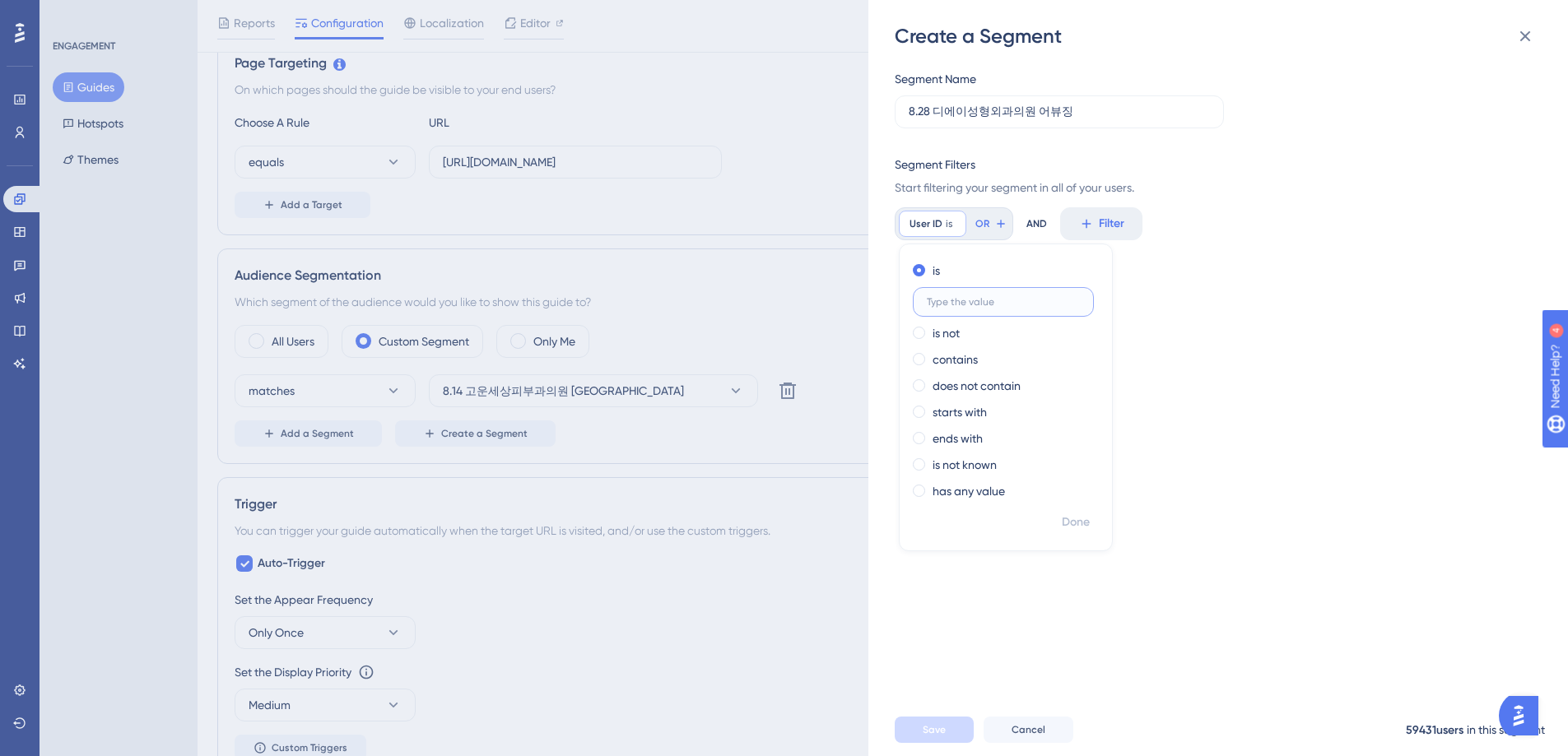
scroll to position [0, 0]
click at [989, 307] on input "text" at bounding box center [1003, 302] width 153 height 12
type input "250"
click at [1069, 524] on span "Done" at bounding box center [1076, 522] width 28 height 20
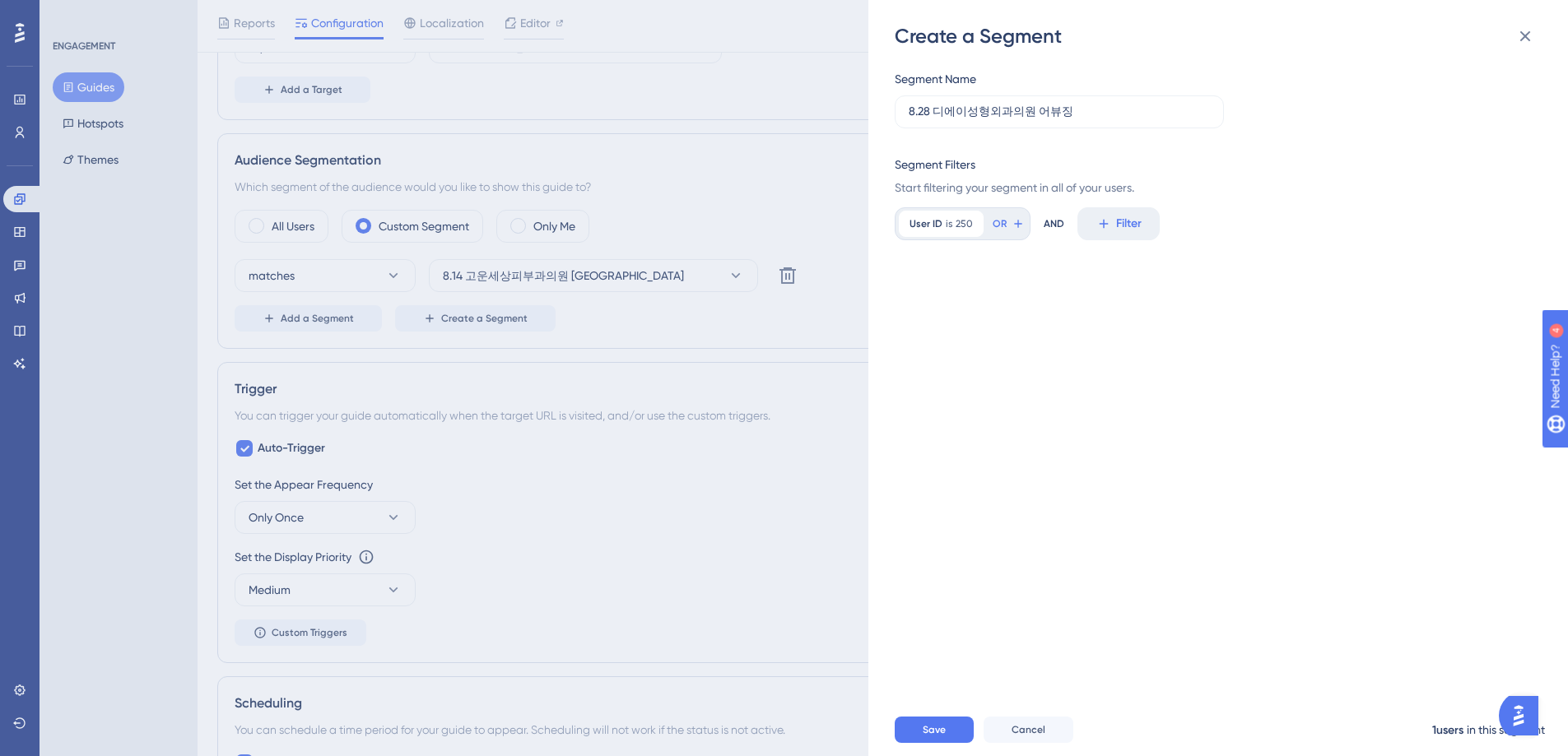
scroll to position [740, 0]
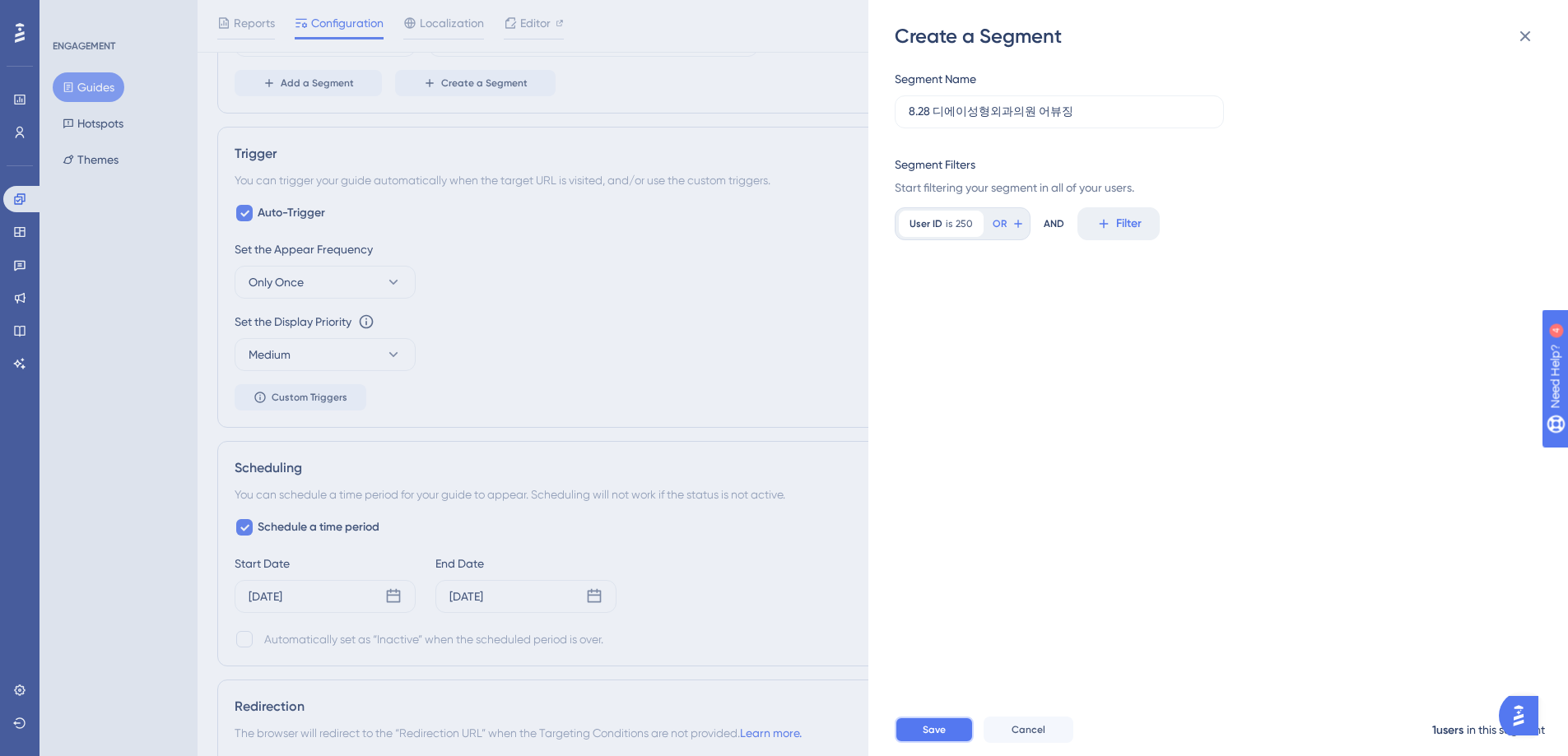
click at [935, 736] on span "Save" at bounding box center [933, 729] width 23 height 13
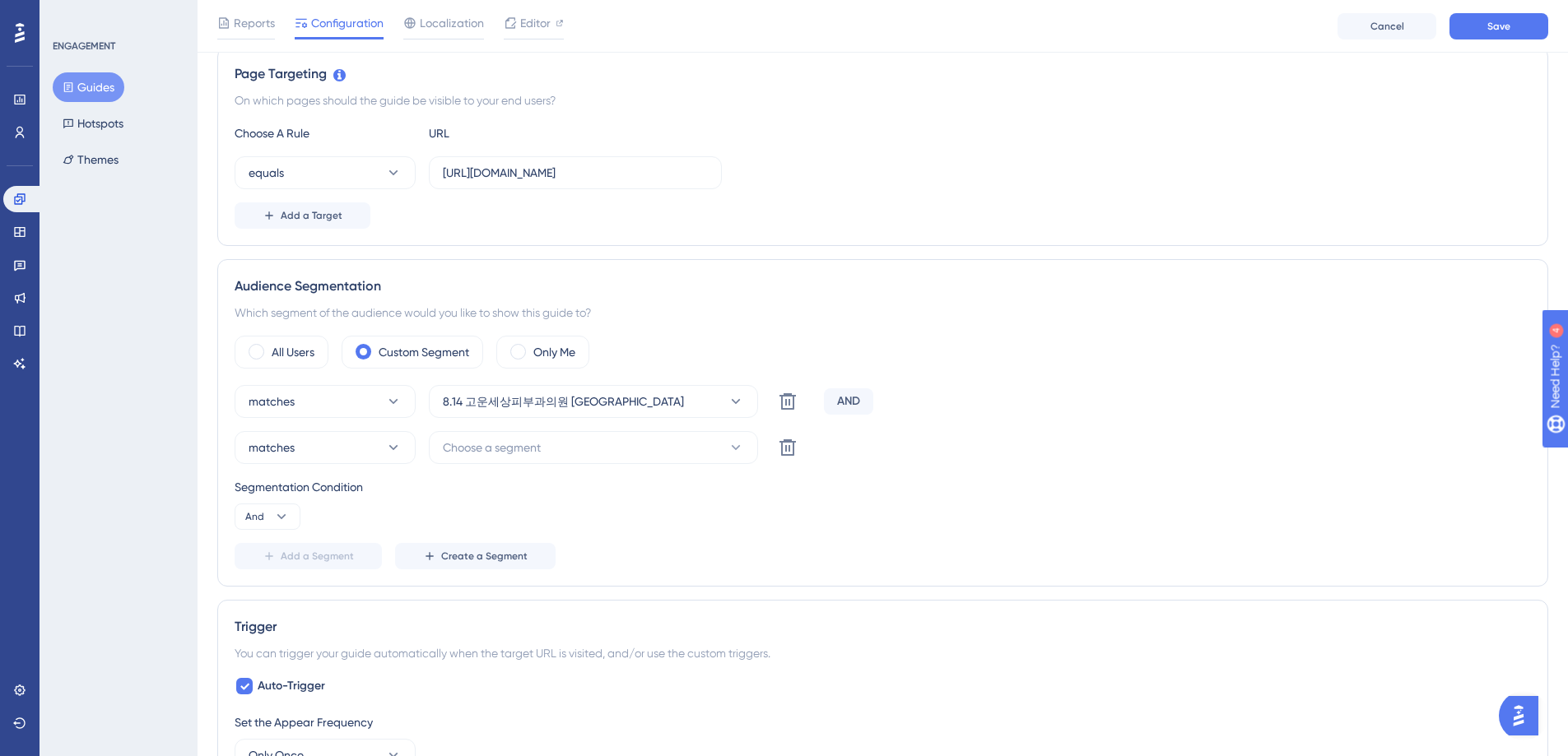
scroll to position [378, 0]
click at [736, 450] on icon at bounding box center [735, 448] width 9 height 5
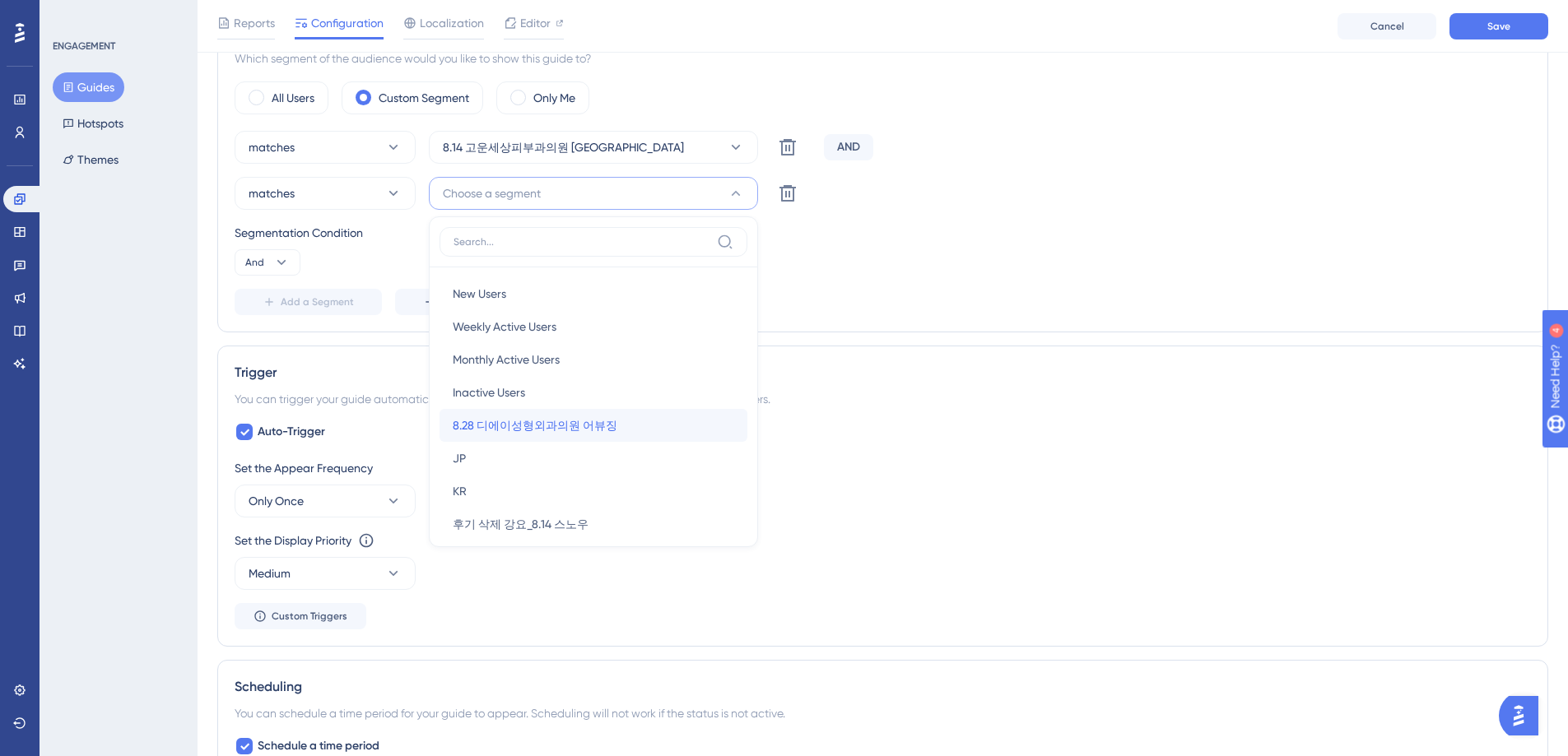
click at [582, 425] on span "8.28 디에이성형외과의원 어뷰징" at bounding box center [535, 425] width 164 height 20
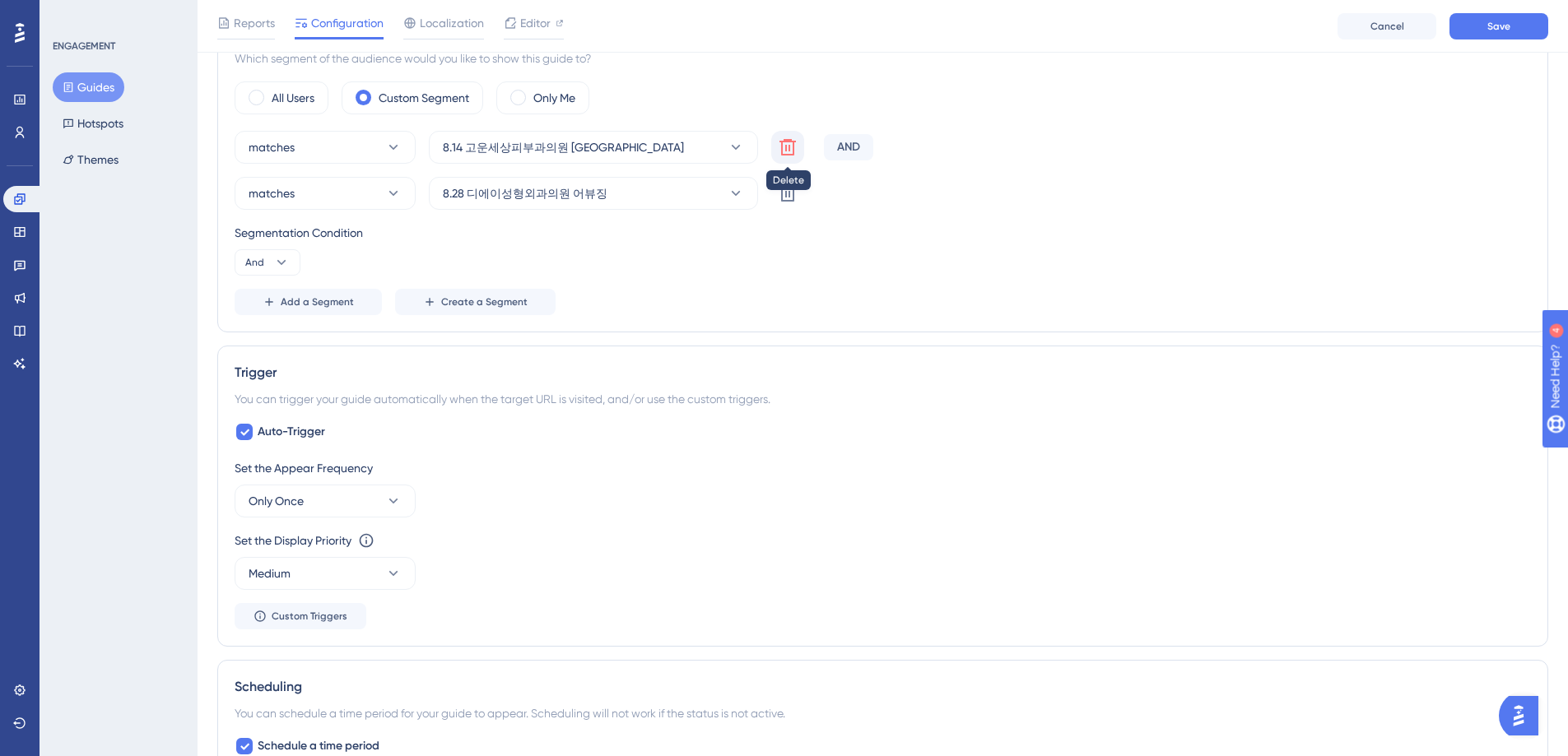
click at [789, 144] on icon at bounding box center [788, 147] width 20 height 20
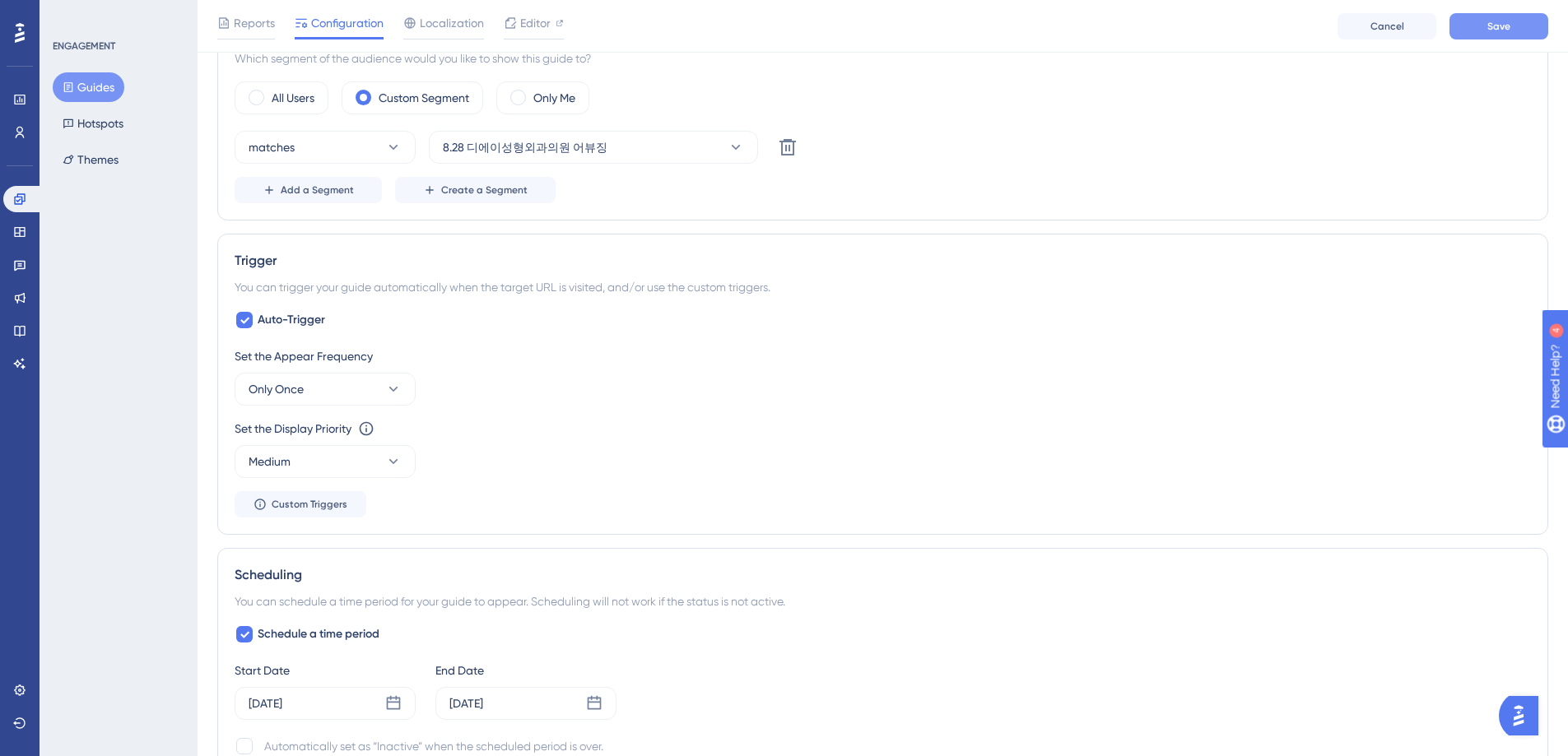
click at [1502, 29] on span "Save" at bounding box center [1498, 26] width 23 height 13
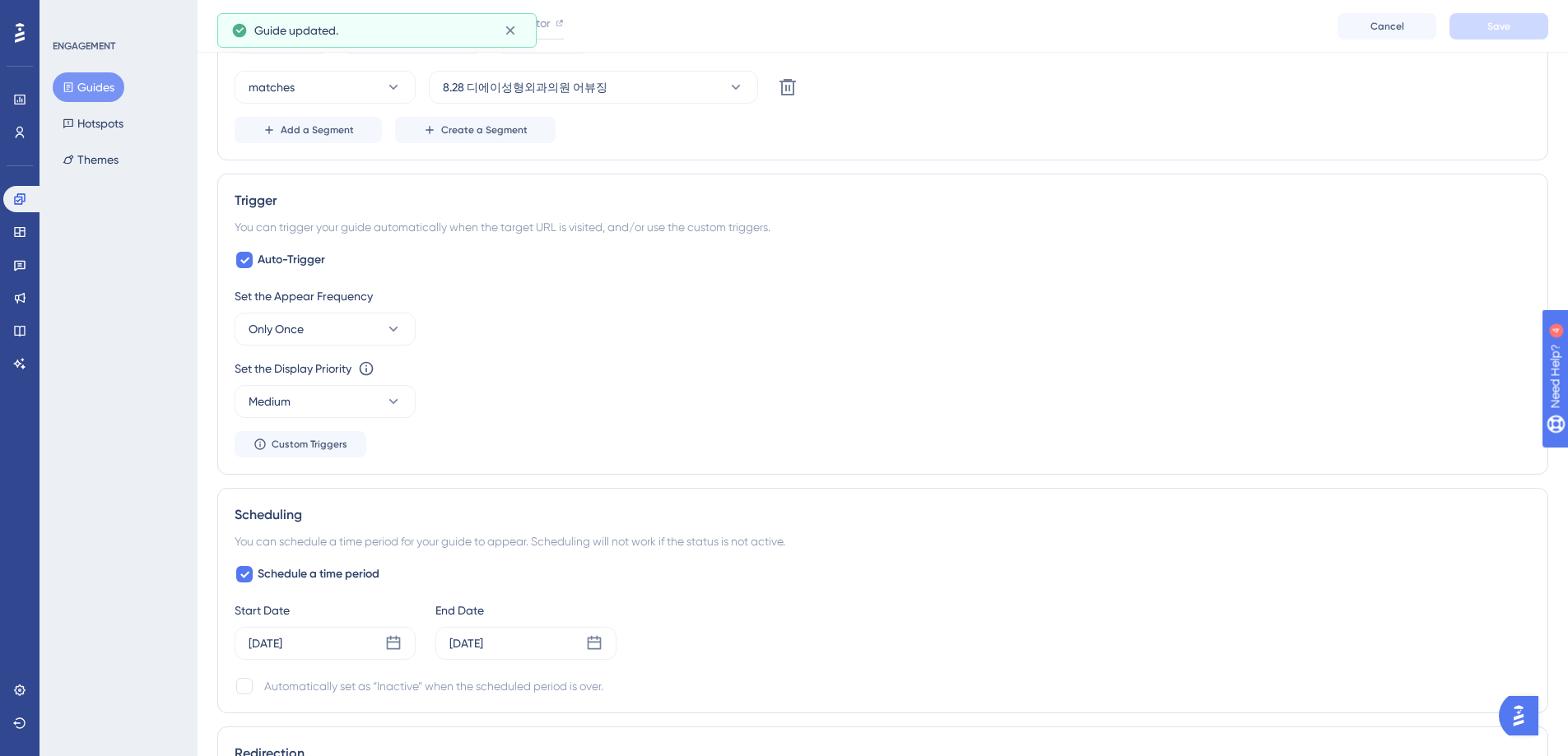
scroll to position [970, 0]
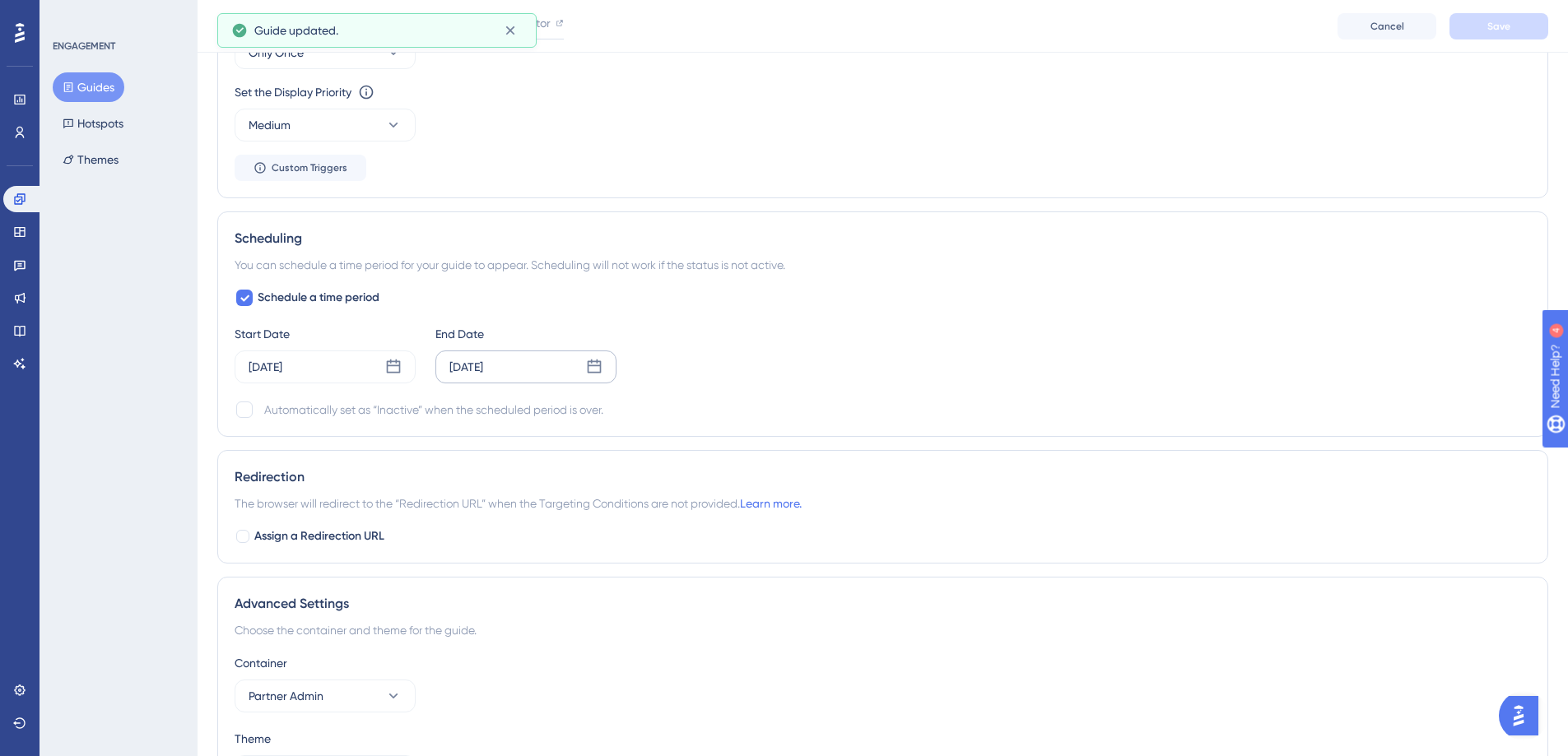
click at [483, 369] on div "Aug 18 2025" at bounding box center [466, 367] width 34 height 20
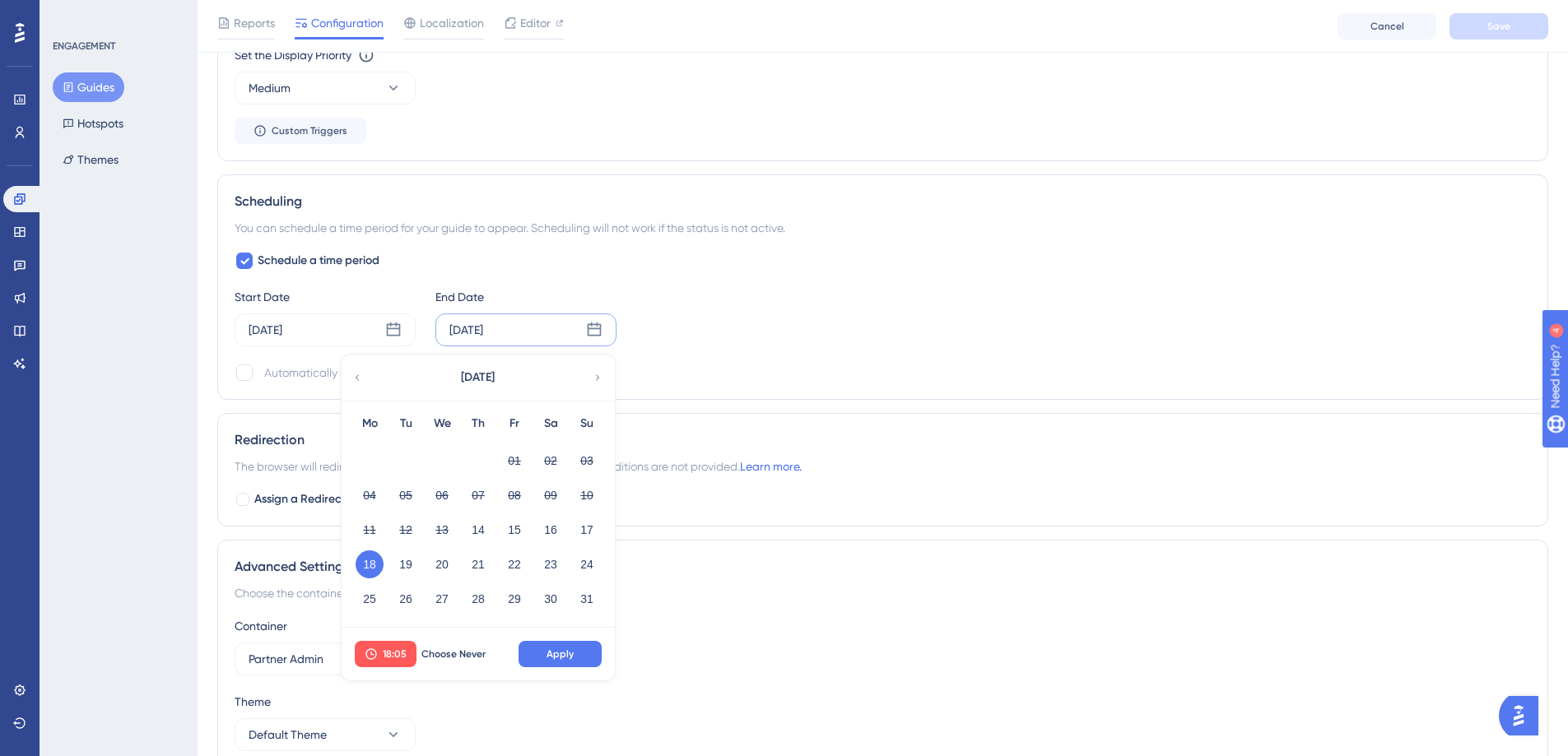
scroll to position [1008, 0]
click at [598, 373] on icon at bounding box center [598, 376] width 12 height 15
click at [373, 461] on button "01" at bounding box center [369, 460] width 28 height 28
click at [561, 657] on span "Apply" at bounding box center [559, 653] width 27 height 13
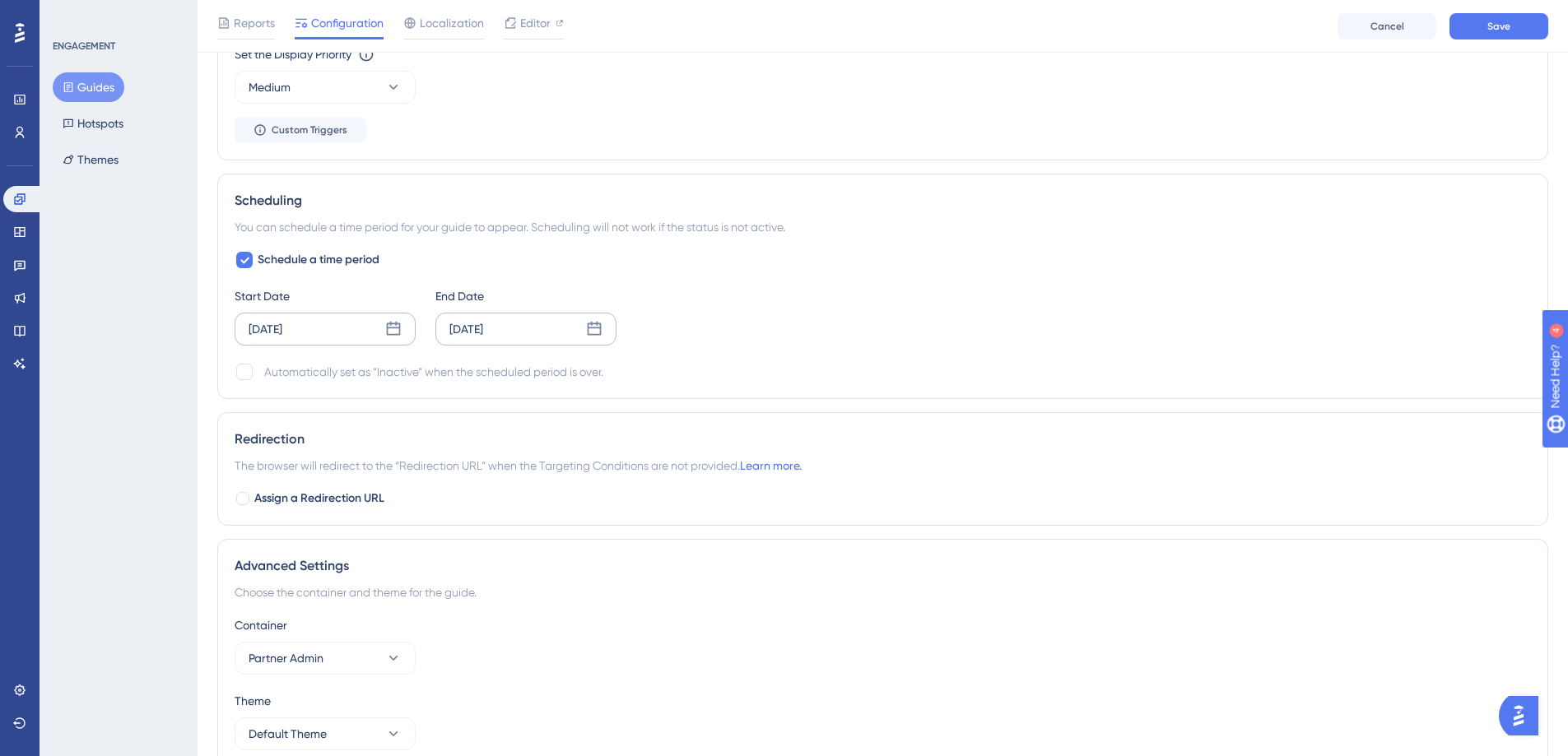
click at [395, 324] on icon at bounding box center [394, 329] width 14 height 14
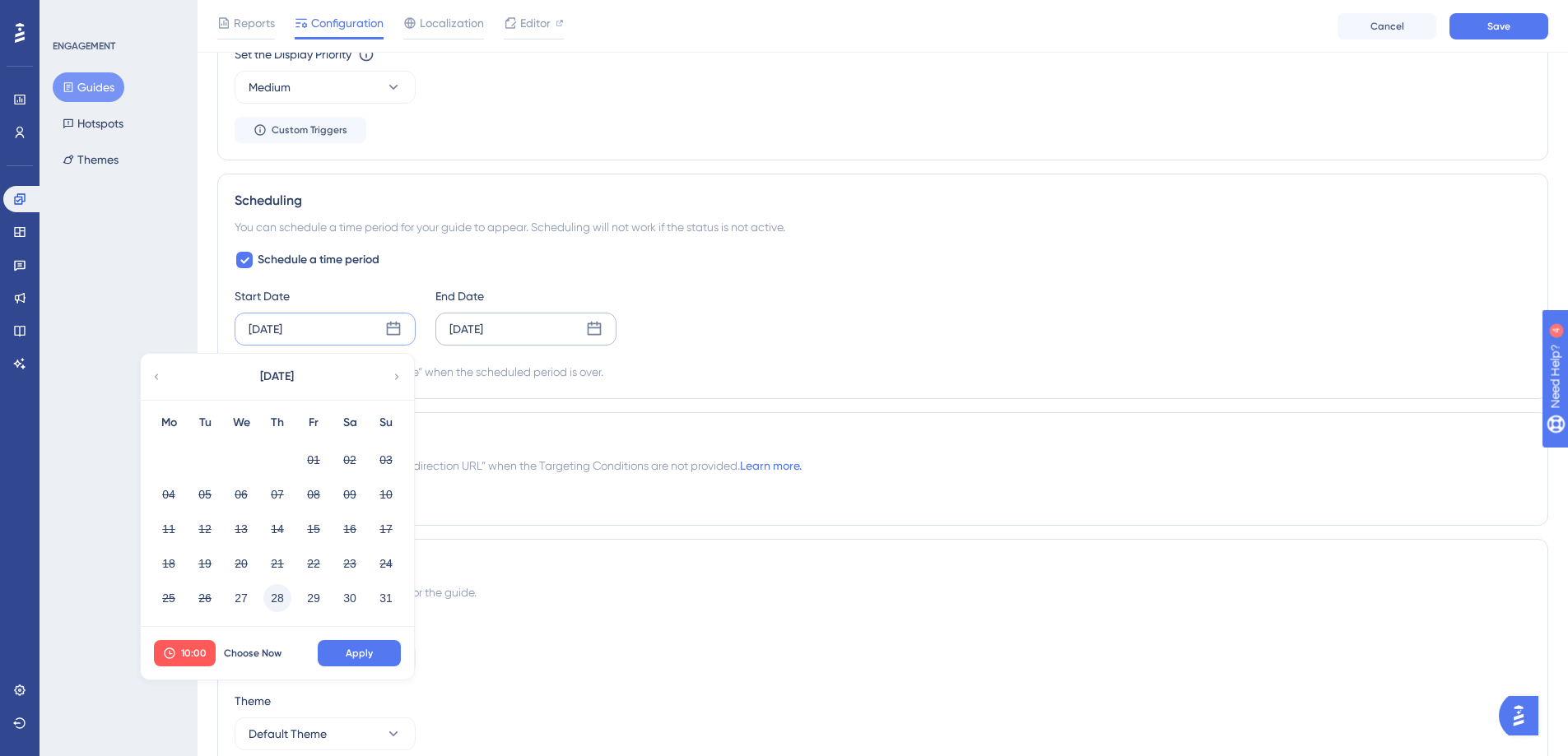
click at [281, 602] on button "28" at bounding box center [277, 598] width 28 height 28
click at [370, 660] on button "Apply" at bounding box center [359, 653] width 83 height 27
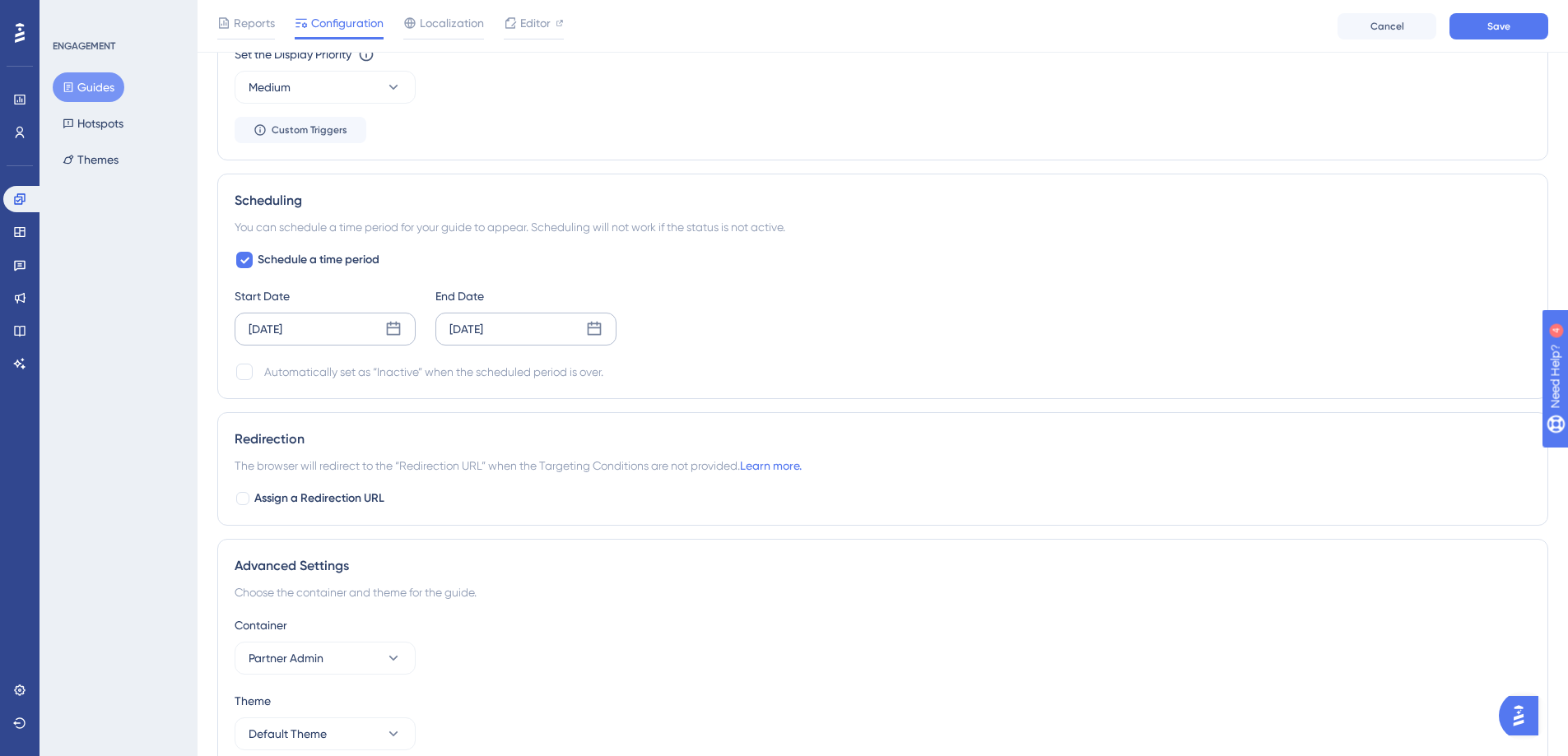
click at [393, 330] on icon at bounding box center [393, 329] width 17 height 17
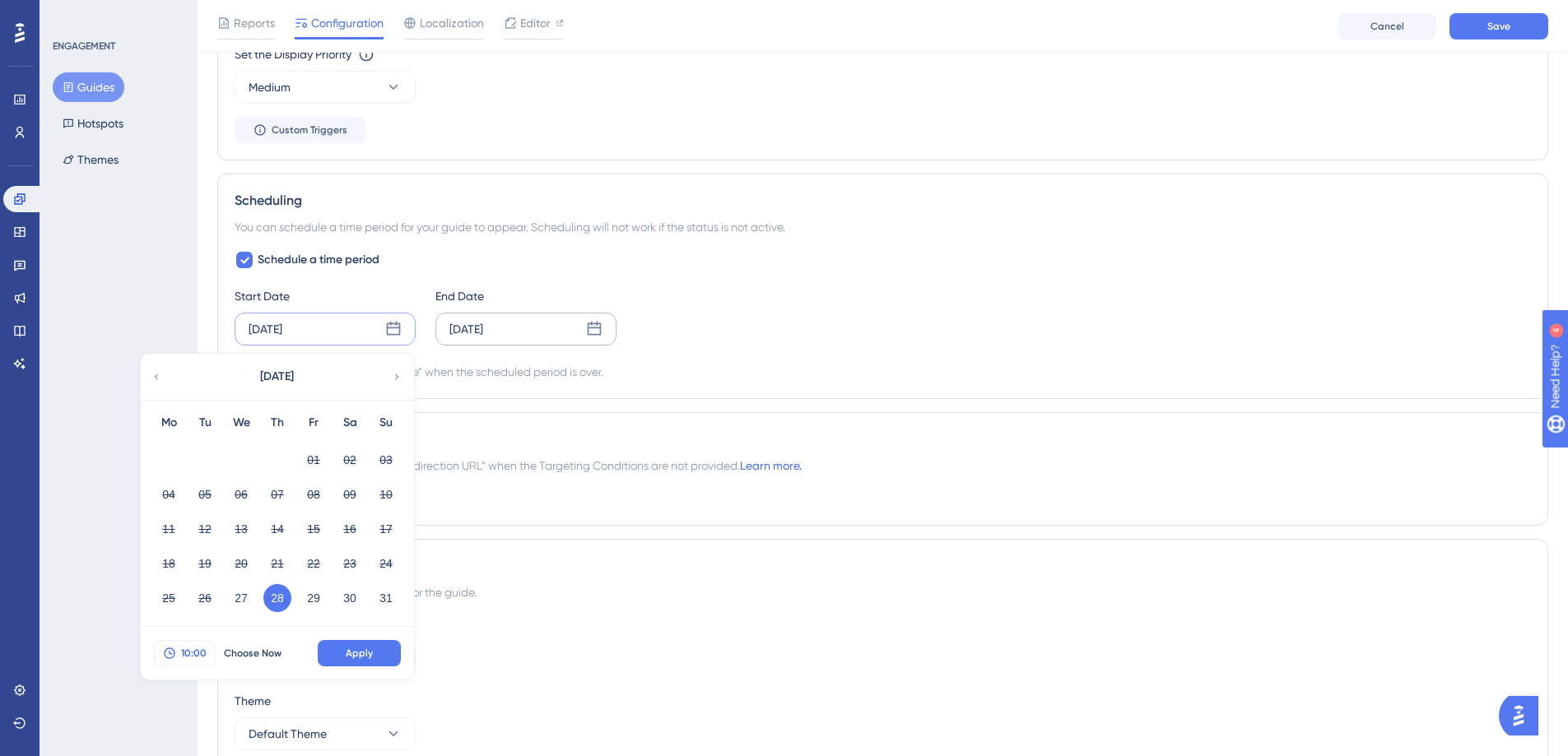
click at [191, 653] on span "10:00" at bounding box center [194, 653] width 26 height 13
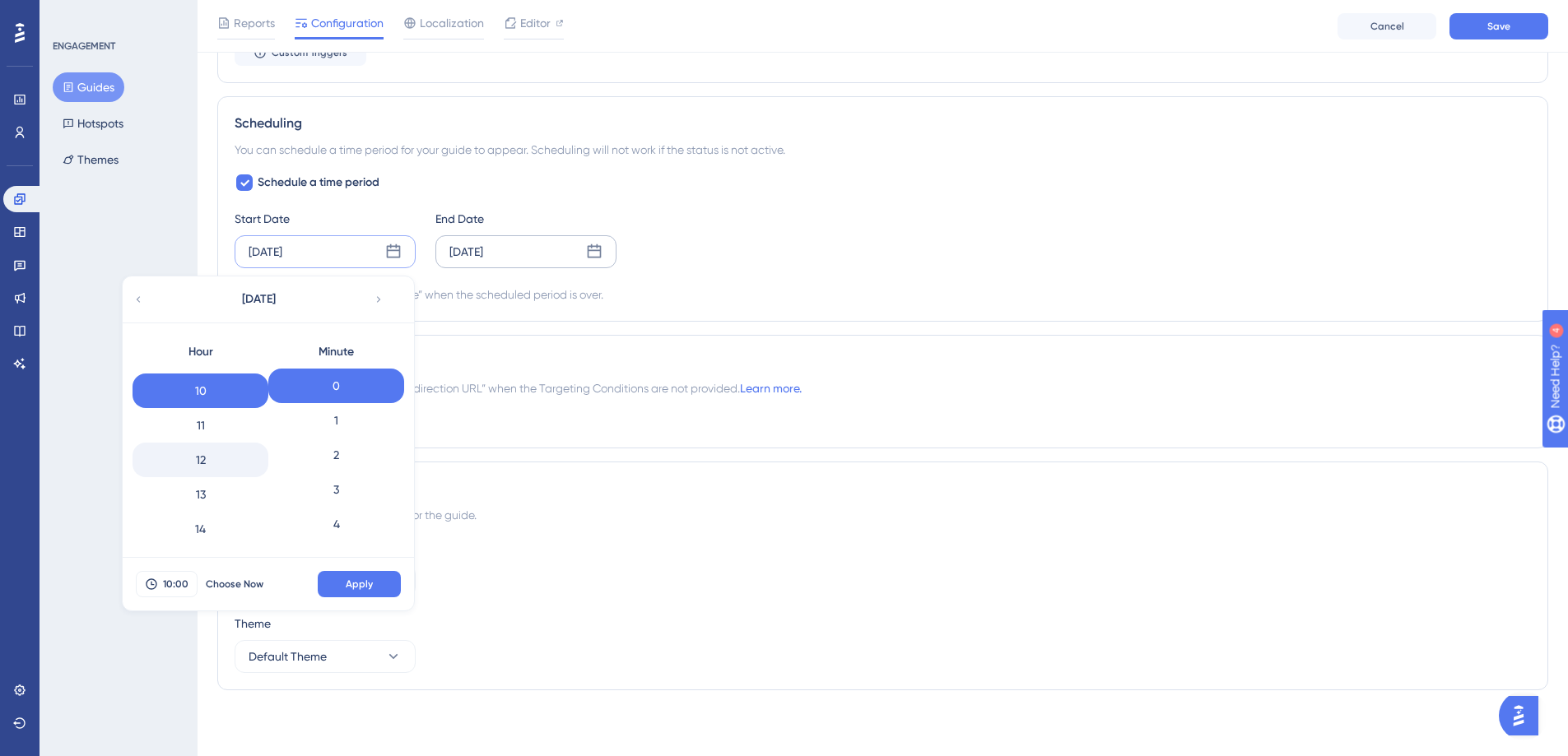
scroll to position [425, 0]
click at [217, 485] on div "15" at bounding box center [200, 478] width 136 height 35
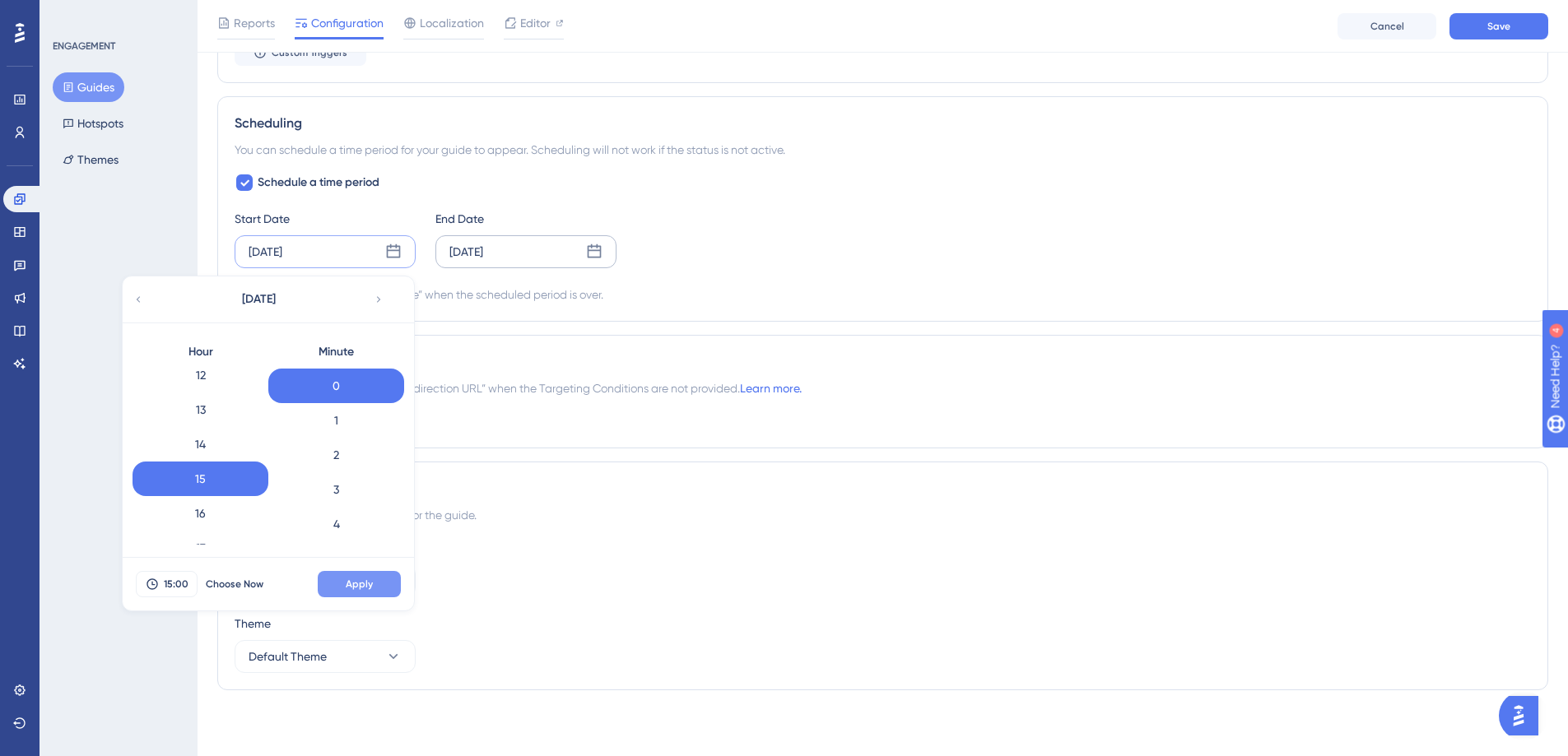
click at [368, 585] on span "Apply" at bounding box center [358, 584] width 27 height 13
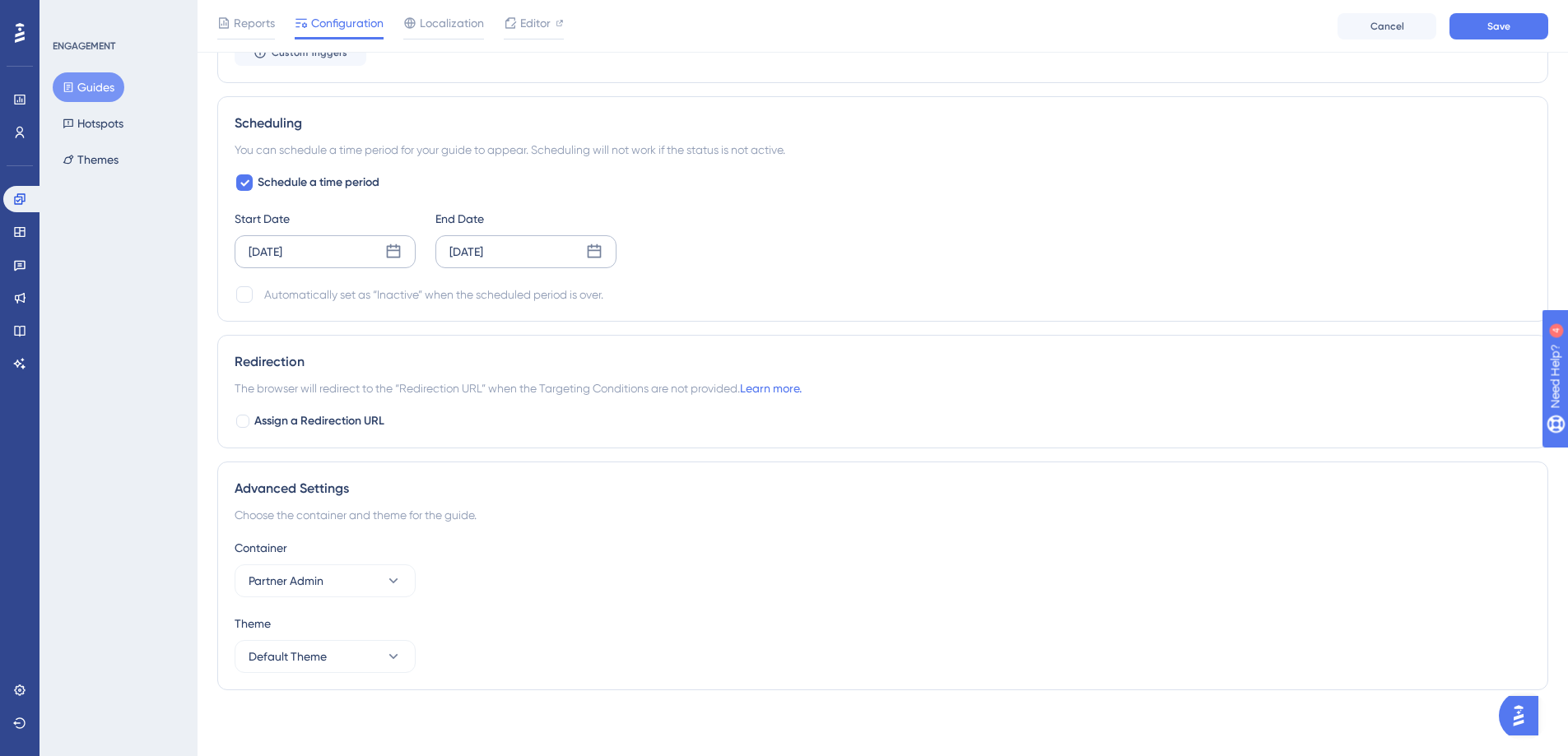
click at [393, 251] on icon at bounding box center [393, 251] width 17 height 17
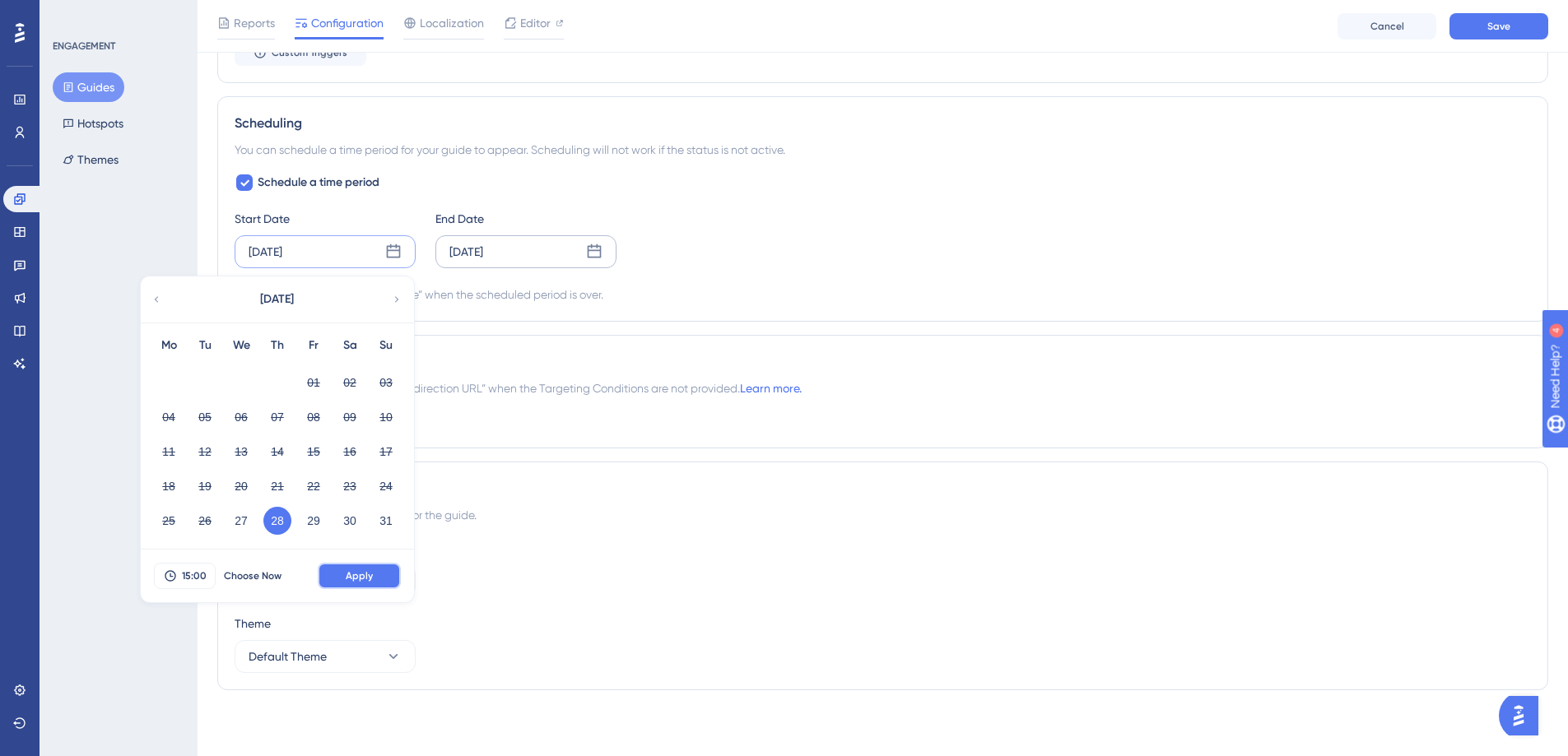
click at [373, 579] on button "Apply" at bounding box center [359, 576] width 83 height 27
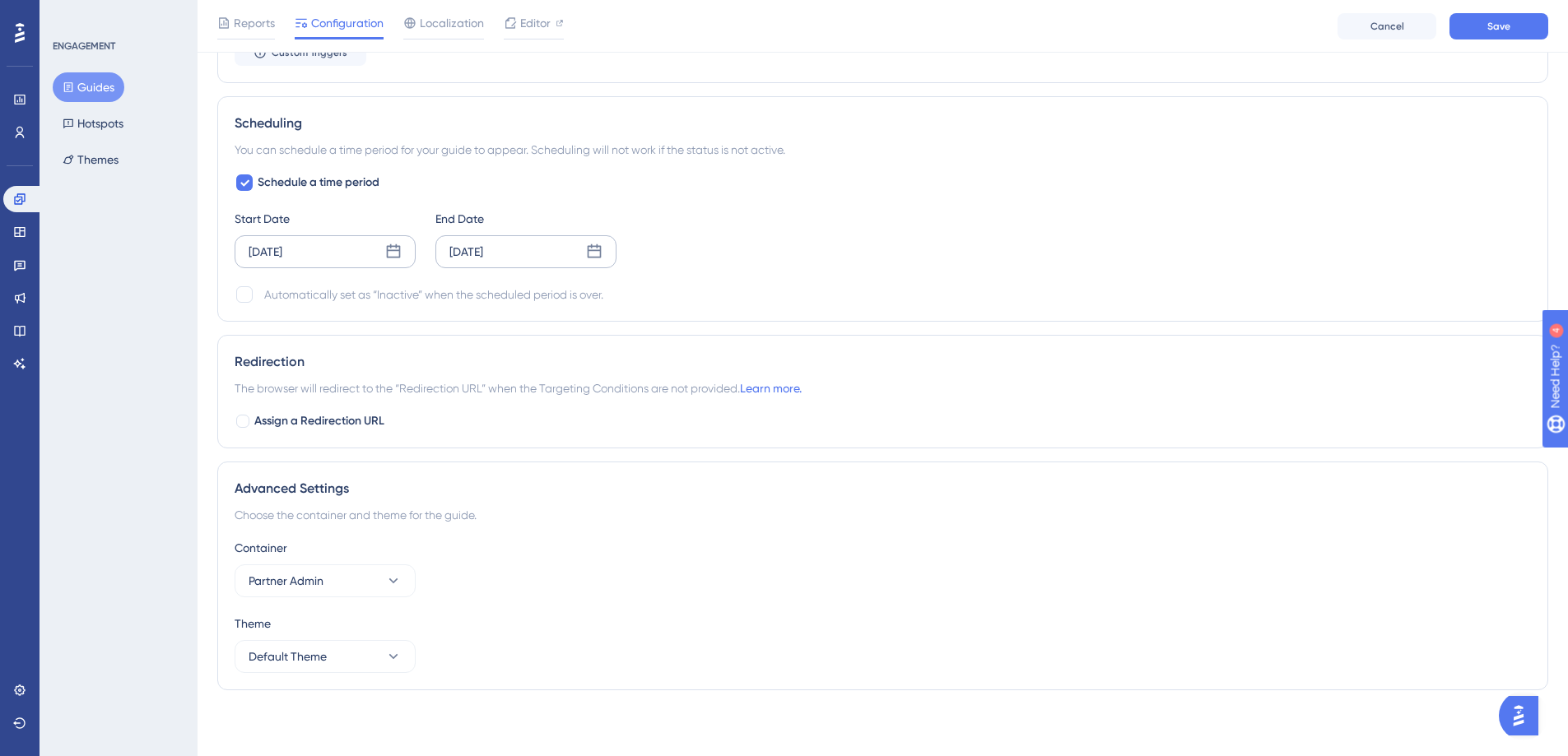
click at [595, 255] on icon at bounding box center [594, 251] width 17 height 17
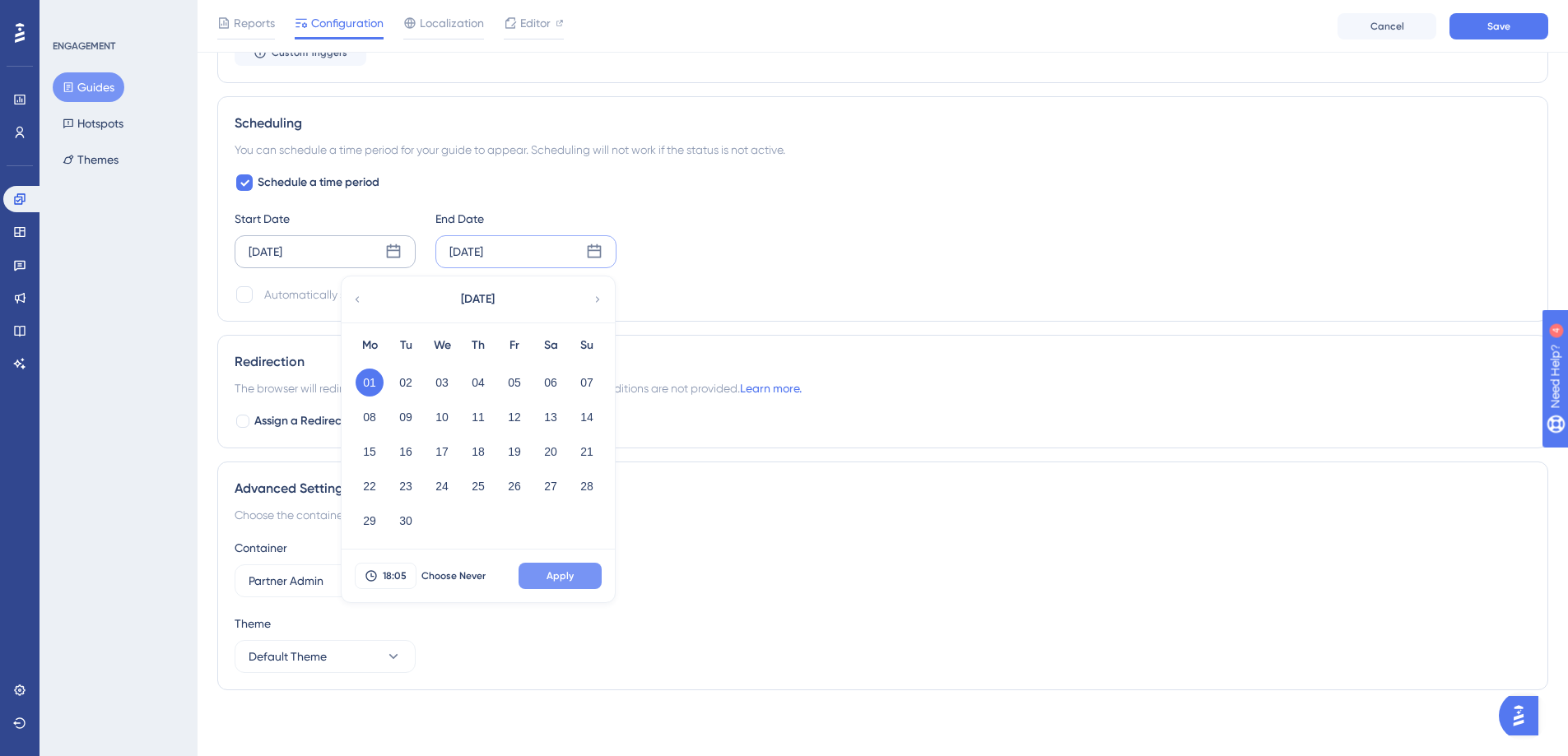
click at [569, 577] on span "Apply" at bounding box center [559, 575] width 27 height 13
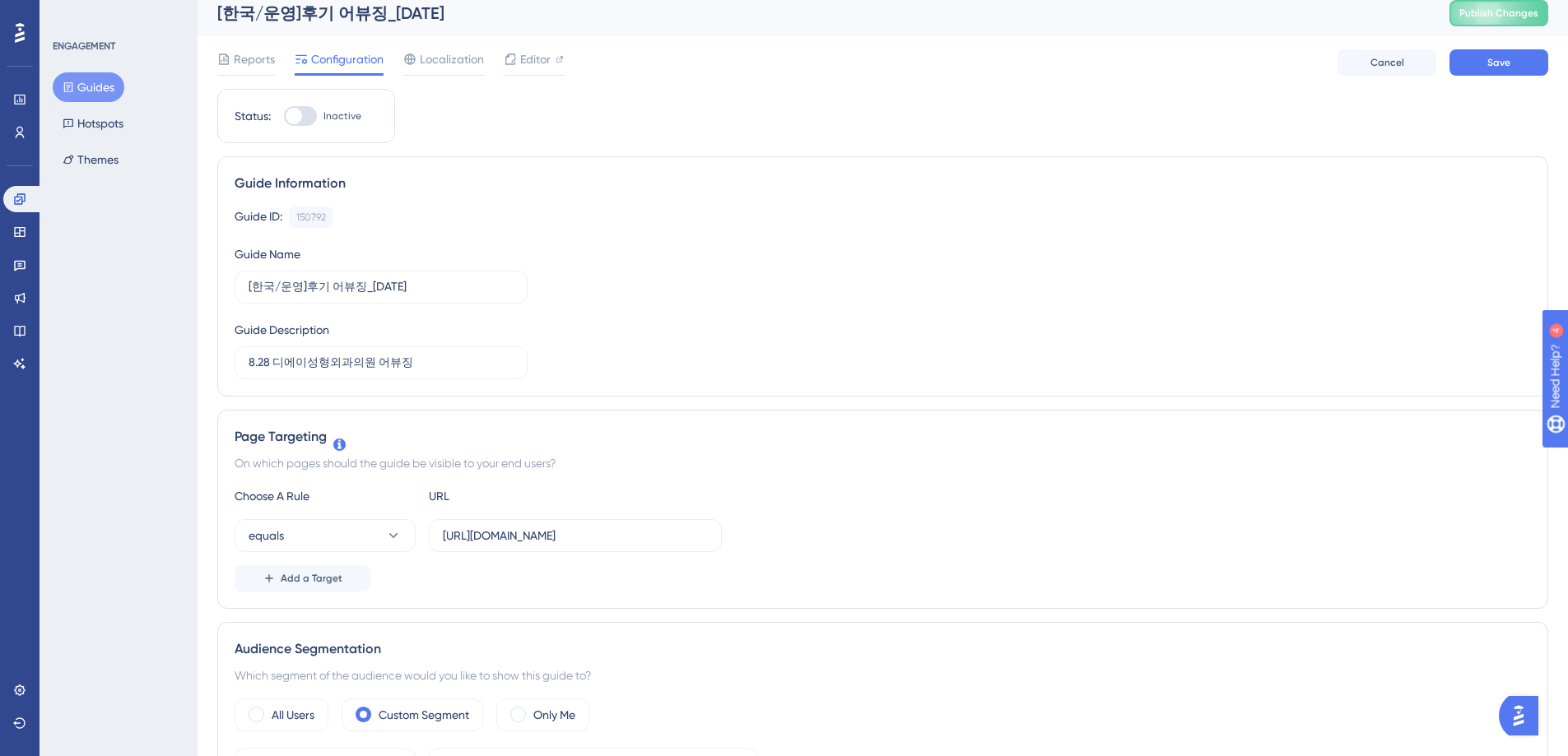
scroll to position [0, 0]
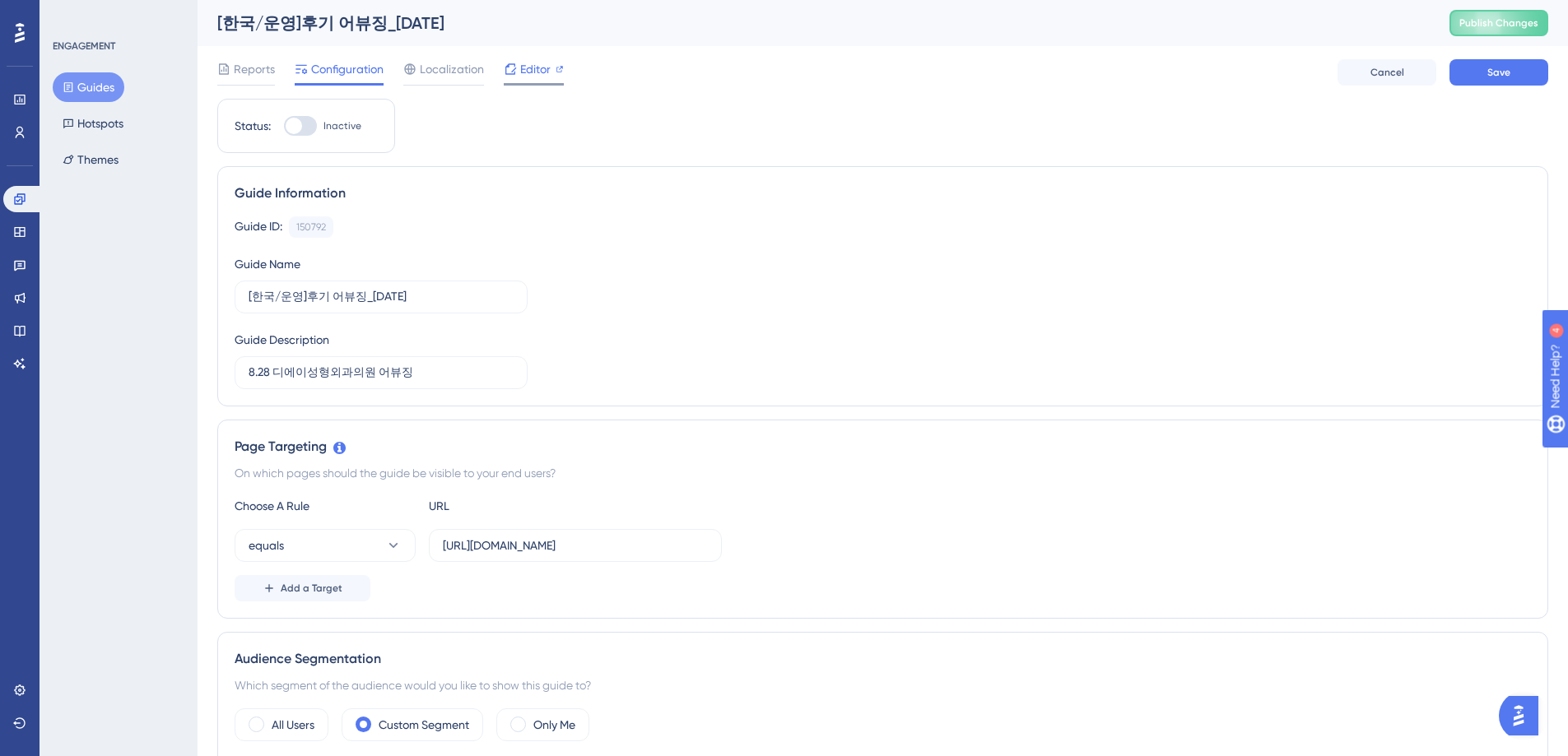
click at [526, 71] on span "Editor" at bounding box center [535, 69] width 31 height 20
click at [1500, 26] on span "Publish Changes" at bounding box center [1499, 23] width 79 height 13
